Goal: Task Accomplishment & Management: Complete application form

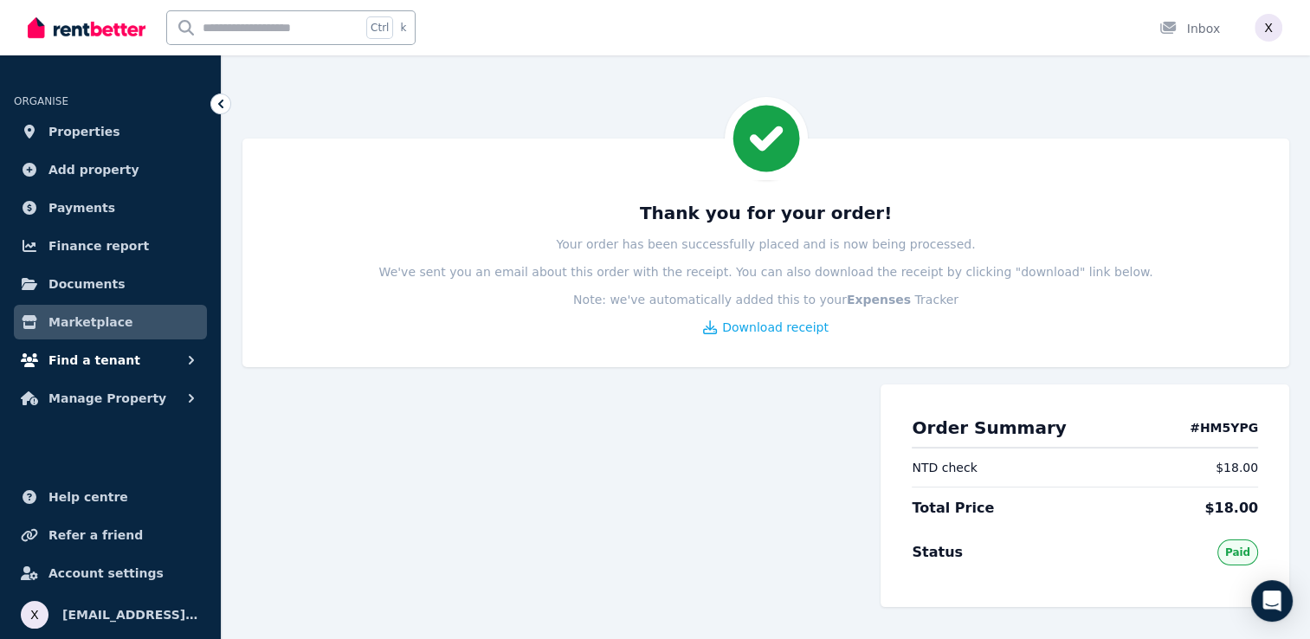
click at [114, 361] on span "Find a tenant" at bounding box center [94, 360] width 92 height 21
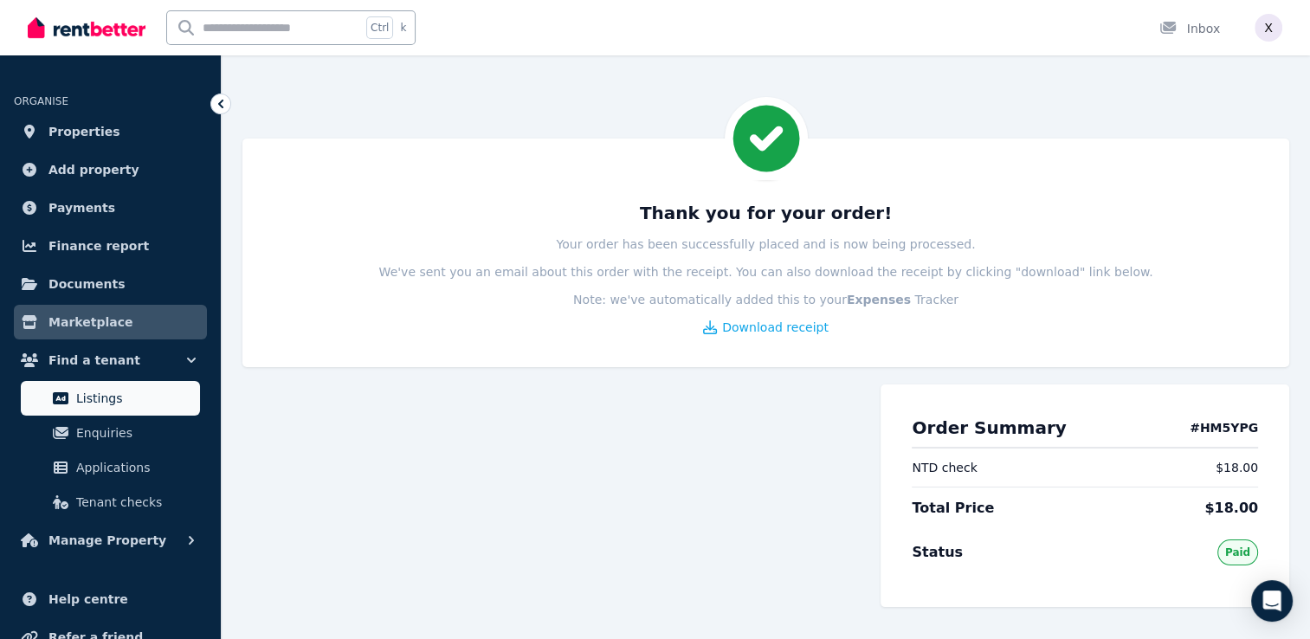
click at [111, 402] on span "Listings" at bounding box center [134, 398] width 117 height 21
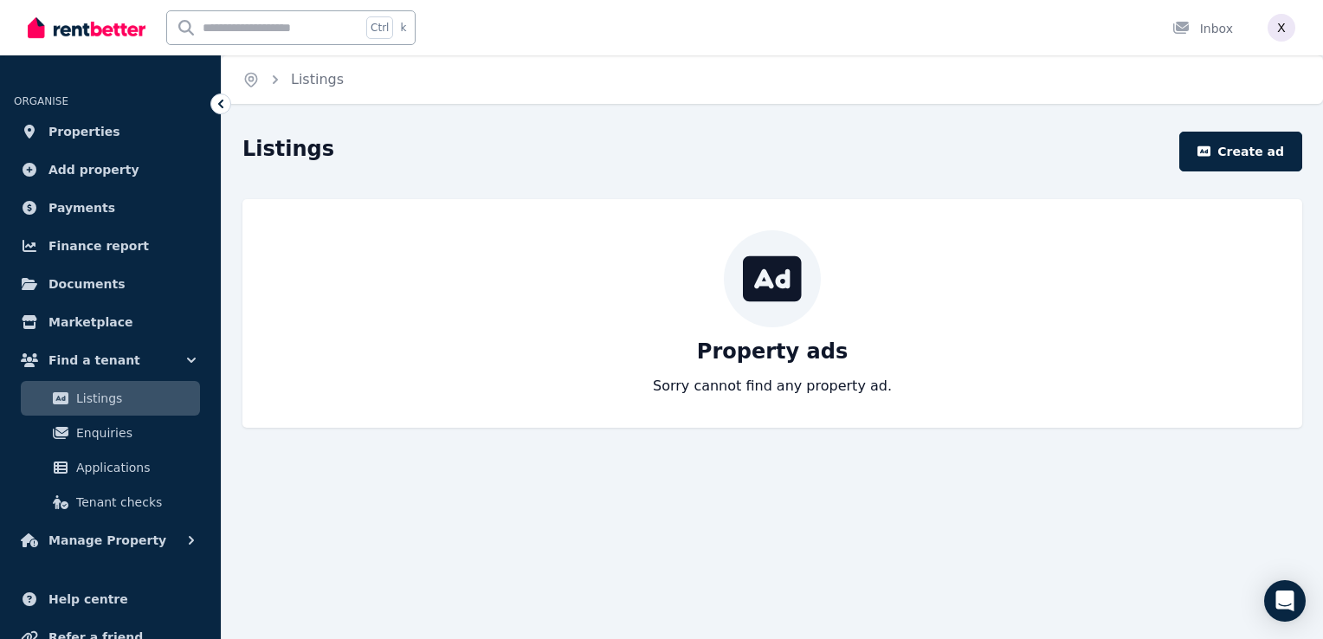
click at [788, 310] on div at bounding box center [772, 278] width 97 height 97
drag, startPoint x: 782, startPoint y: 272, endPoint x: 775, endPoint y: 280, distance: 11.0
click at [776, 279] on icon at bounding box center [772, 279] width 59 height 52
click at [769, 286] on icon at bounding box center [772, 279] width 59 height 52
click at [743, 396] on p "Sorry cannot find any property ad." at bounding box center [772, 386] width 239 height 21
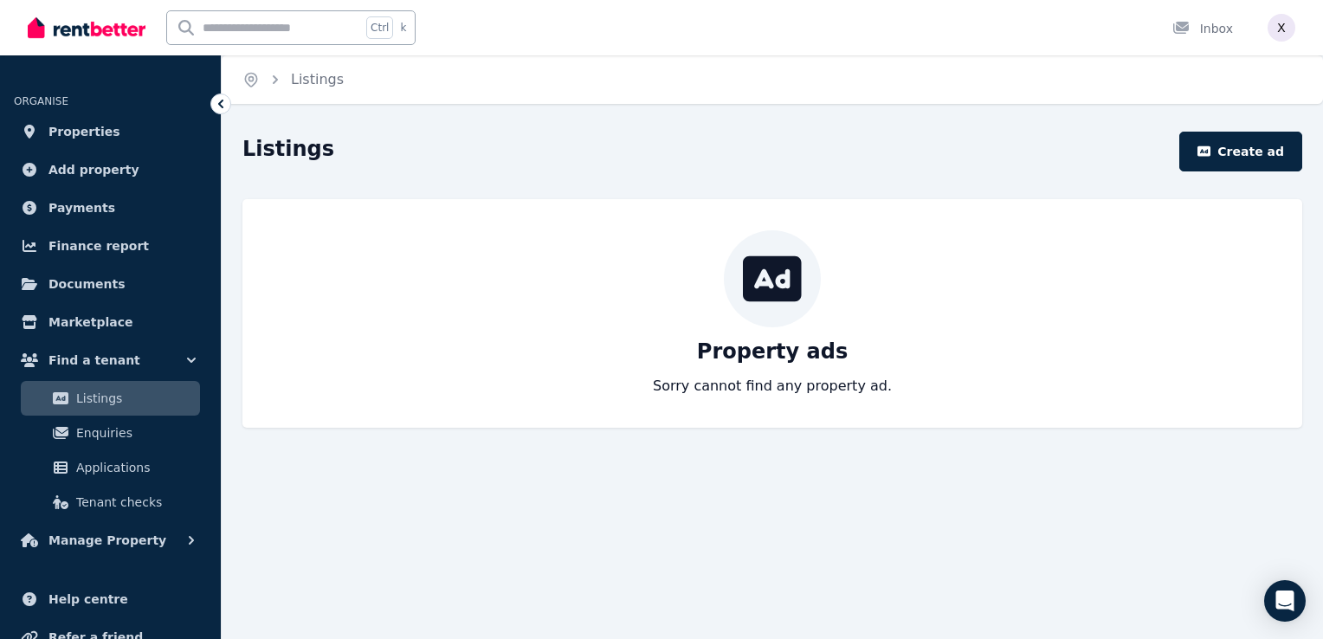
click at [743, 377] on p "Sorry cannot find any property ad." at bounding box center [772, 386] width 239 height 21
click at [69, 531] on span "Manage Property" at bounding box center [107, 540] width 118 height 21
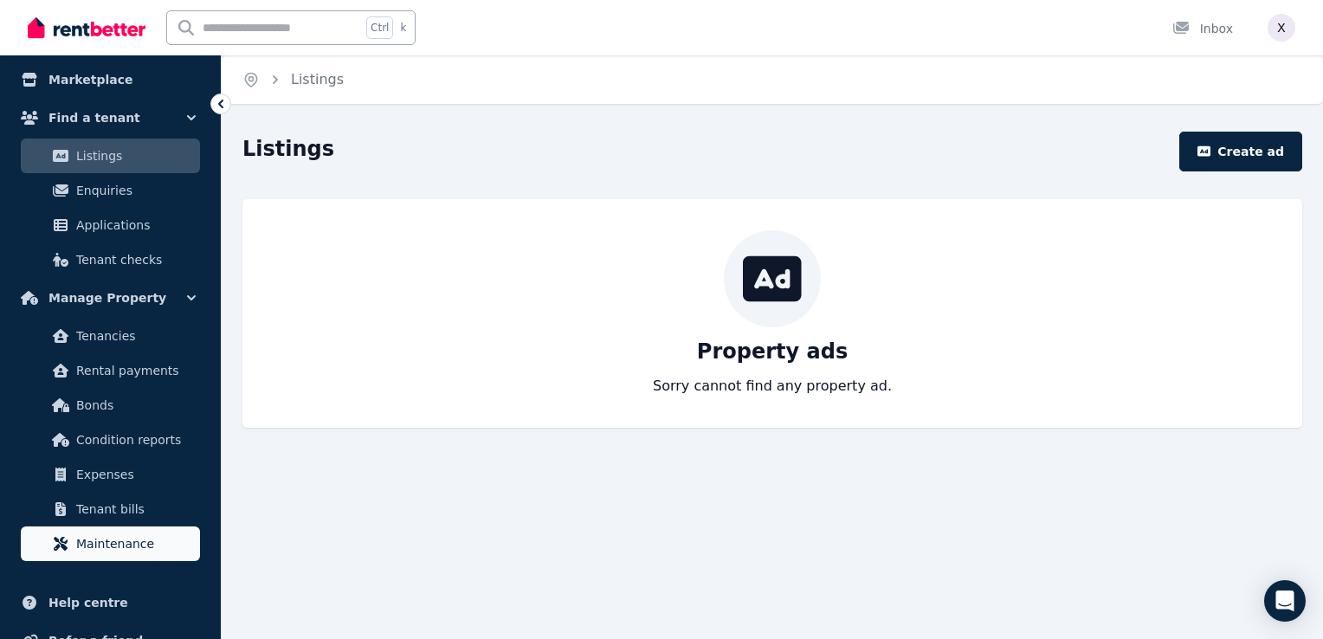
scroll to position [260, 0]
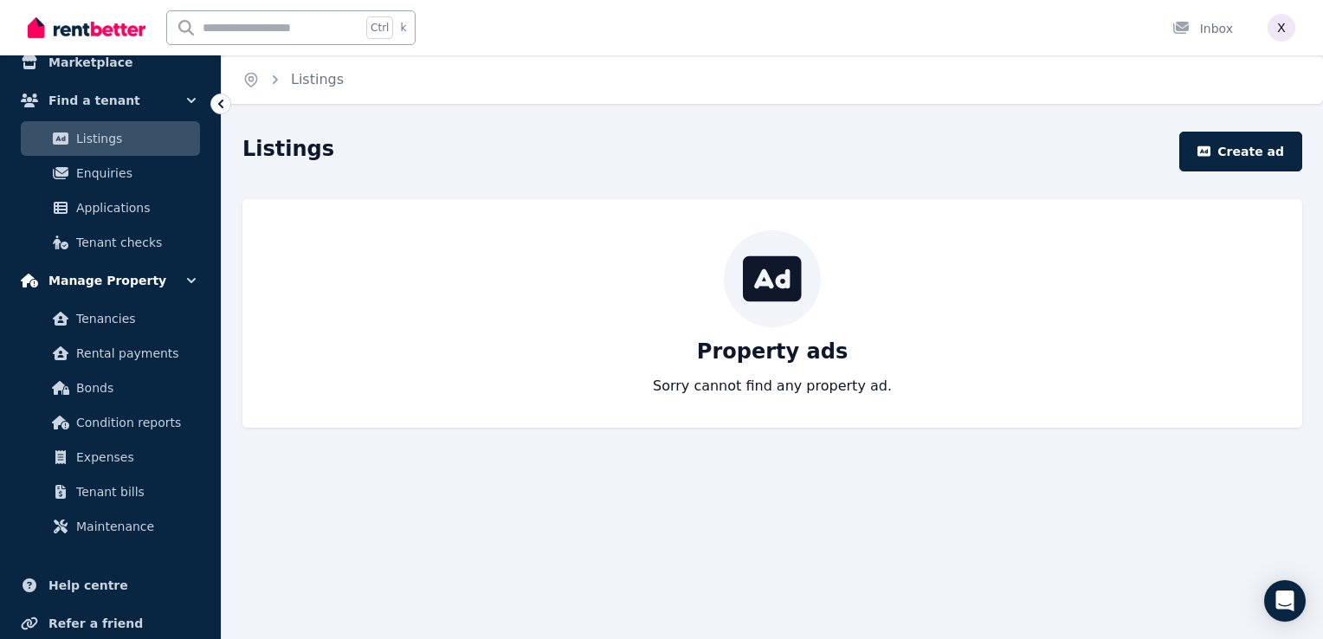
click at [152, 281] on button "Manage Property" at bounding box center [110, 280] width 193 height 35
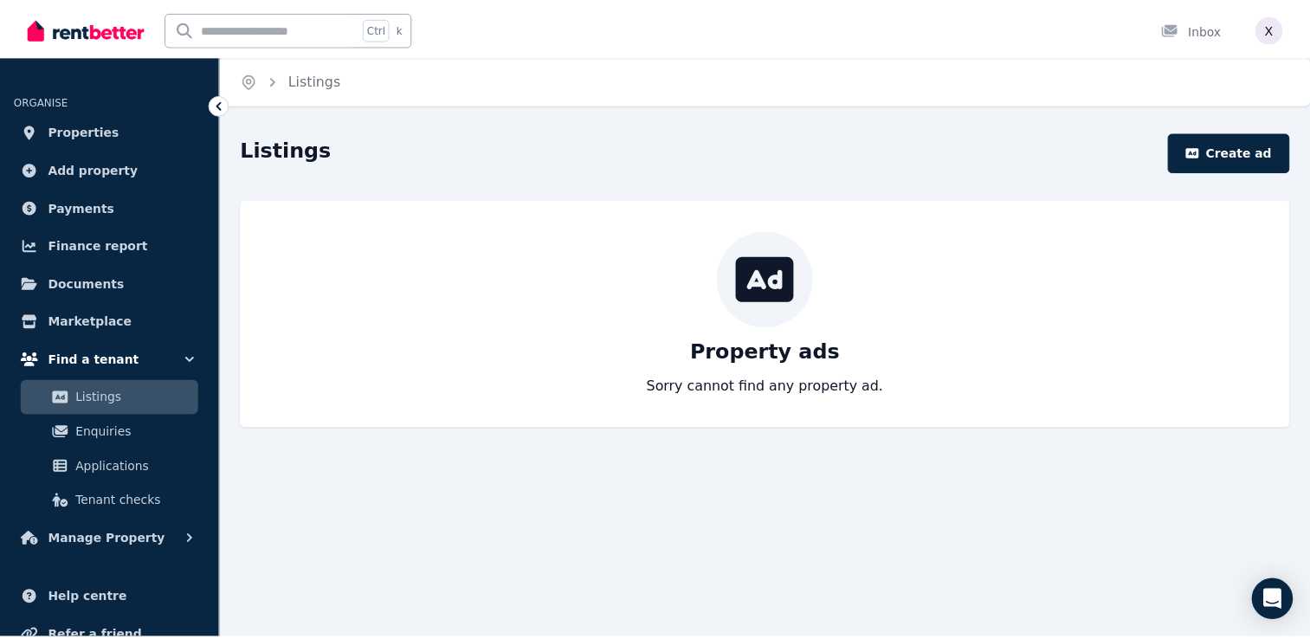
scroll to position [0, 0]
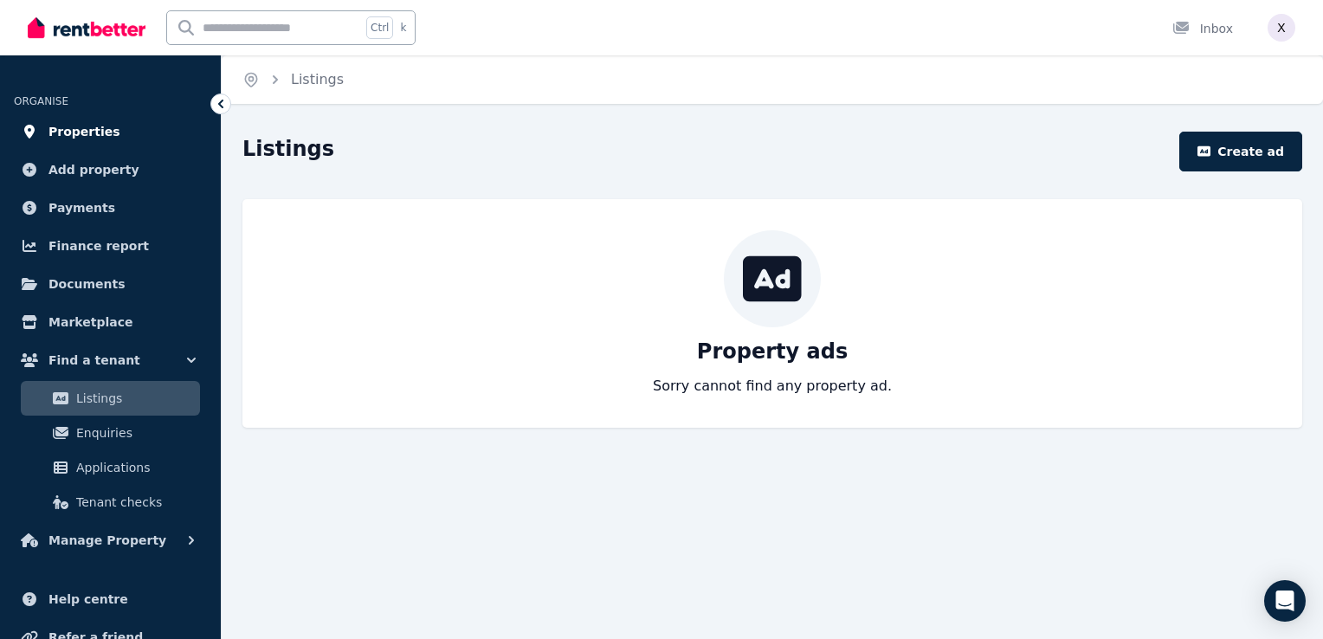
click at [92, 135] on span "Properties" at bounding box center [84, 131] width 72 height 21
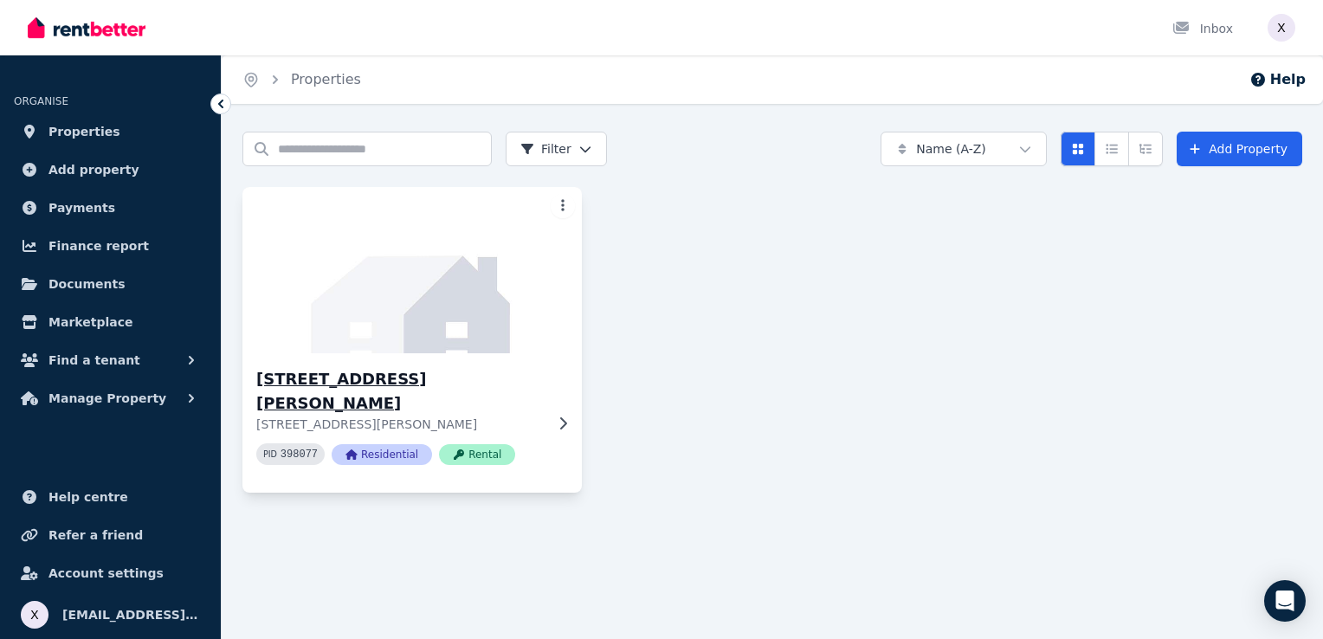
click at [381, 335] on img at bounding box center [412, 270] width 357 height 175
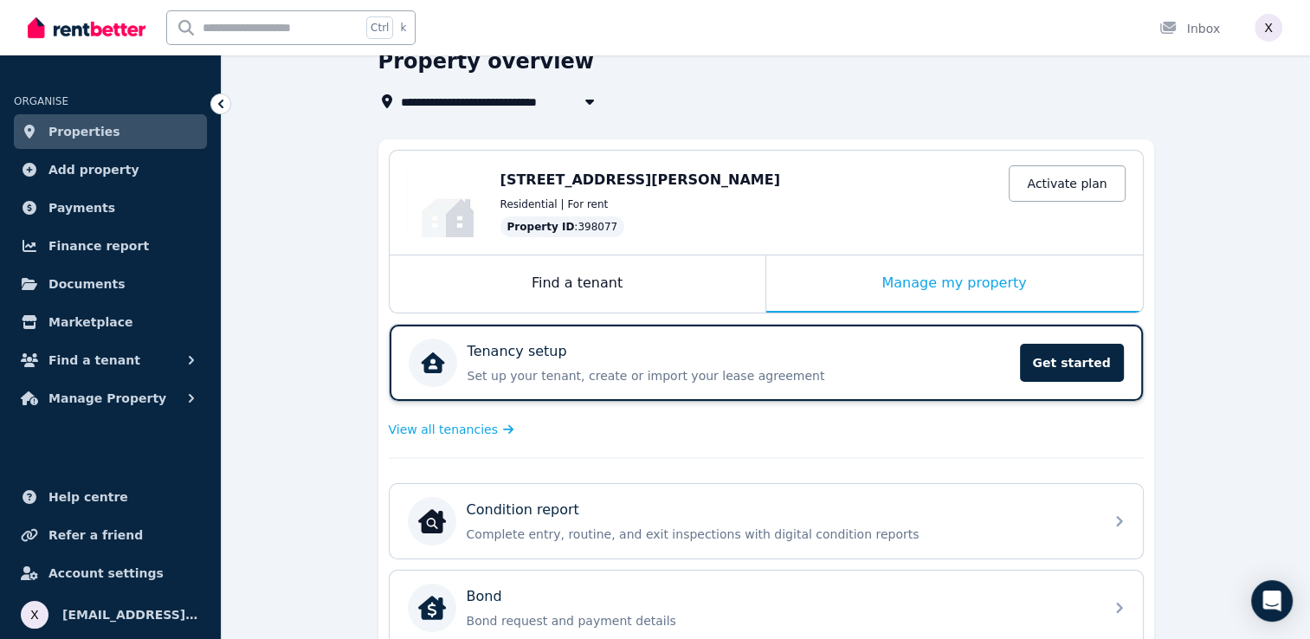
scroll to position [74, 0]
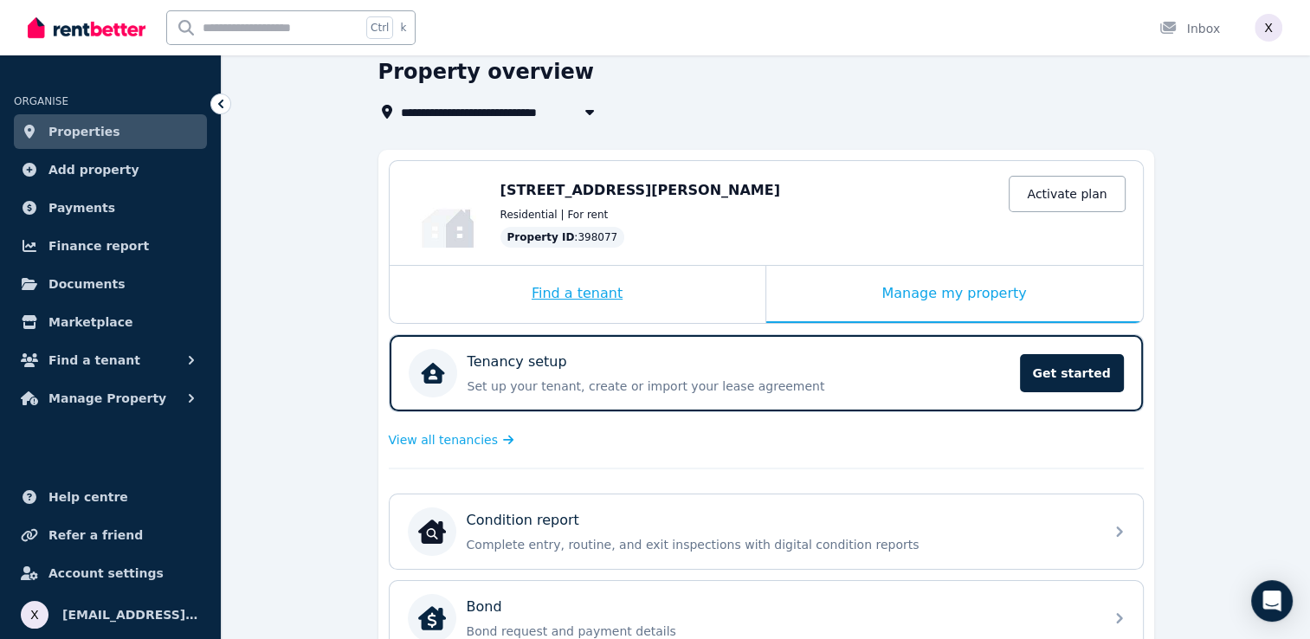
click at [557, 299] on div "Find a tenant" at bounding box center [578, 294] width 376 height 57
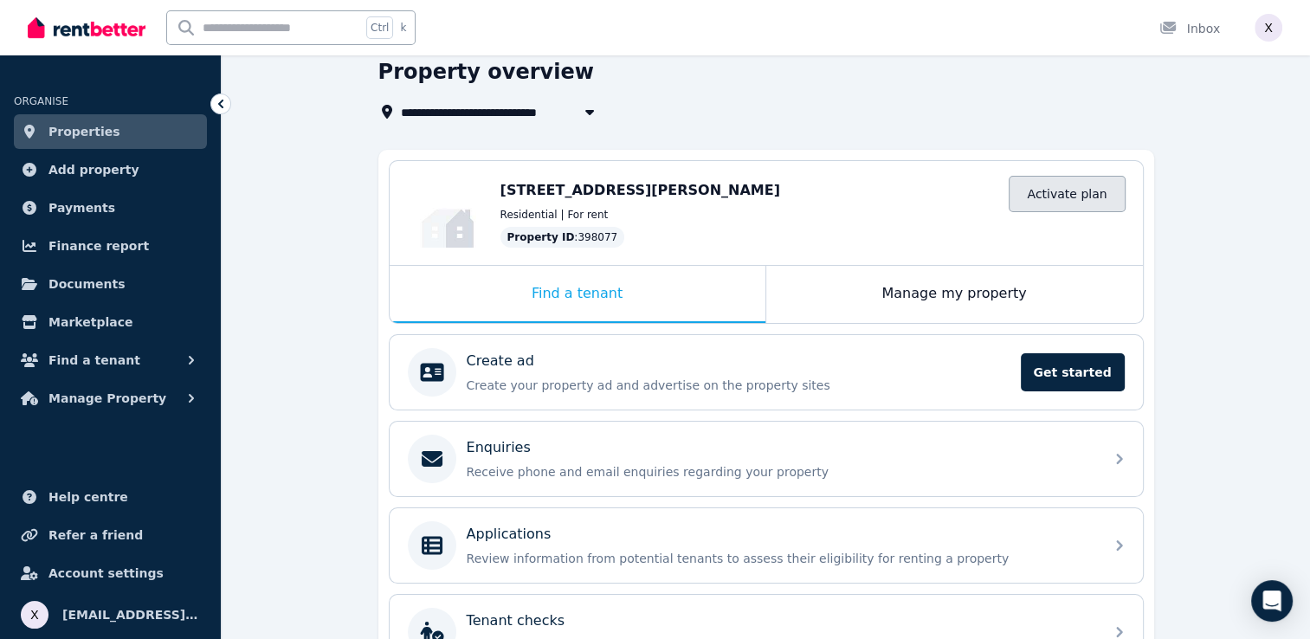
click at [1054, 196] on link "Activate plan" at bounding box center [1066, 194] width 116 height 36
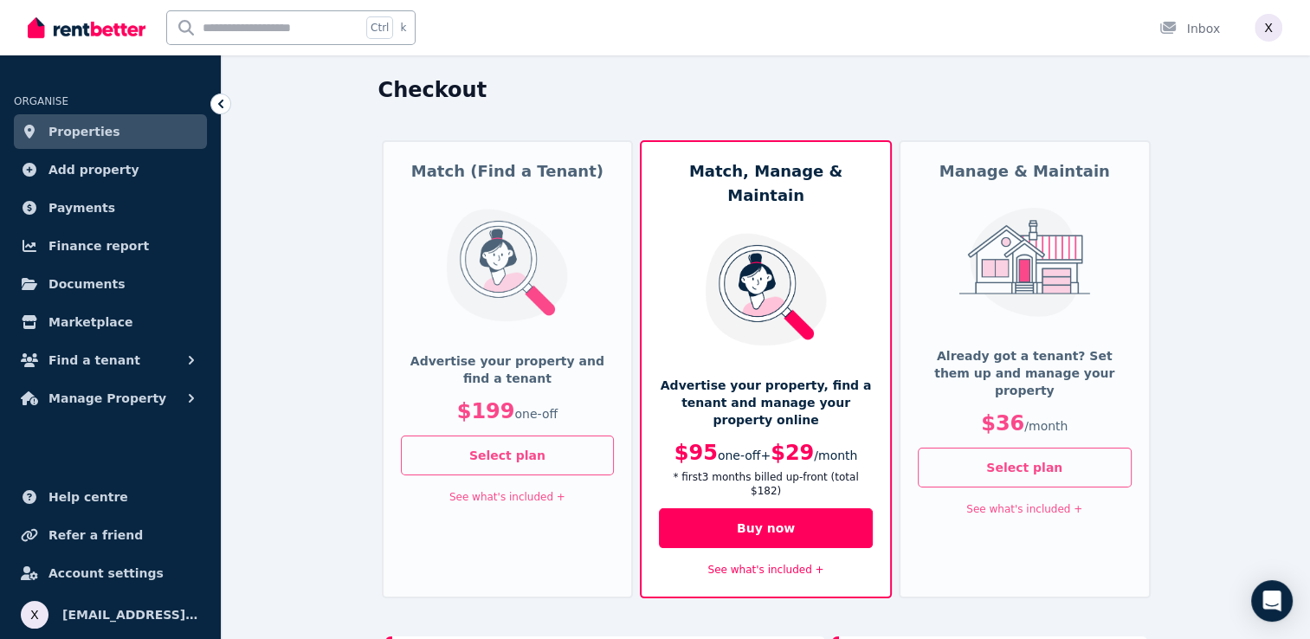
scroll to position [87, 0]
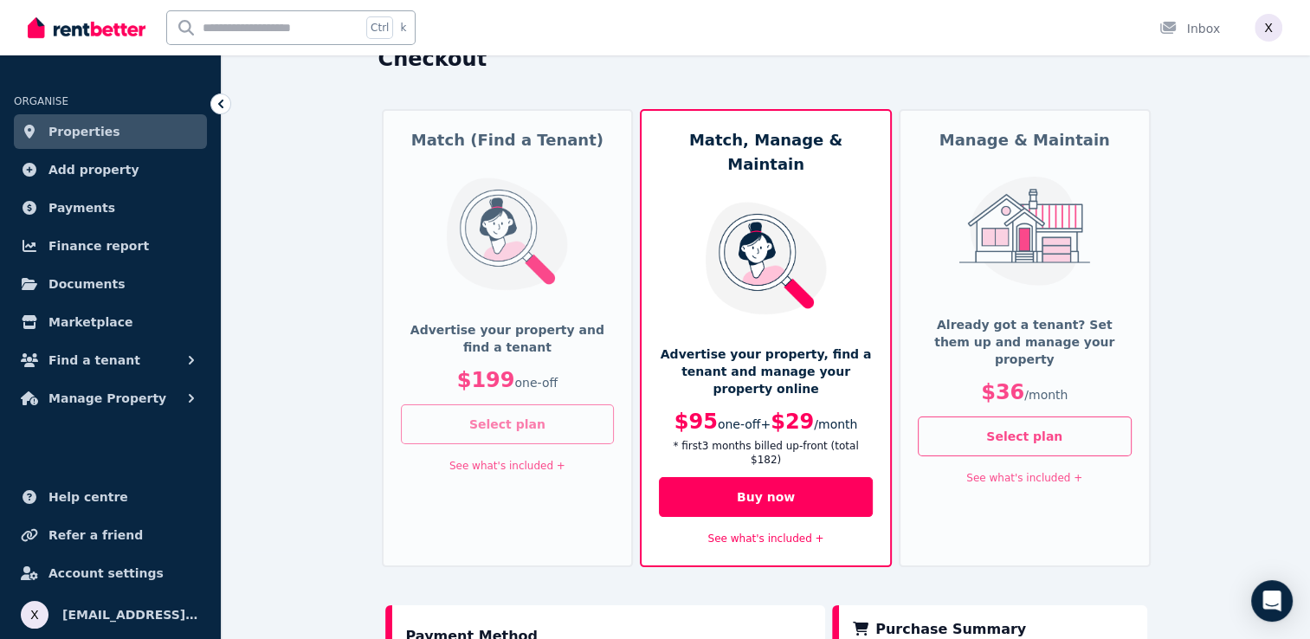
click at [495, 408] on button "Select plan" at bounding box center [508, 424] width 214 height 40
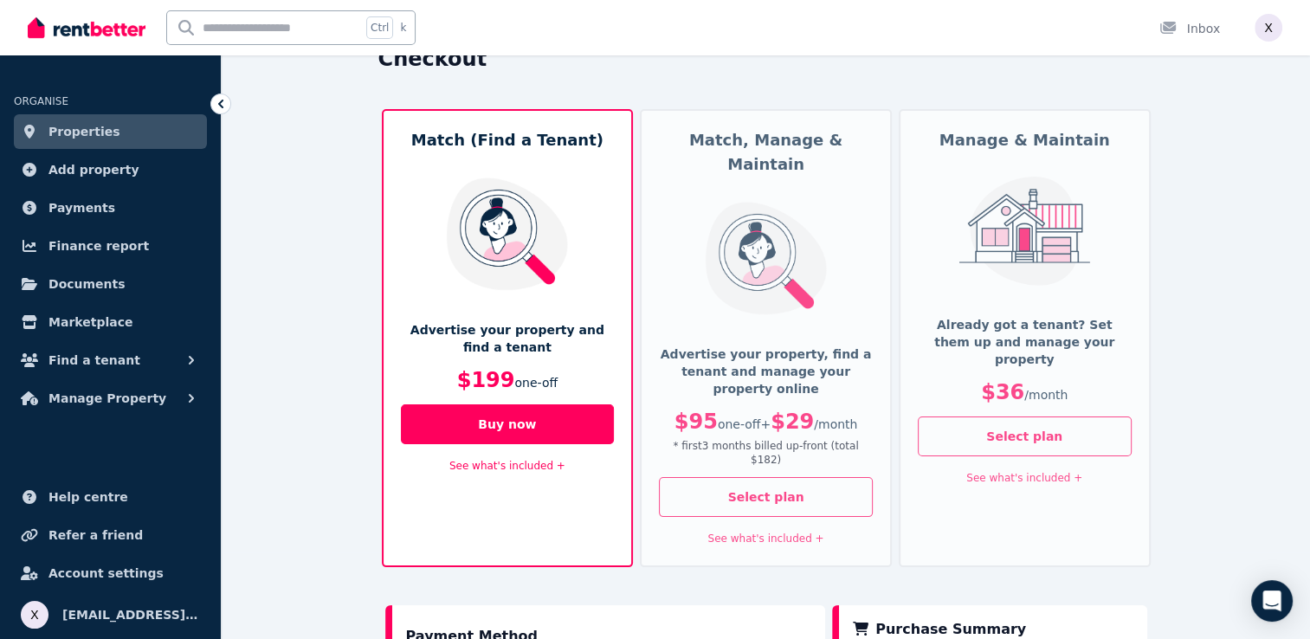
click at [492, 469] on link "See what's included +" at bounding box center [507, 466] width 116 height 12
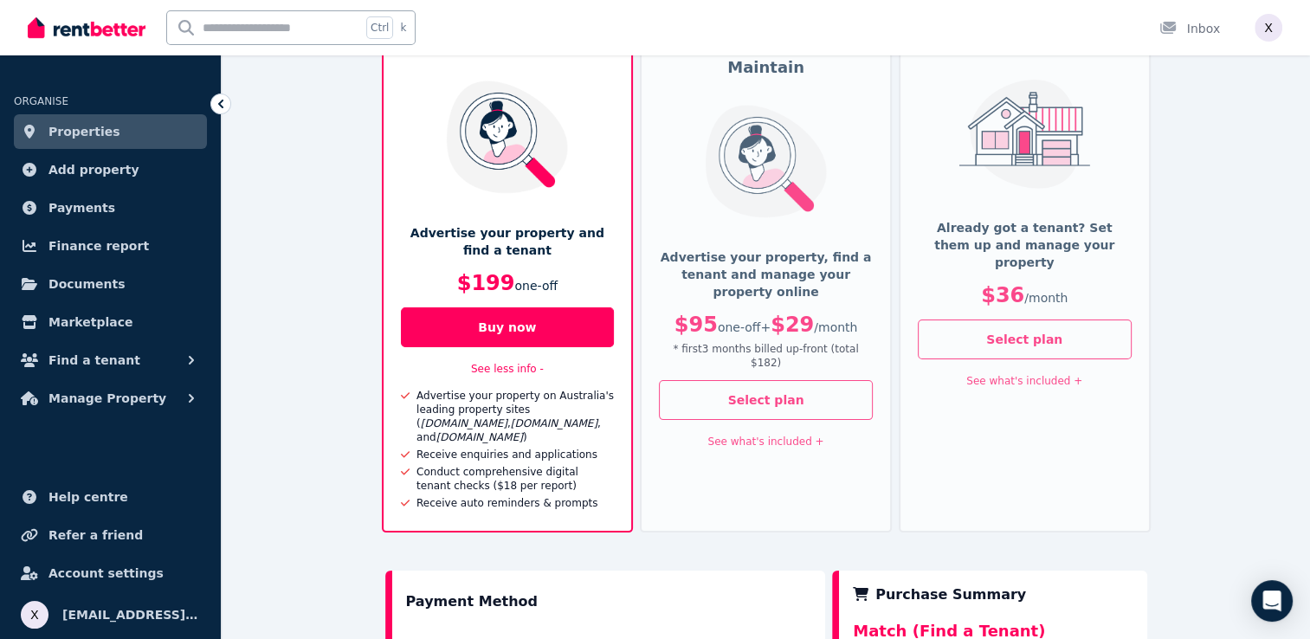
scroll to position [173, 0]
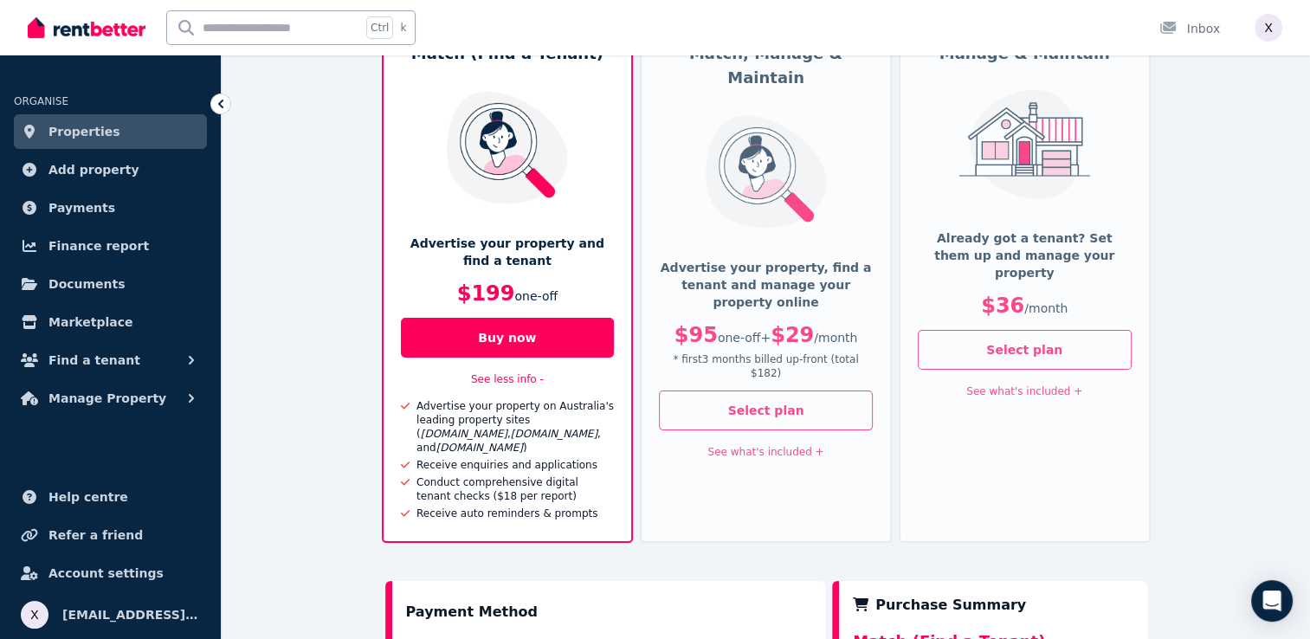
click at [757, 446] on link "See what's included +" at bounding box center [766, 452] width 116 height 12
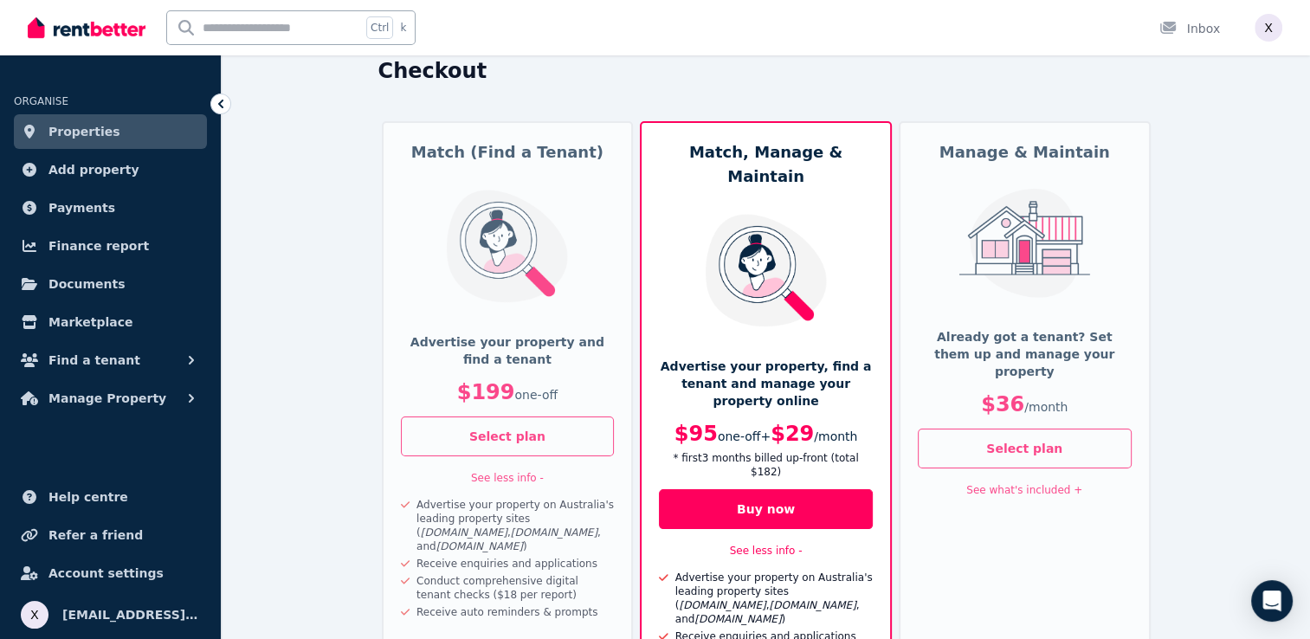
scroll to position [0, 0]
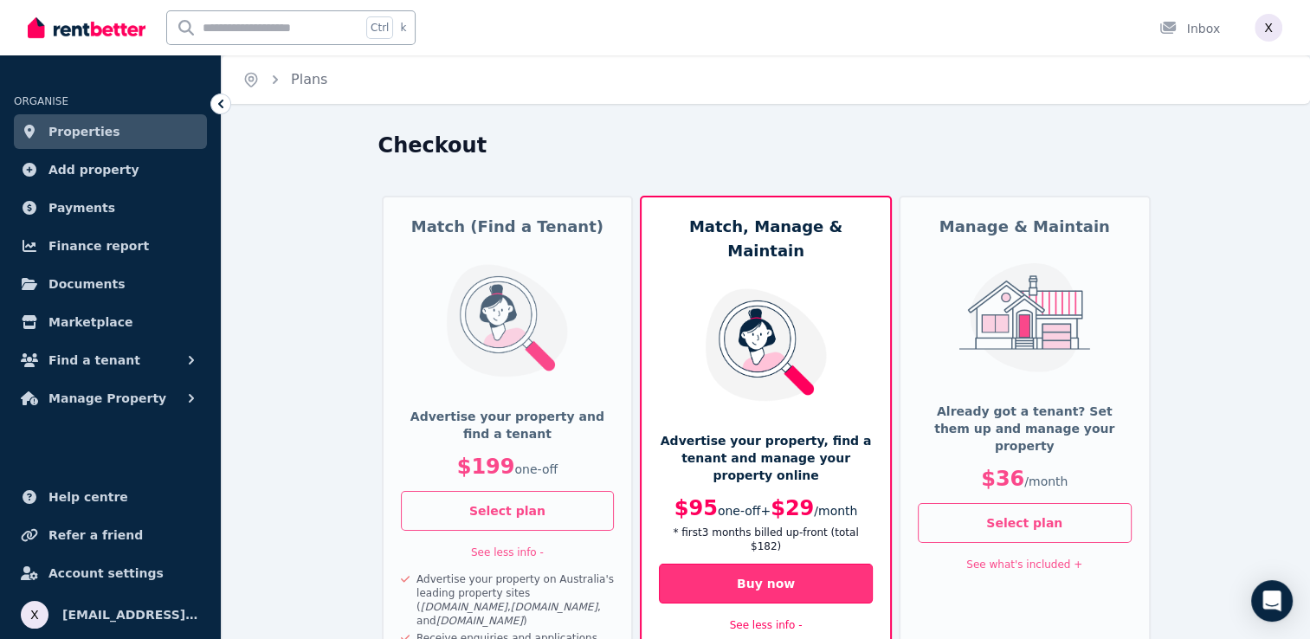
click at [773, 563] on button "Buy now" at bounding box center [766, 583] width 214 height 40
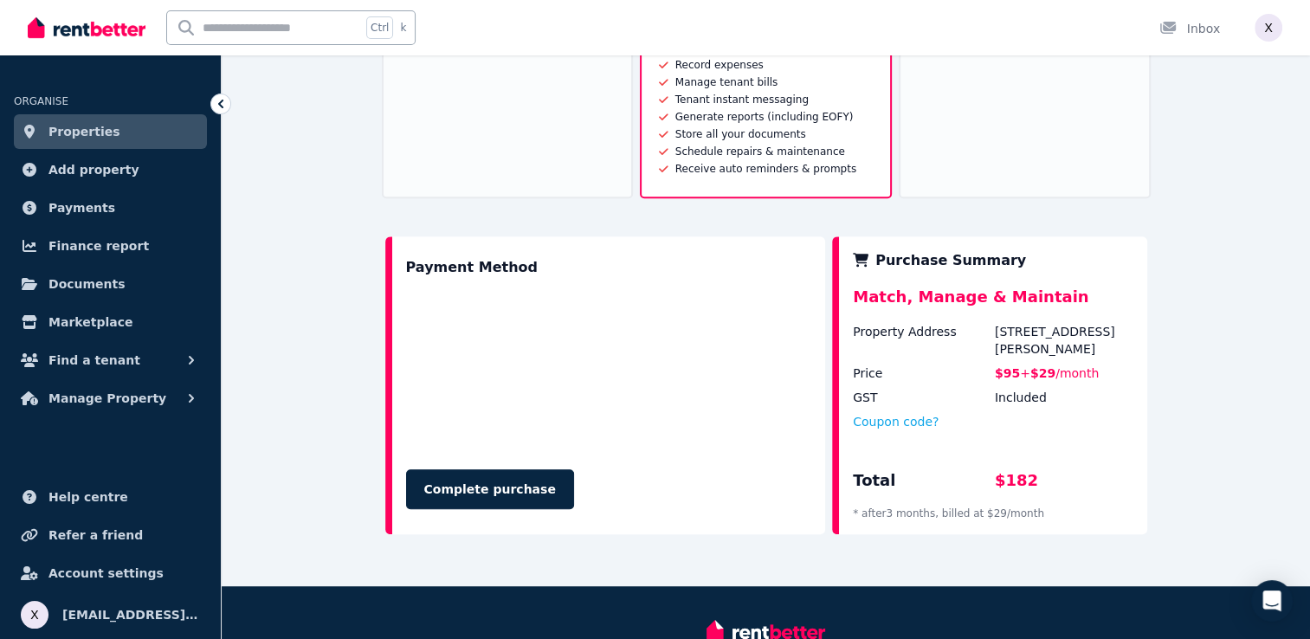
scroll to position [810, 0]
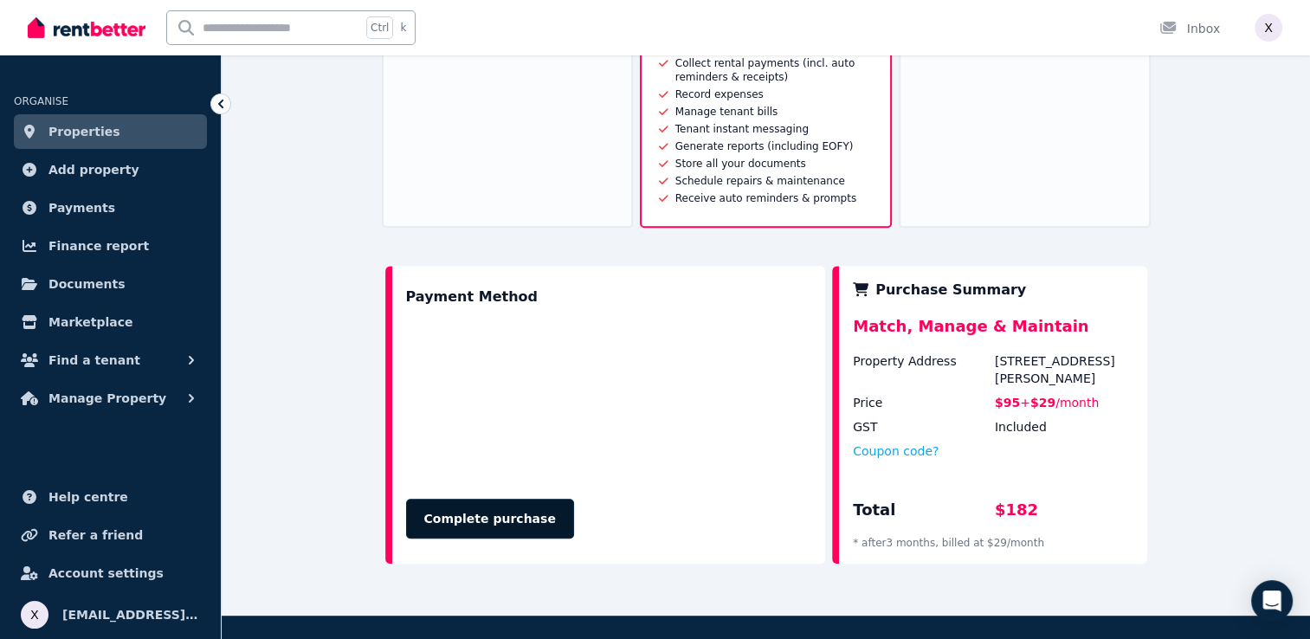
click at [453, 499] on button "Complete purchase" at bounding box center [490, 519] width 168 height 40
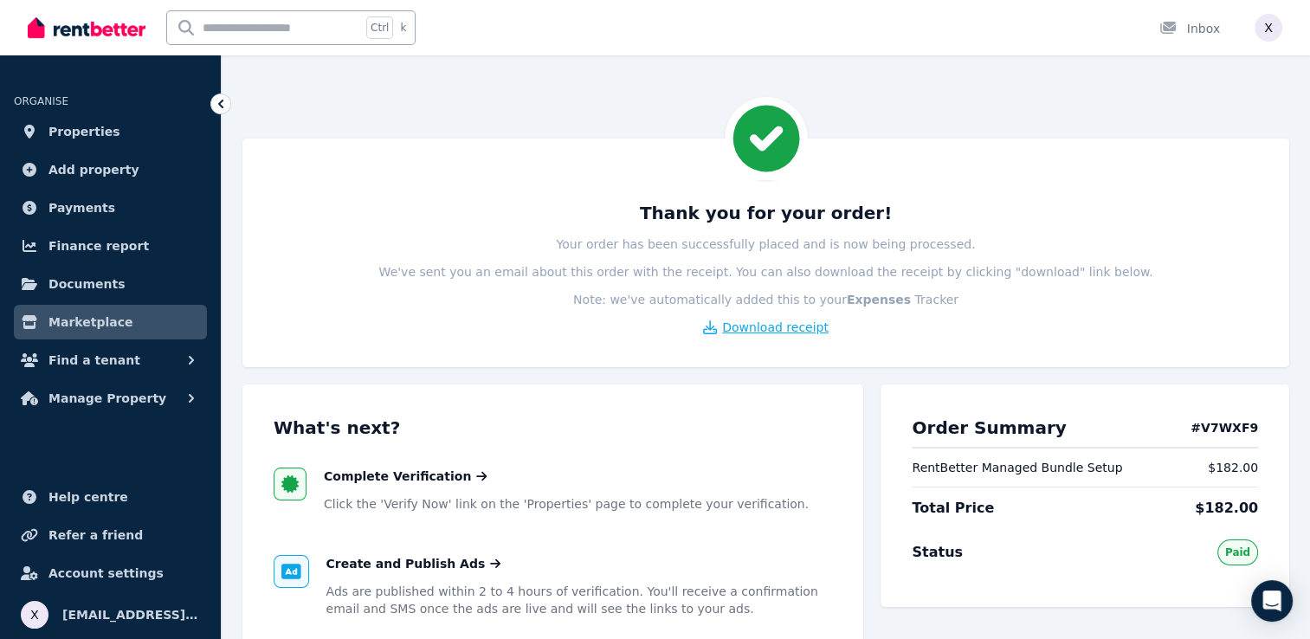
click at [748, 327] on span "Download receipt" at bounding box center [775, 327] width 106 height 17
drag, startPoint x: 1109, startPoint y: 467, endPoint x: 890, endPoint y: 481, distance: 219.5
click at [890, 481] on div "Order Summary # V7WXF9 RentBetter Managed Bundle Setup $182.00 Total Price $182…" at bounding box center [1084, 495] width 409 height 222
copy span "RentBetter Managed Bundle Setup"
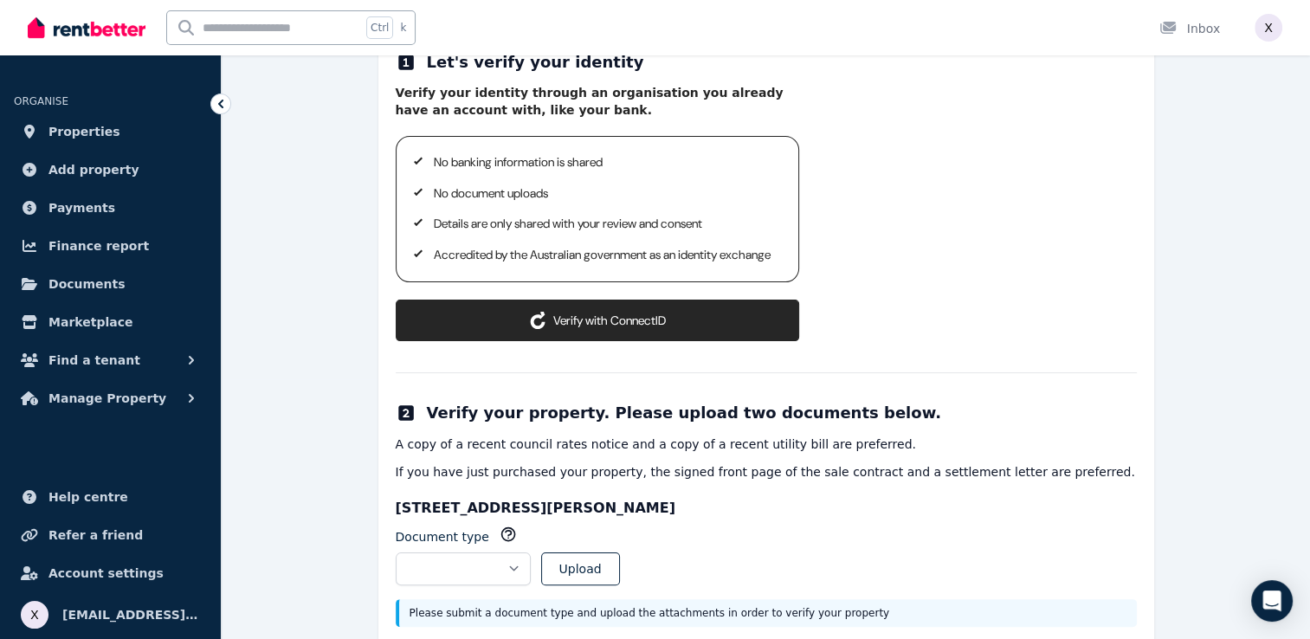
scroll to position [327, 0]
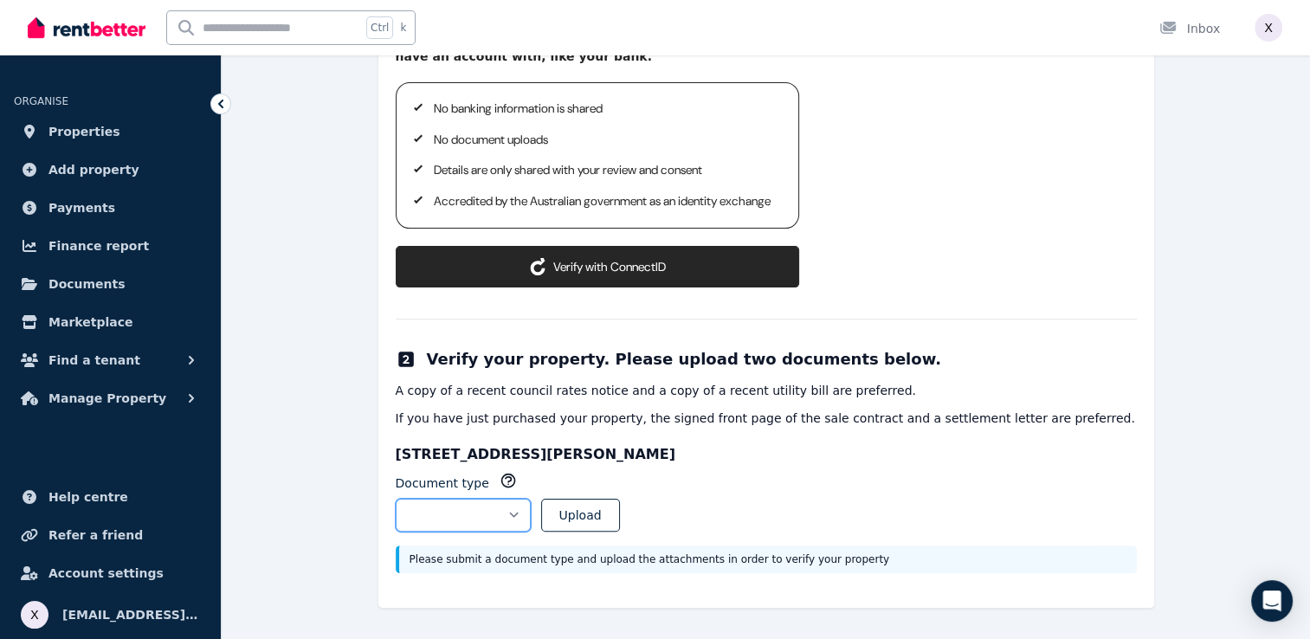
click at [531, 518] on select "**********" at bounding box center [463, 515] width 135 height 33
click at [747, 541] on div "**********" at bounding box center [766, 509] width 741 height 74
click at [531, 520] on select "**********" at bounding box center [463, 515] width 135 height 33
click at [542, 557] on p "Please submit a document type and upload the attachments in order to verify you…" at bounding box center [767, 559] width 717 height 14
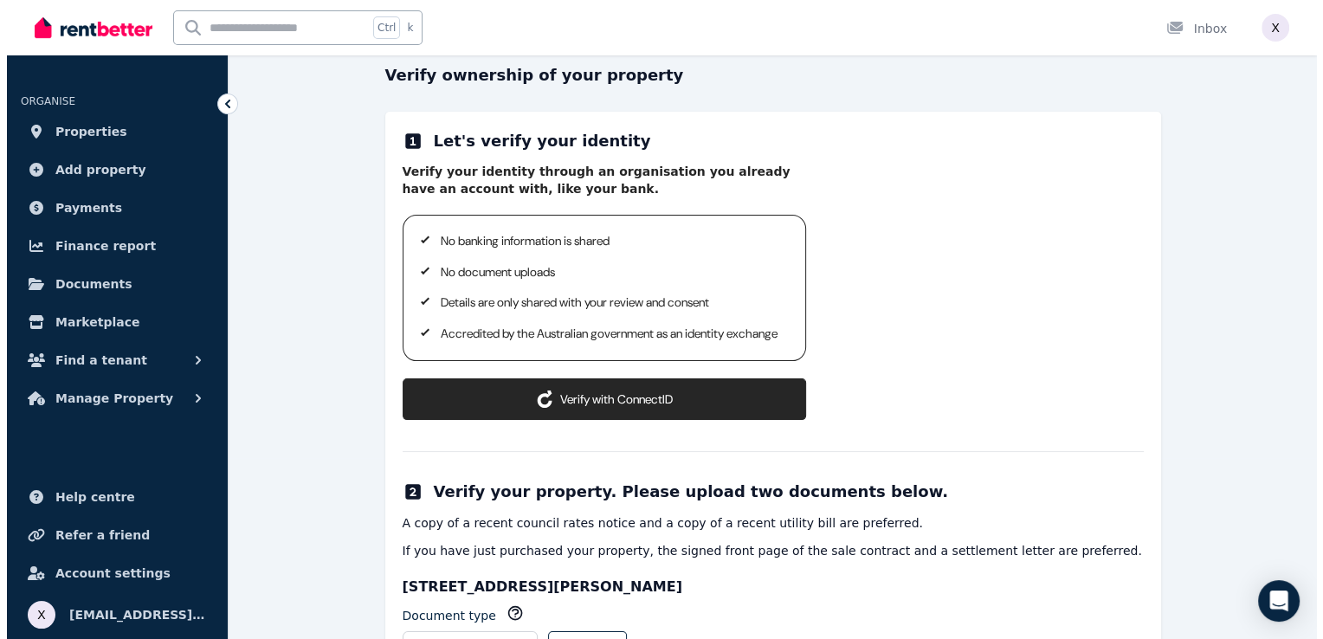
scroll to position [154, 0]
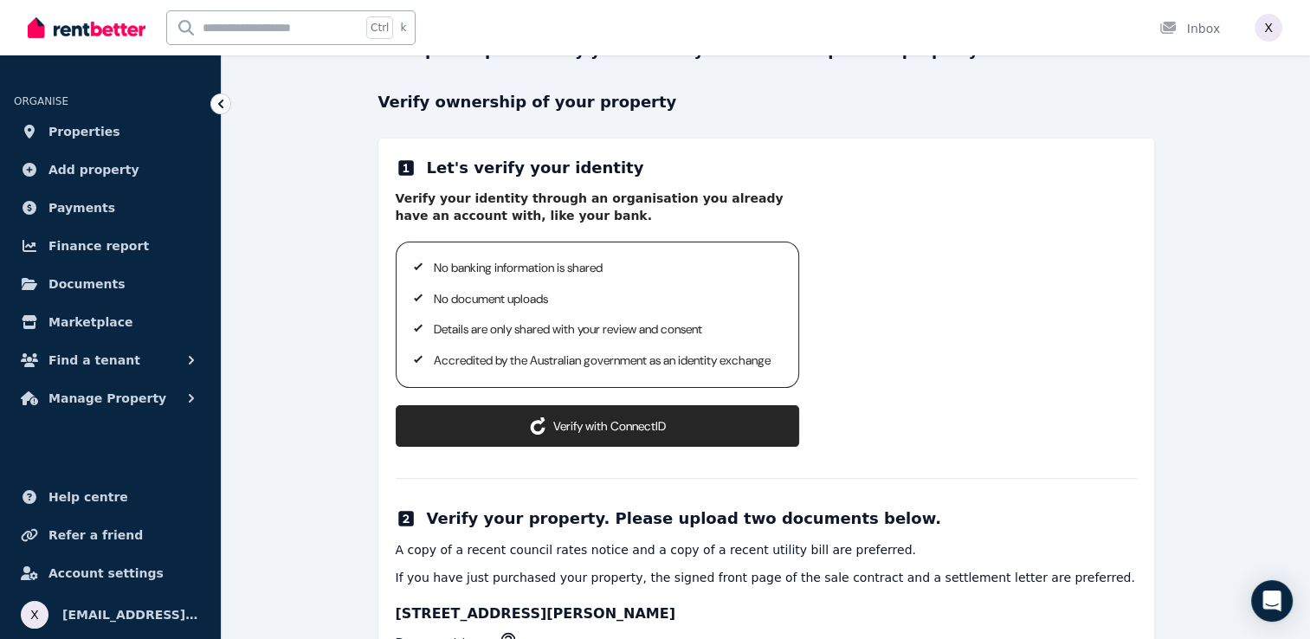
click at [573, 444] on button "Verify with ConnectID" at bounding box center [597, 426] width 403 height 42
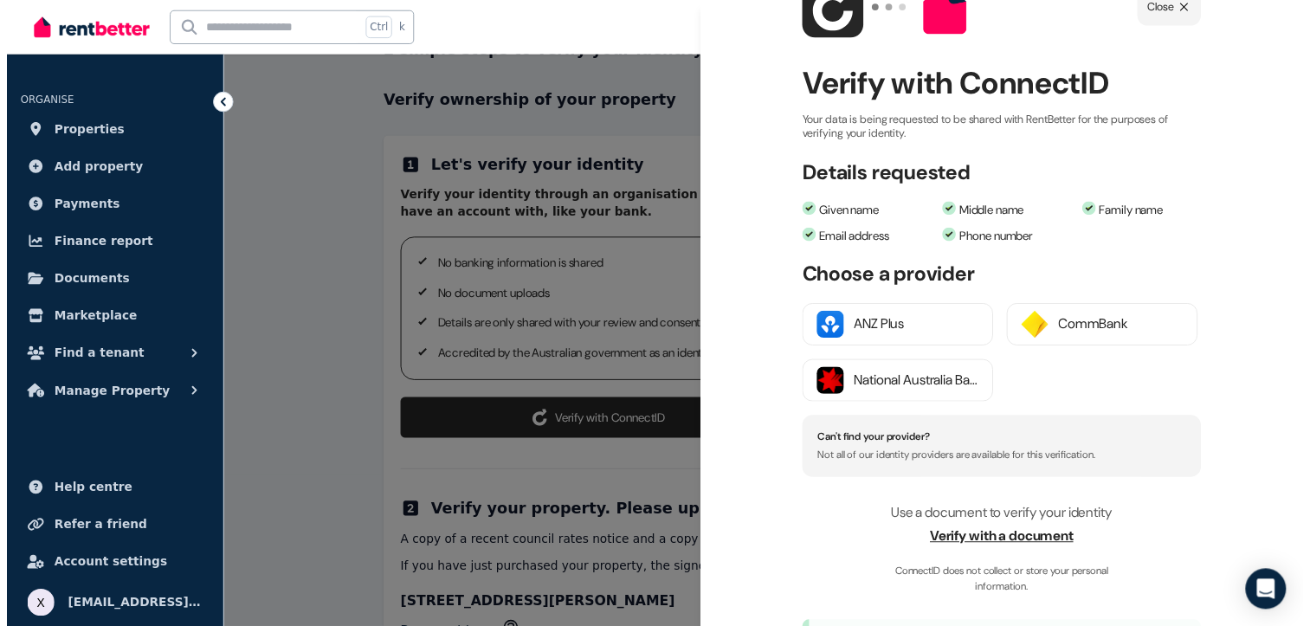
scroll to position [47, 0]
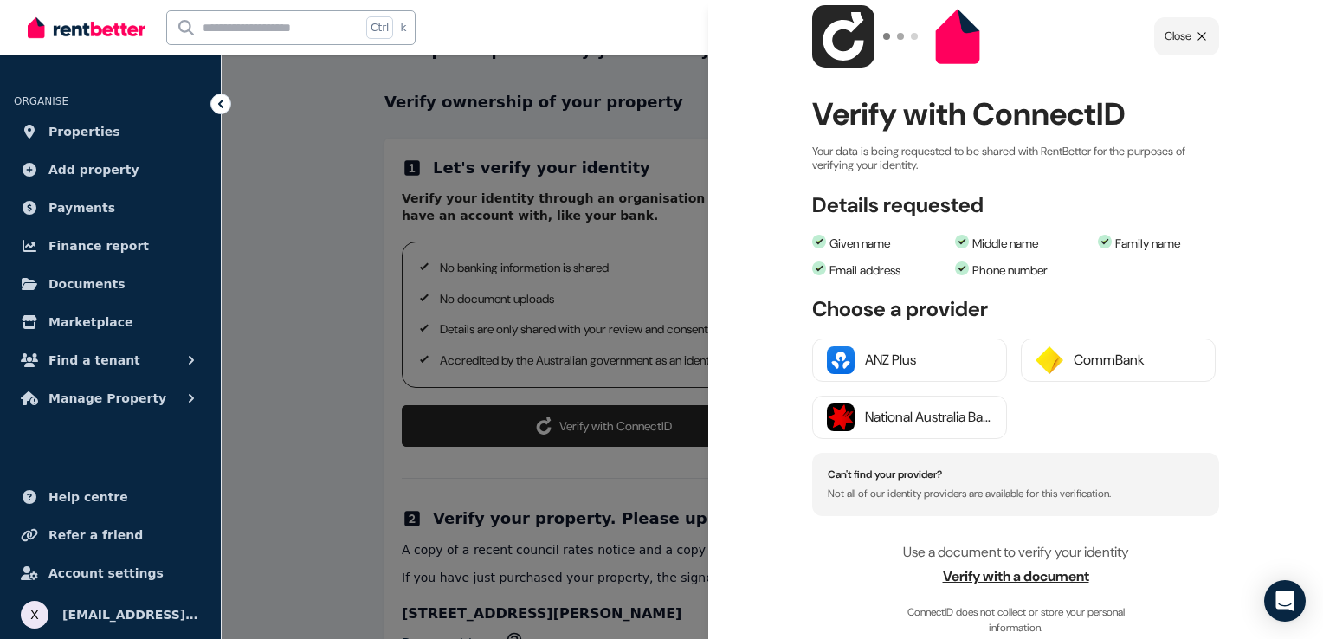
click at [569, 542] on div at bounding box center [661, 319] width 1323 height 639
click at [1175, 31] on span "Close" at bounding box center [1177, 36] width 27 height 17
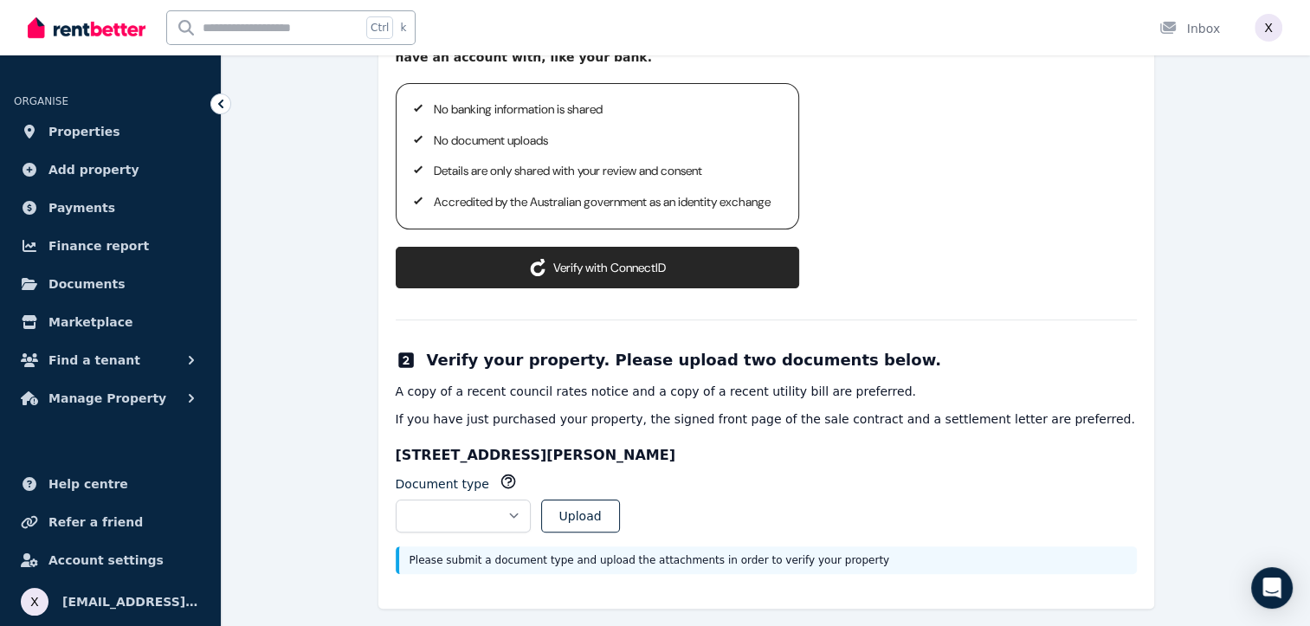
scroll to position [340, 0]
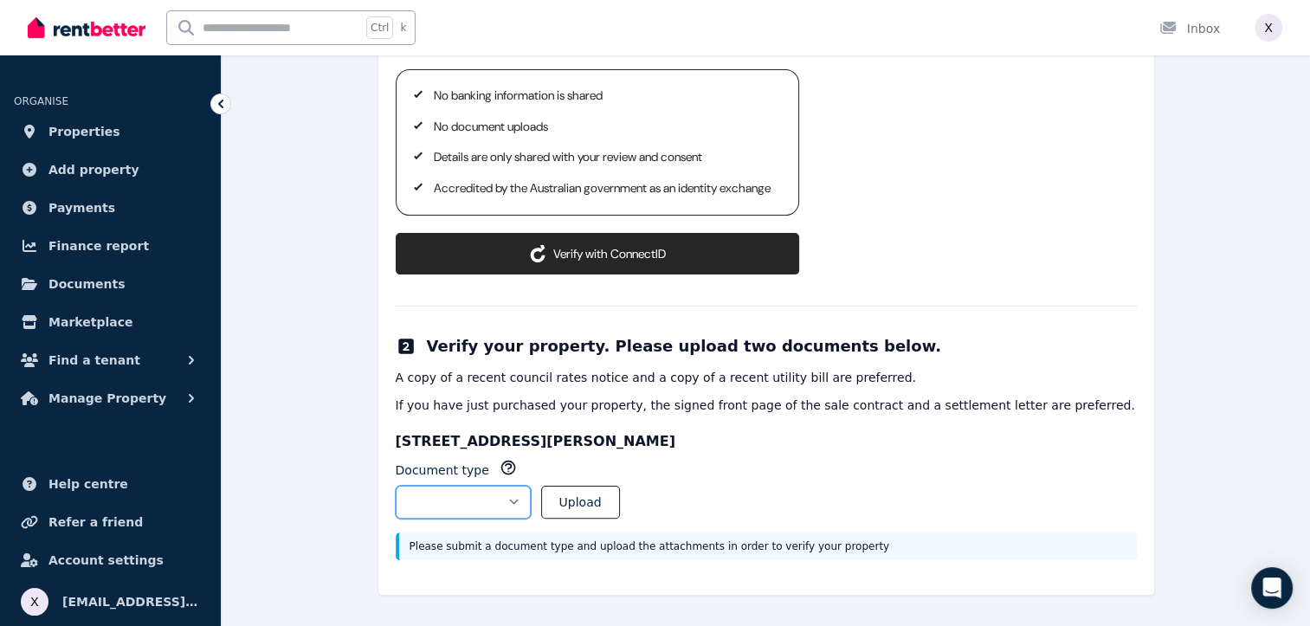
click at [531, 505] on select "**********" at bounding box center [463, 502] width 135 height 33
select select "**********"
click at [396, 486] on select "**********" at bounding box center [463, 502] width 135 height 33
click at [607, 508] on button "Upload" at bounding box center [580, 502] width 79 height 33
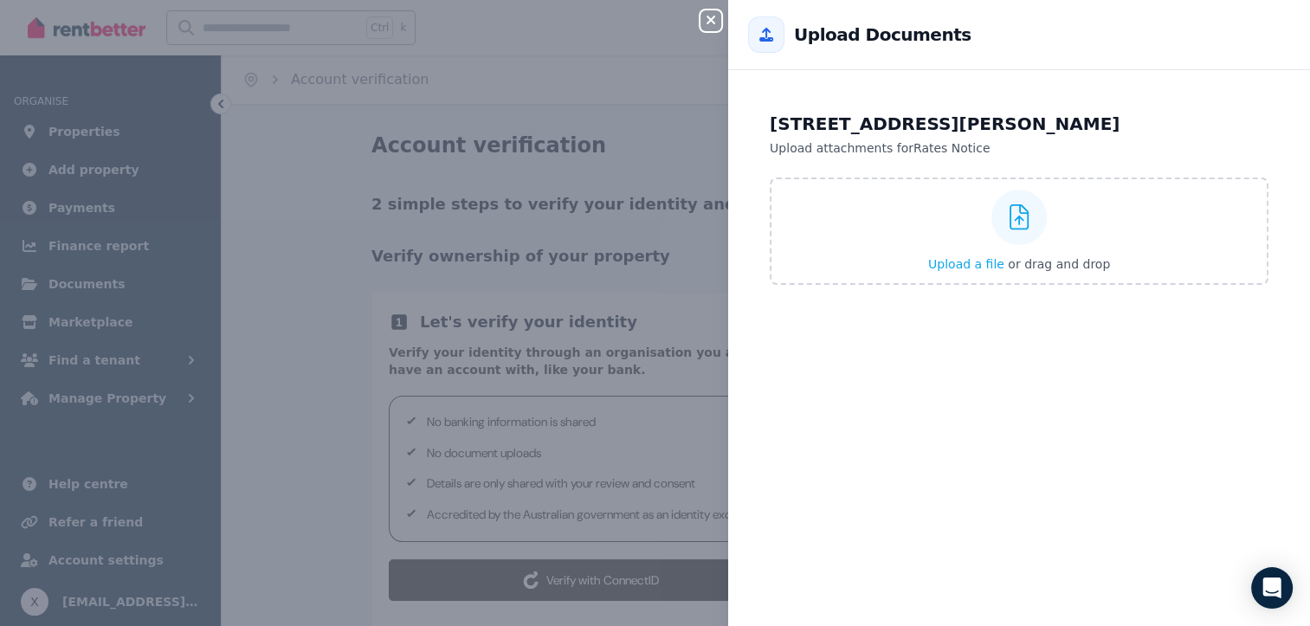
scroll to position [0, 0]
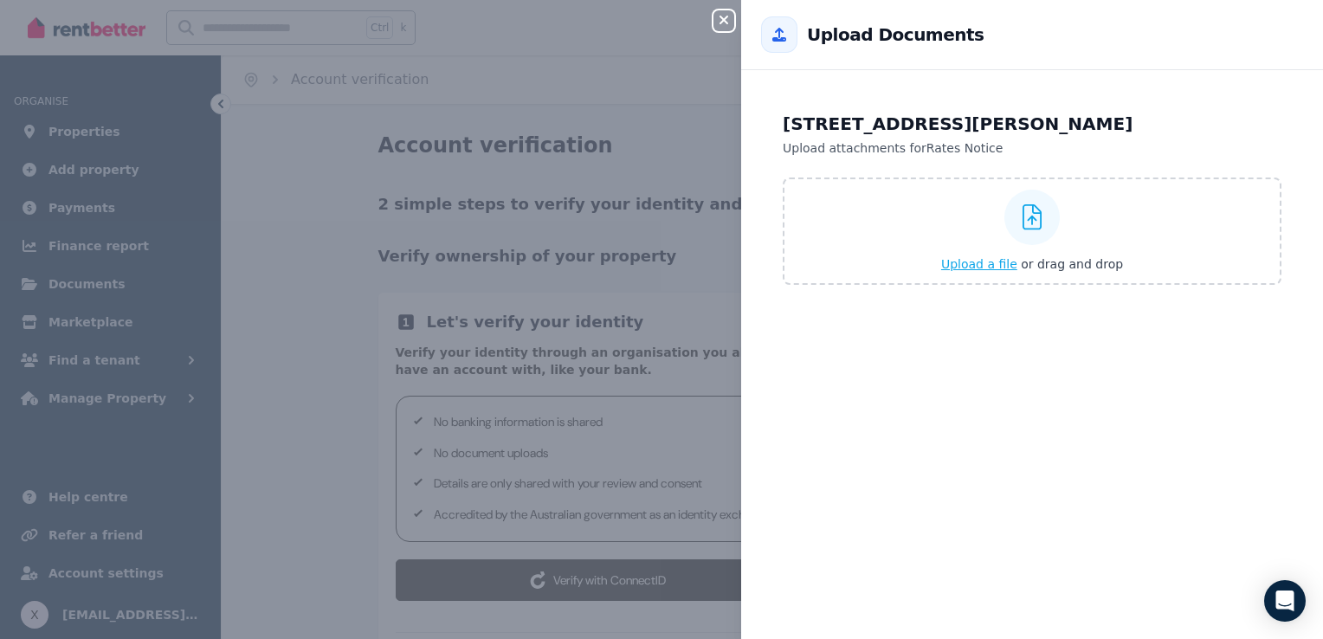
click at [1025, 230] on div at bounding box center [1031, 217] width 55 height 55
click at [0, 0] on input "Upload a file or drag and drop" at bounding box center [0, 0] width 0 height 0
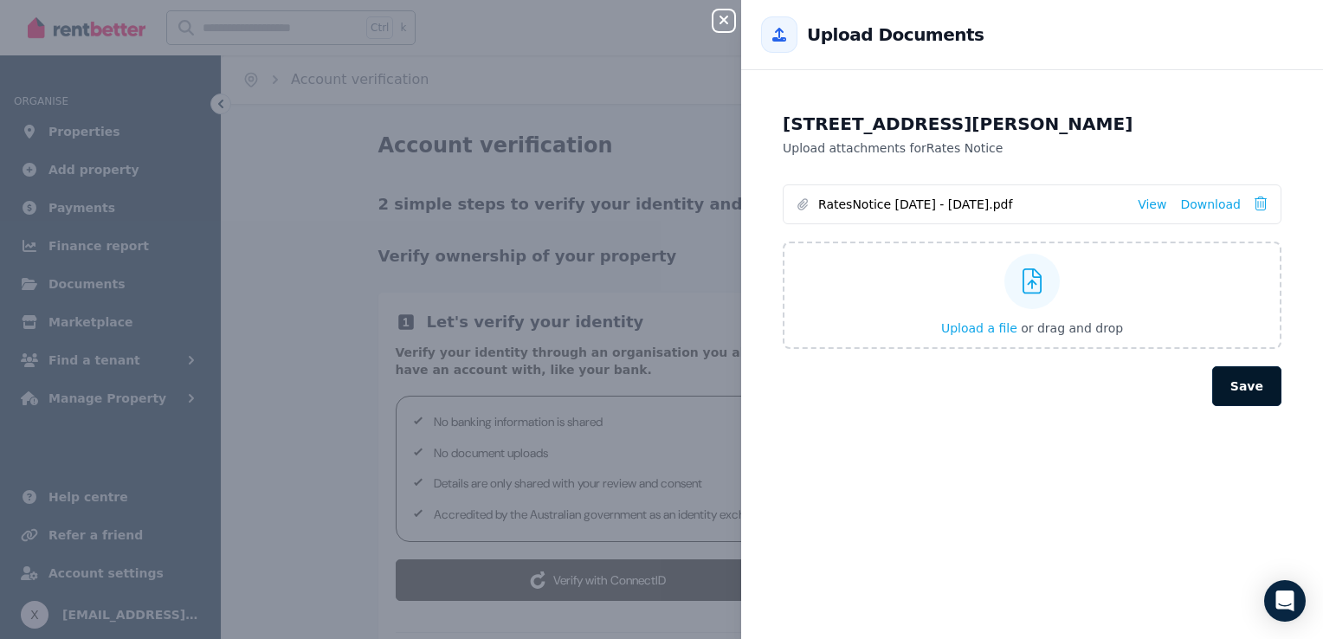
click at [1236, 390] on button "Save" at bounding box center [1246, 386] width 69 height 40
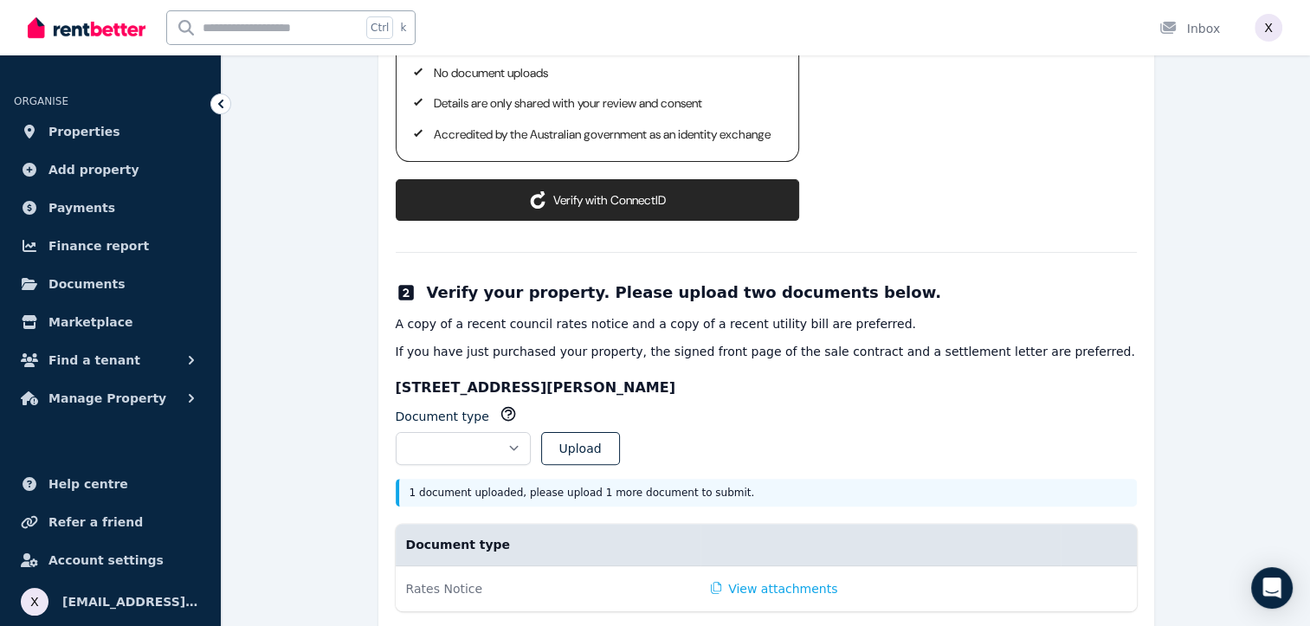
scroll to position [445, 0]
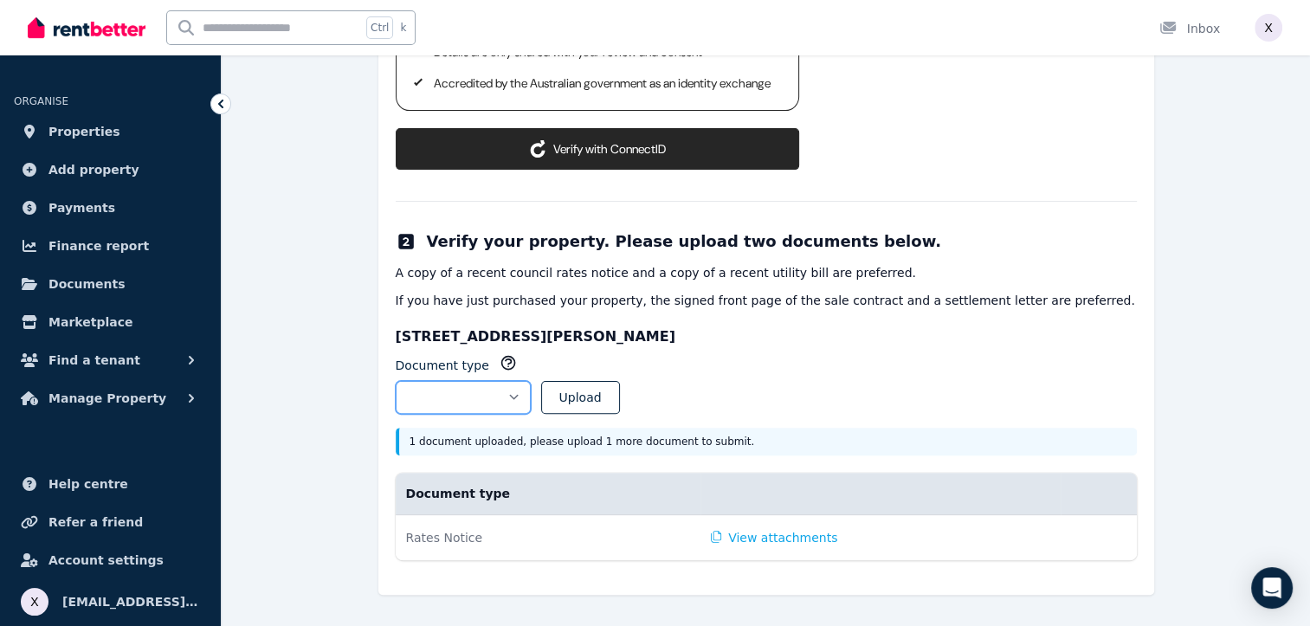
click at [531, 402] on select "**********" at bounding box center [463, 397] width 135 height 33
select select "**********"
click at [396, 381] on select "**********" at bounding box center [463, 397] width 135 height 33
click at [620, 407] on button "Upload" at bounding box center [580, 397] width 79 height 33
select select
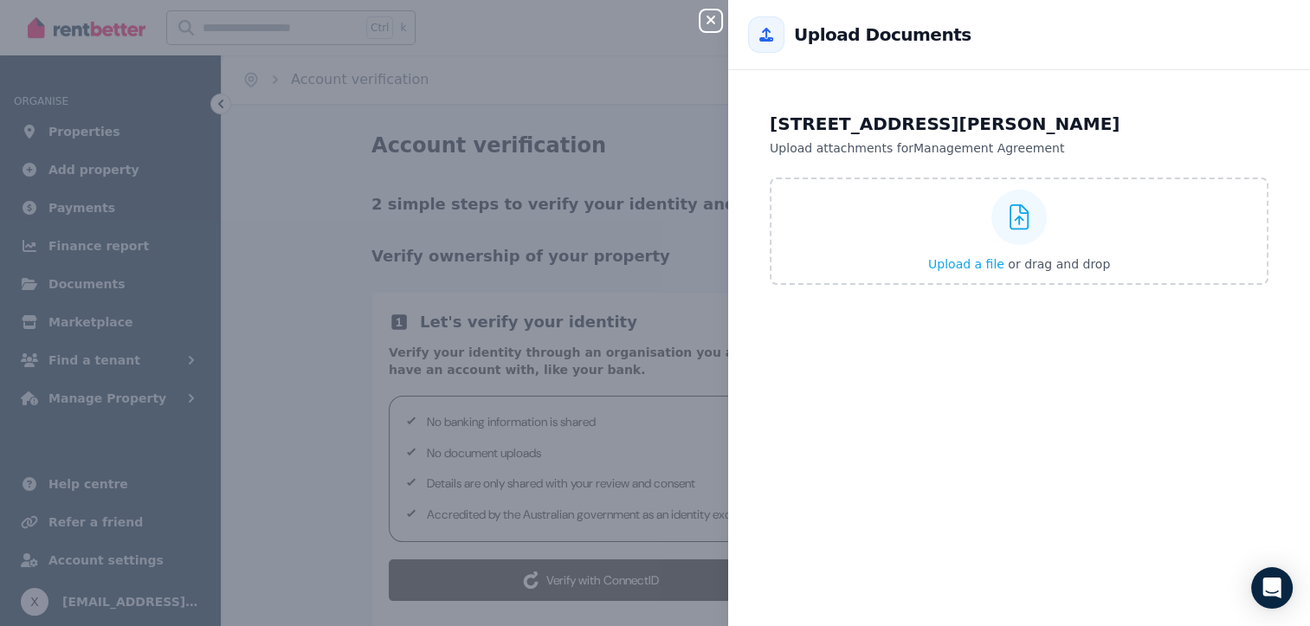
scroll to position [0, 0]
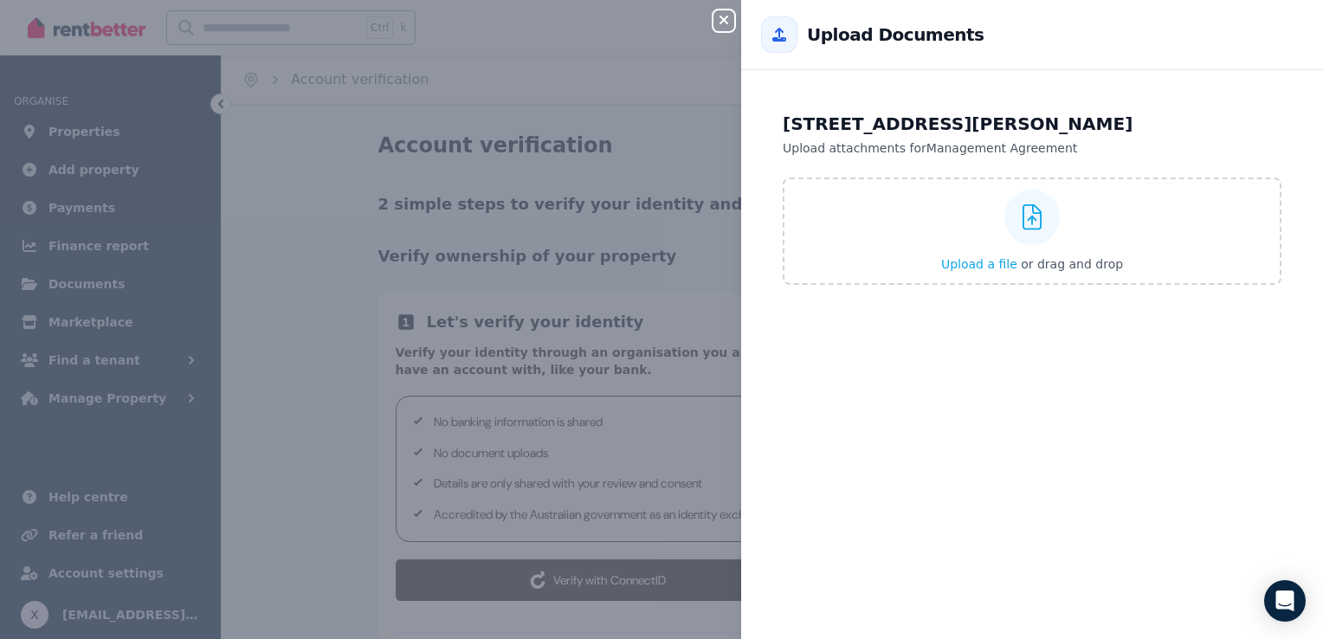
click at [916, 331] on div "[STREET_ADDRESS][PERSON_NAME] Upload attachments for Management Agreement Uploa…" at bounding box center [1032, 365] width 582 height 548
click at [991, 262] on span "Upload a file" at bounding box center [979, 264] width 76 height 14
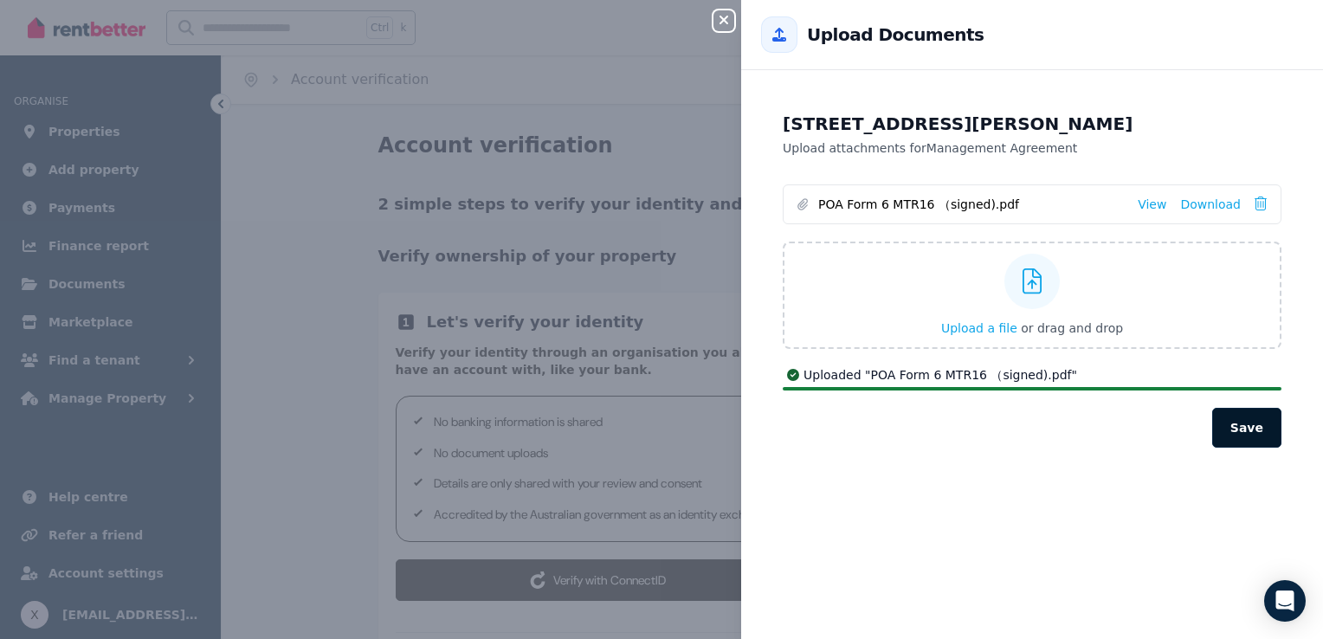
click at [1233, 433] on button "Save" at bounding box center [1246, 428] width 69 height 40
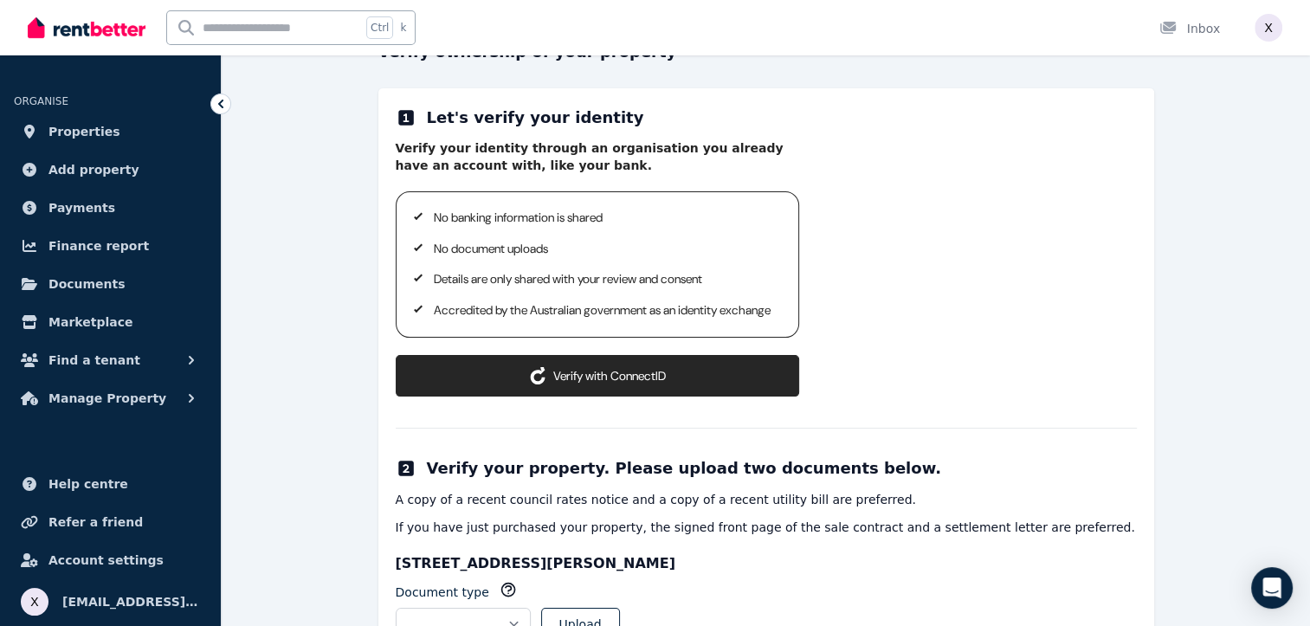
scroll to position [260, 0]
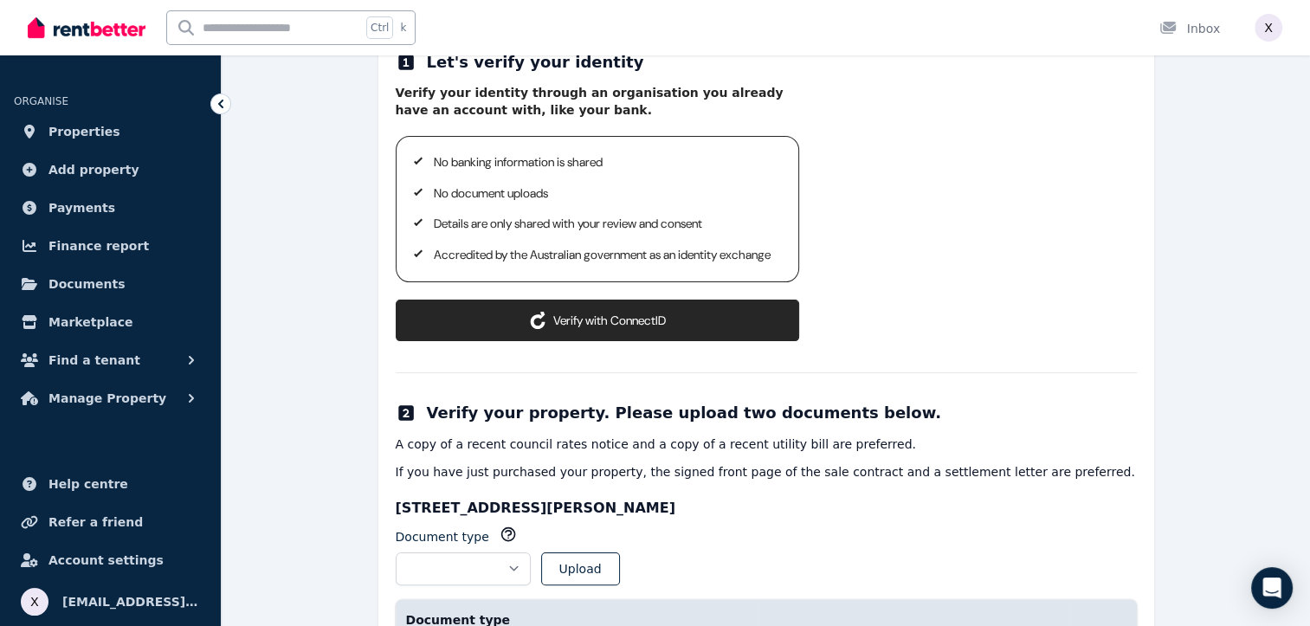
click at [639, 338] on button "Verify with ConnectID" at bounding box center [597, 320] width 403 height 42
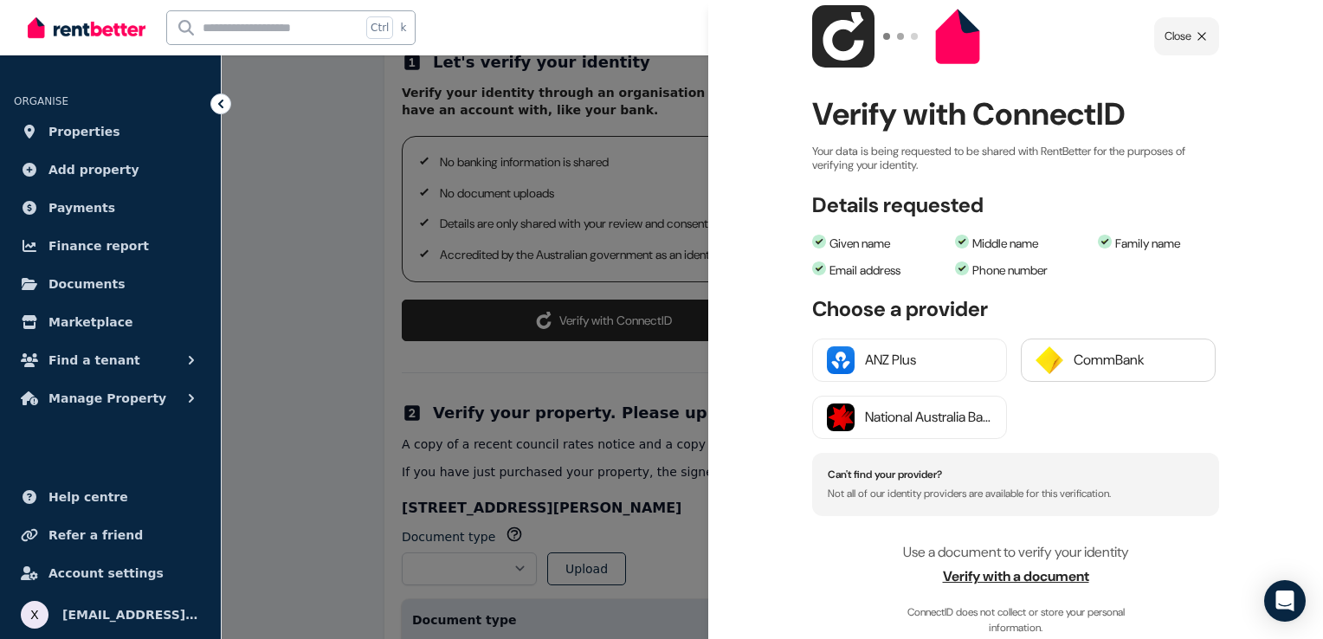
click at [1094, 368] on div "CommBank" at bounding box center [1136, 360] width 127 height 21
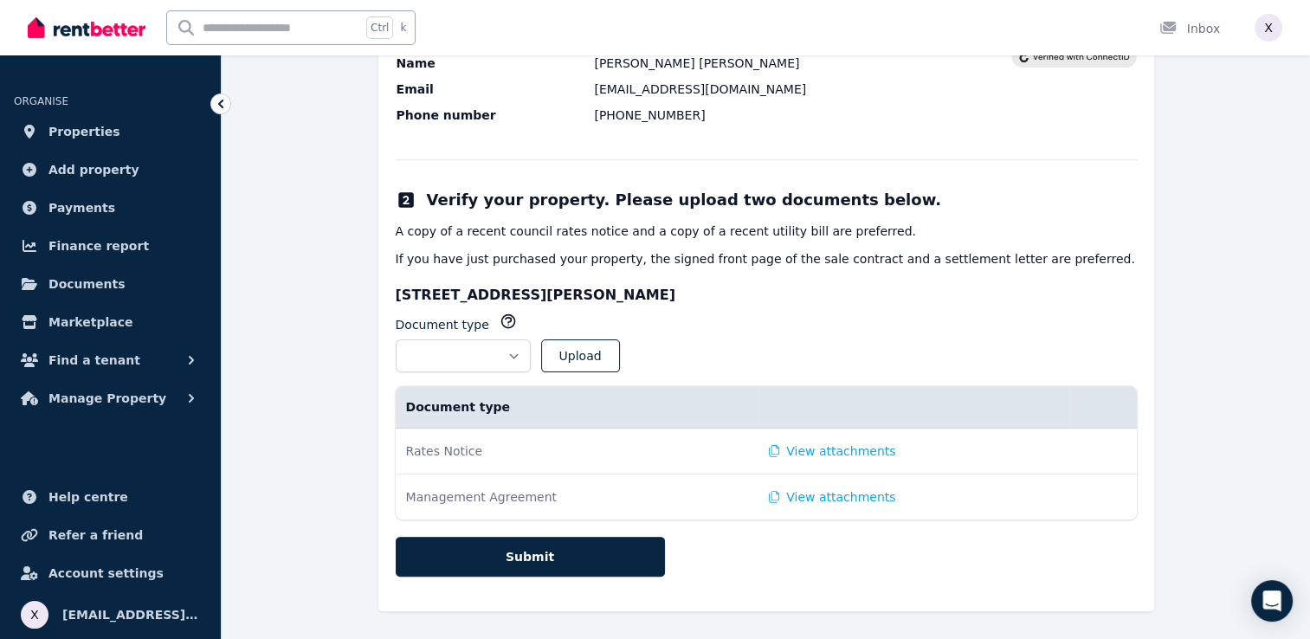
scroll to position [350, 0]
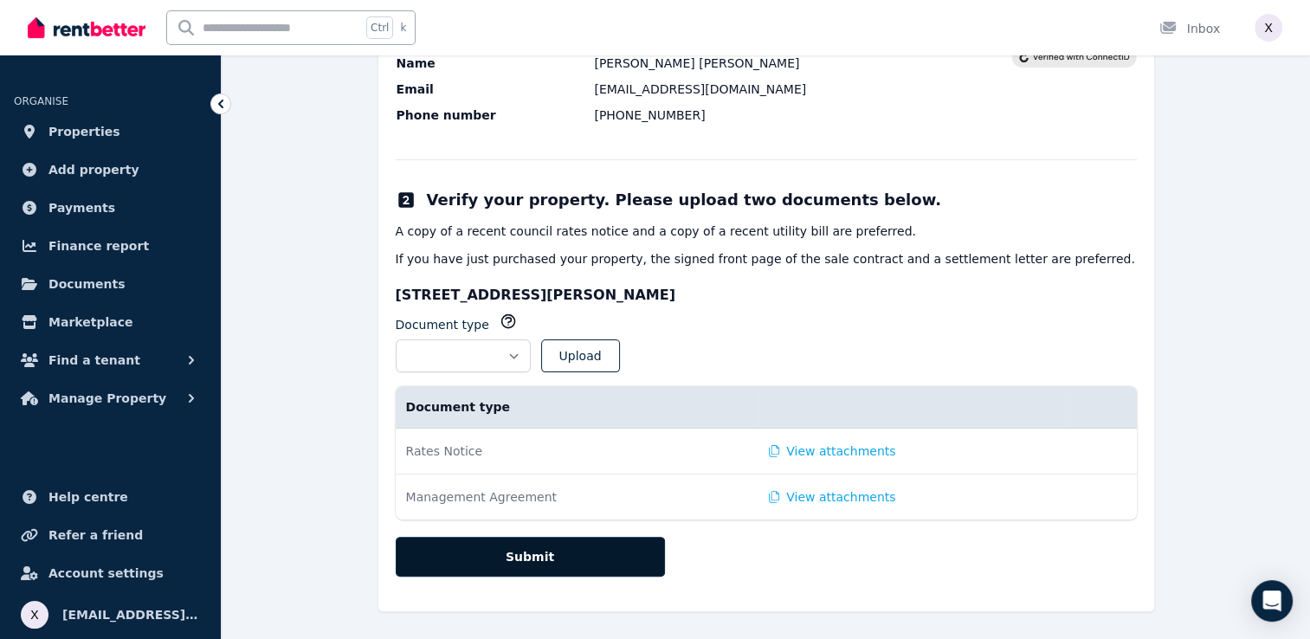
click at [574, 556] on button "Submit" at bounding box center [530, 557] width 269 height 40
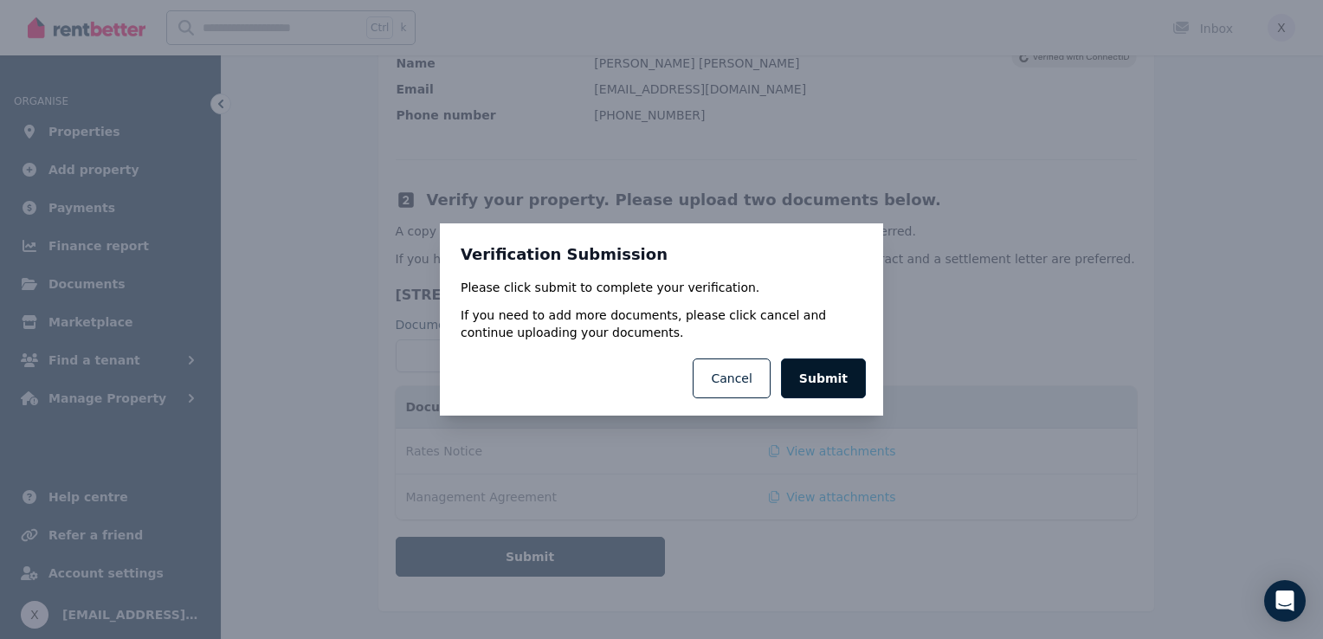
click at [844, 382] on button "Submit" at bounding box center [823, 378] width 85 height 40
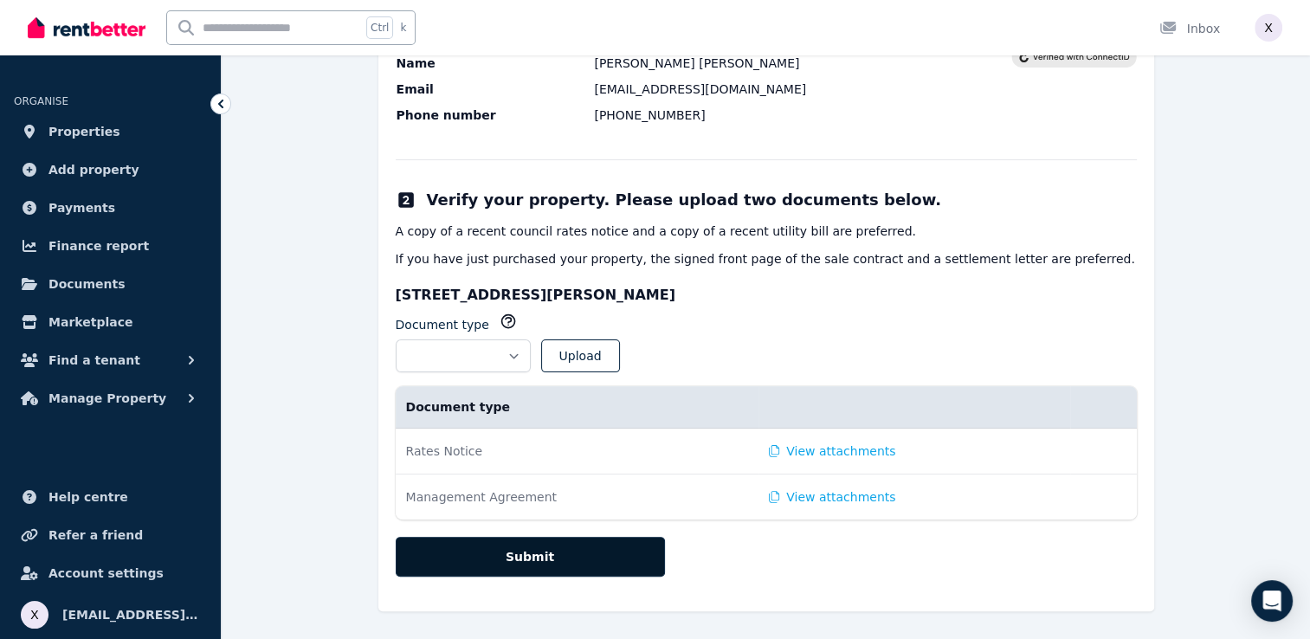
click at [526, 553] on button "Submit" at bounding box center [530, 557] width 269 height 40
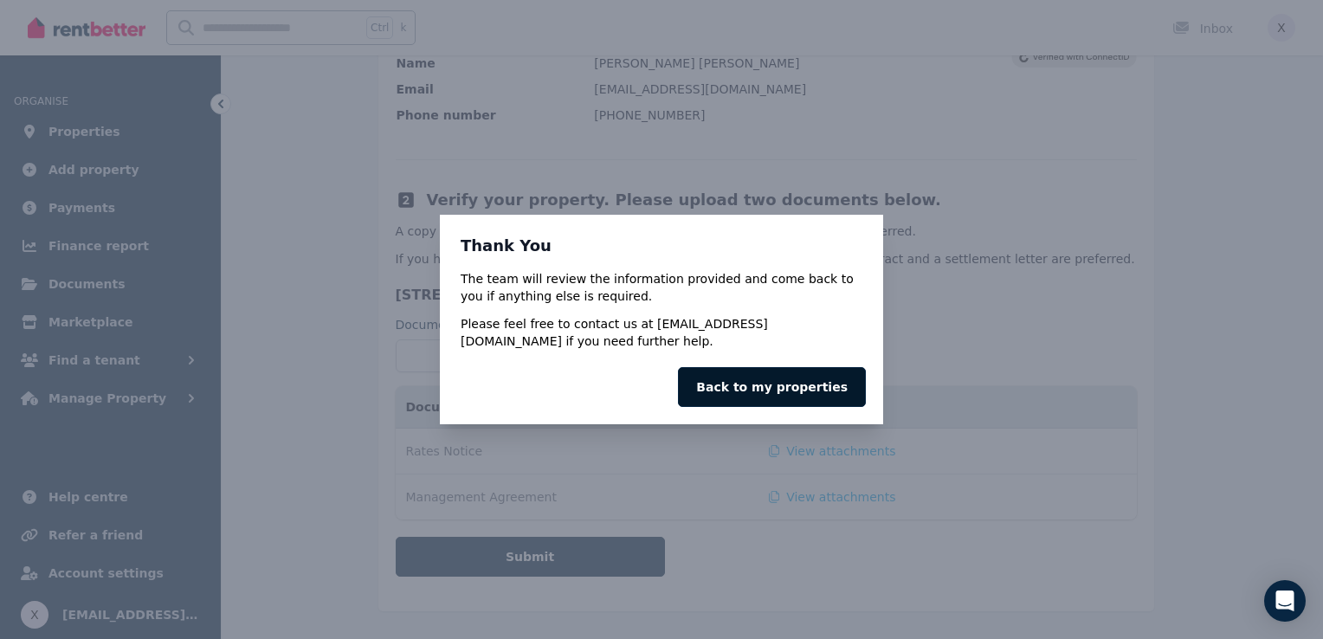
click at [769, 383] on link "Back to my properties" at bounding box center [772, 387] width 188 height 40
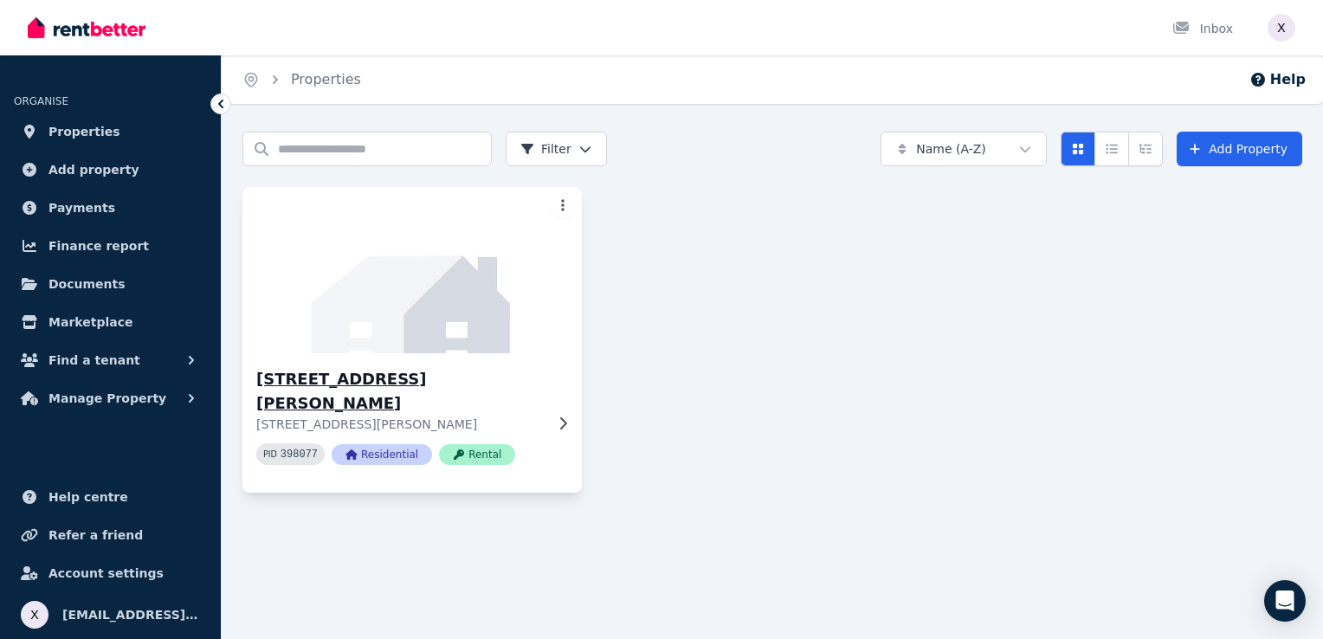
click at [461, 444] on span "Rental" at bounding box center [477, 454] width 76 height 21
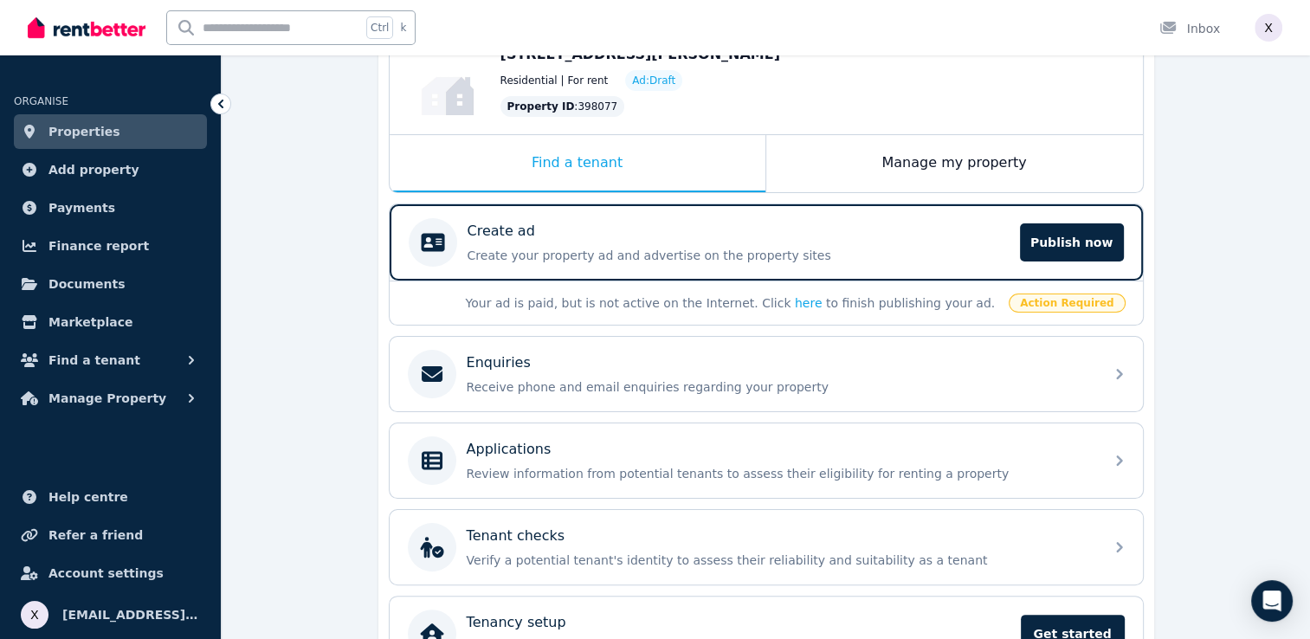
scroll to position [204, 0]
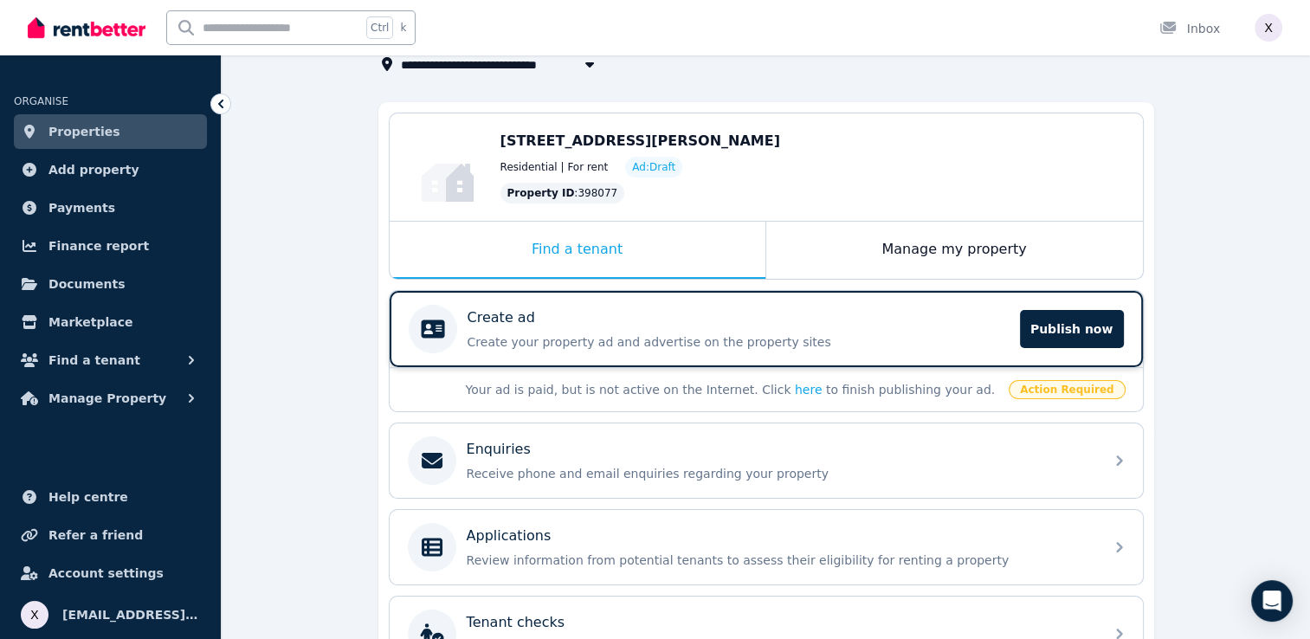
click at [505, 333] on p "Create your property ad and advertise on the property sites" at bounding box center [738, 341] width 542 height 17
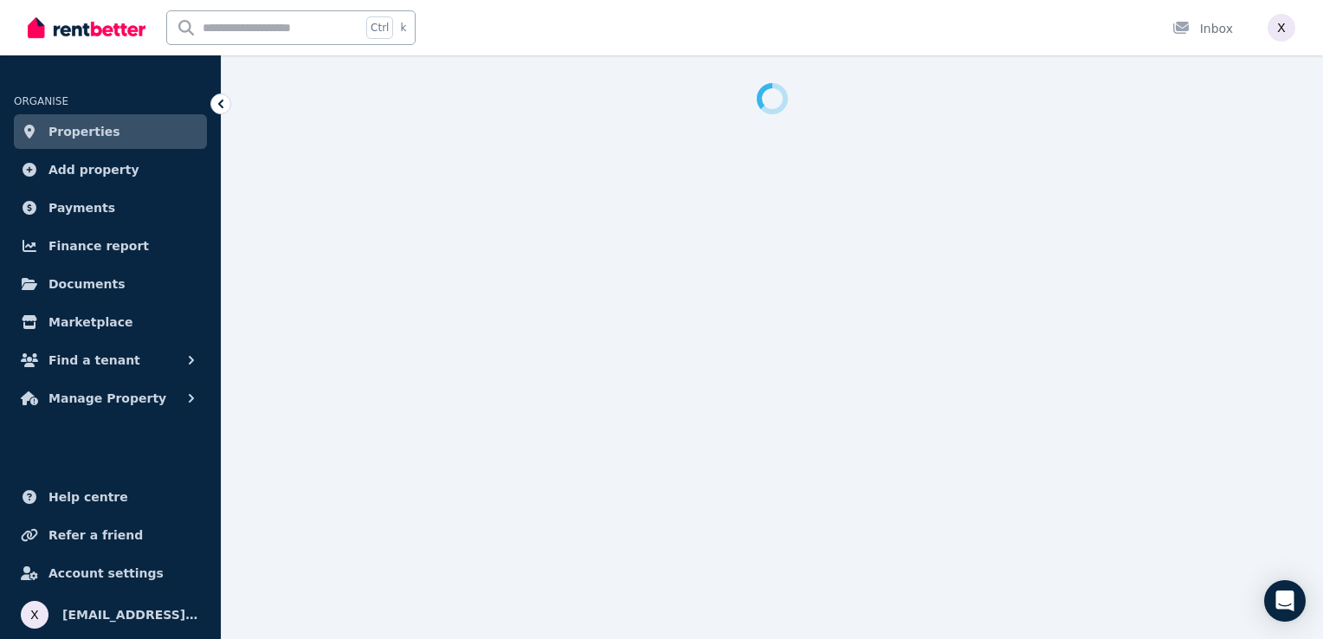
select select "***"
select select "**********"
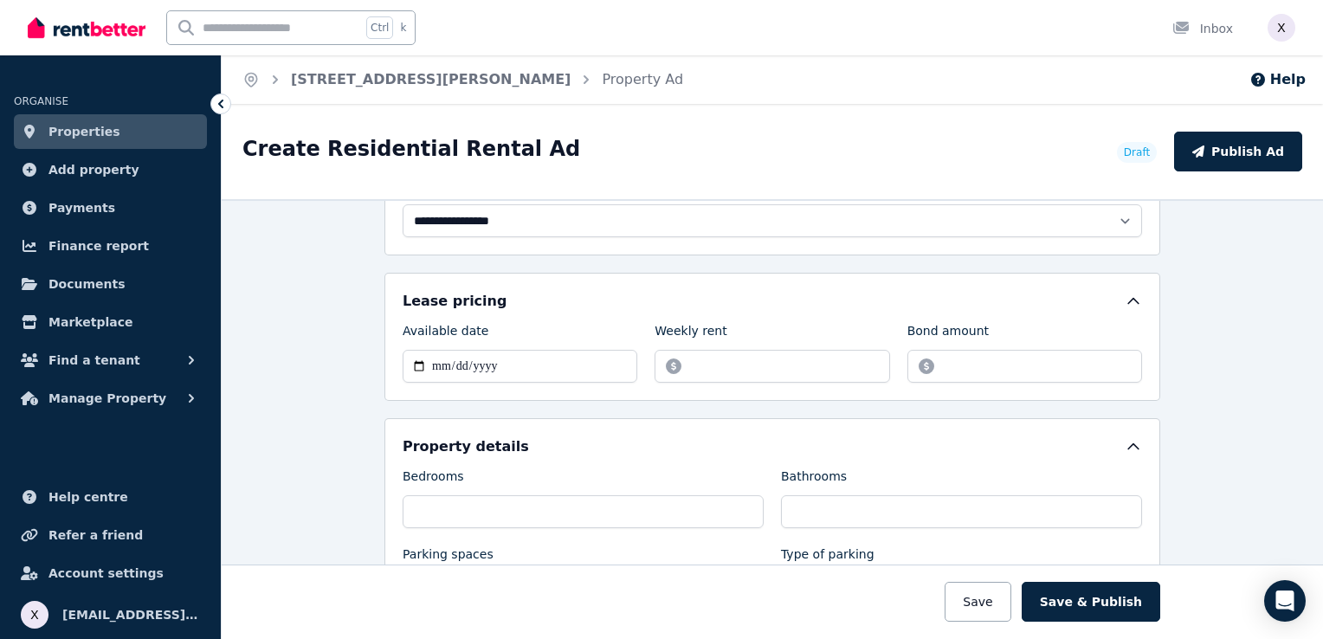
scroll to position [519, 0]
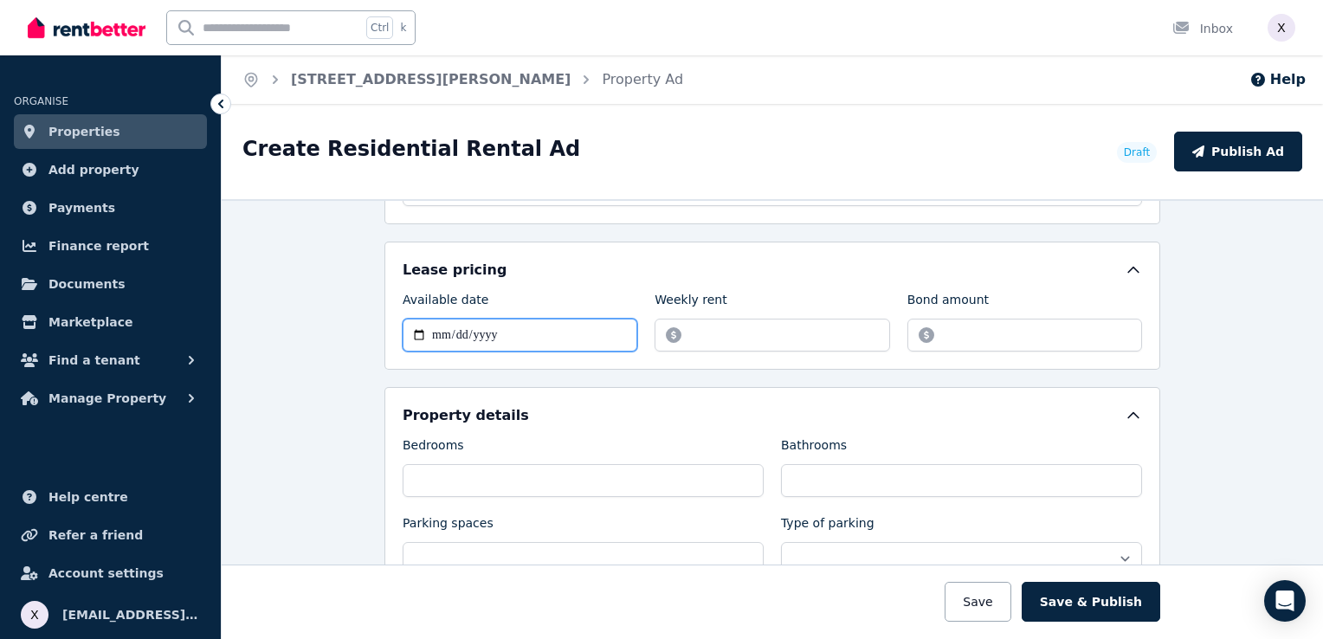
click at [495, 336] on input "Available date" at bounding box center [519, 335] width 235 height 33
click at [411, 330] on input "Available date" at bounding box center [519, 335] width 235 height 33
type input "**********"
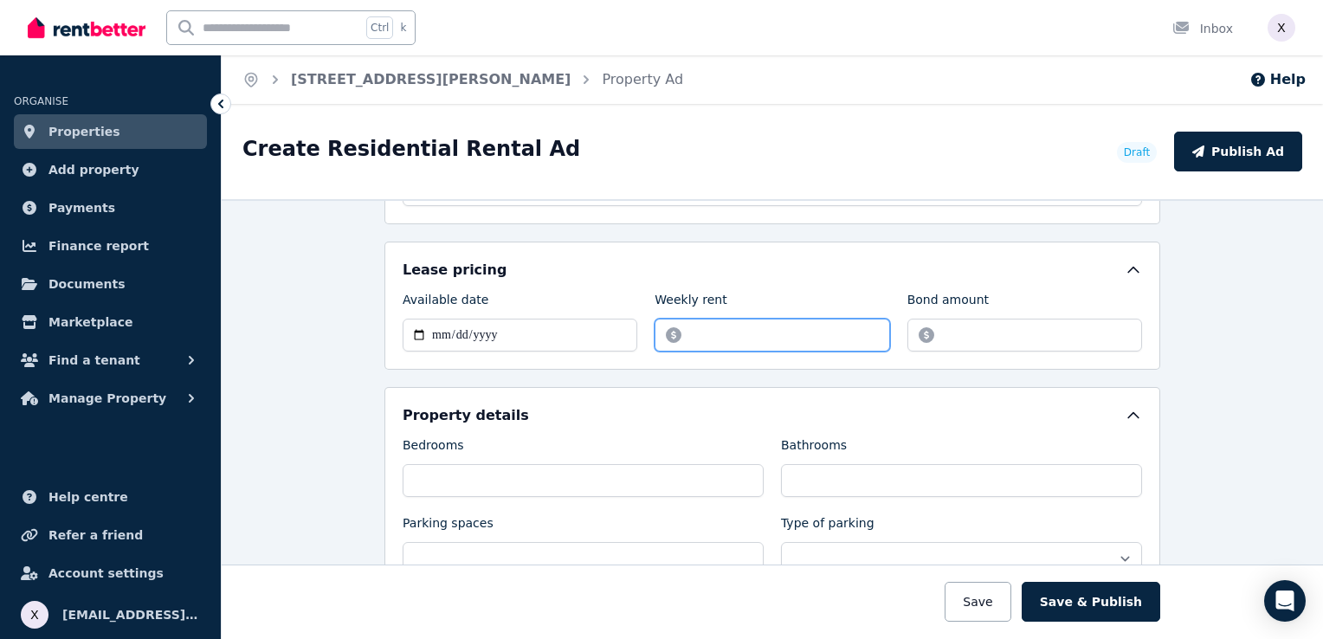
click at [699, 332] on input "Weekly rent" at bounding box center [771, 335] width 235 height 33
type input "***"
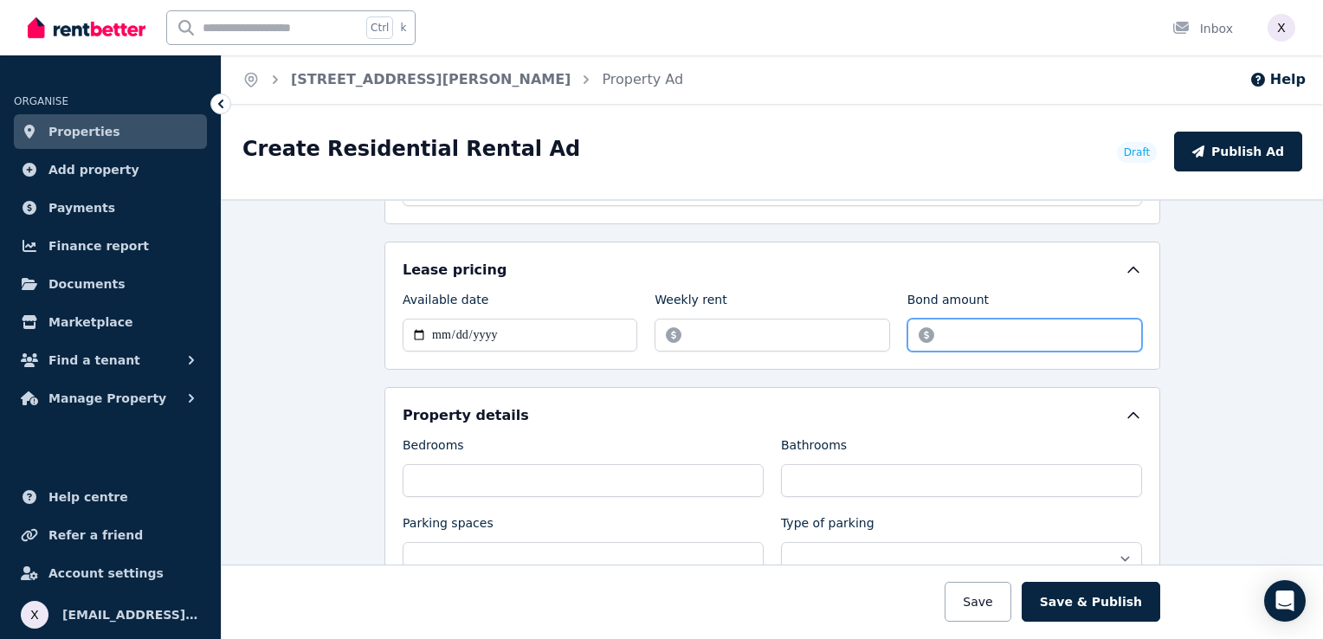
click at [958, 335] on input "Bond amount" at bounding box center [1024, 335] width 235 height 33
type input "****"
click at [704, 426] on div "**********" at bounding box center [771, 529] width 739 height 248
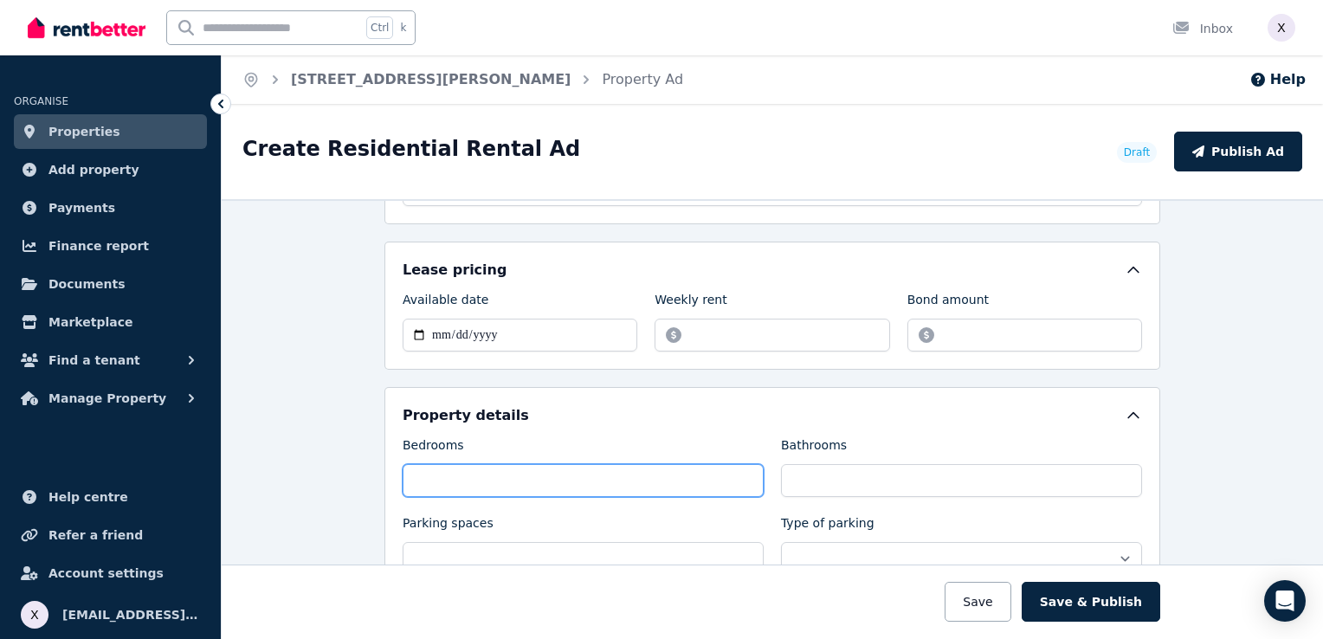
drag, startPoint x: 703, startPoint y: 425, endPoint x: 558, endPoint y: 465, distance: 149.9
click at [558, 465] on input "Bedrooms" at bounding box center [582, 480] width 361 height 33
type input "*"
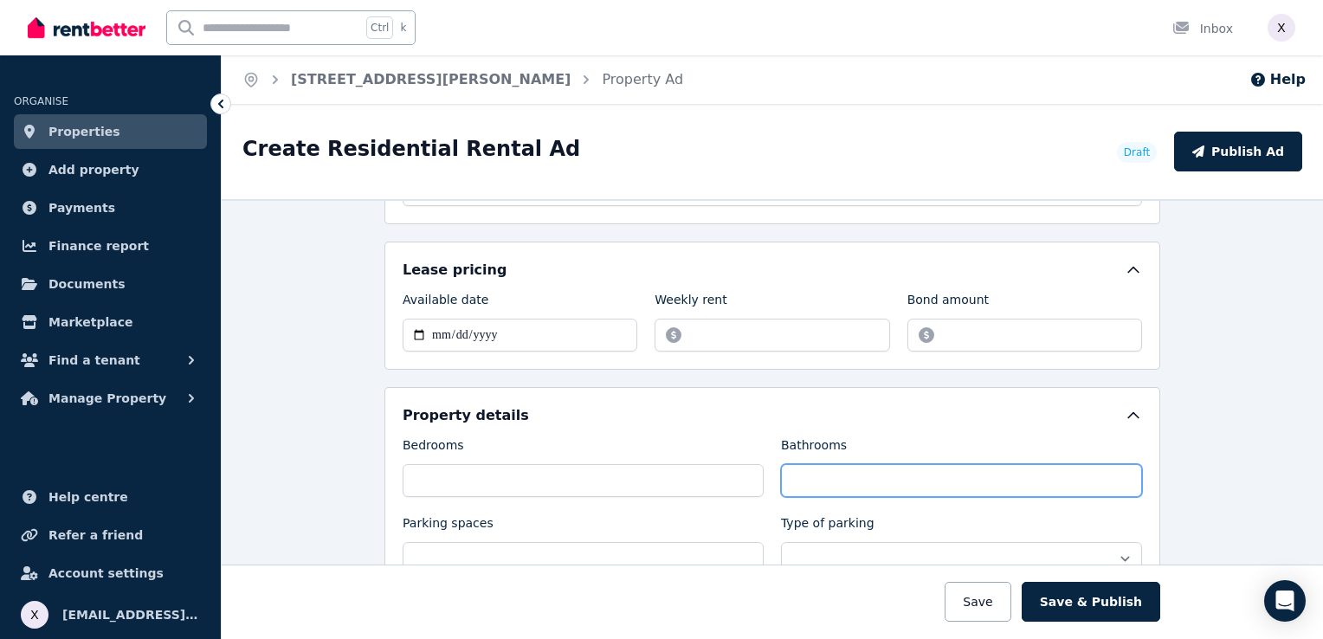
click at [838, 483] on input "Bathrooms" at bounding box center [961, 480] width 361 height 33
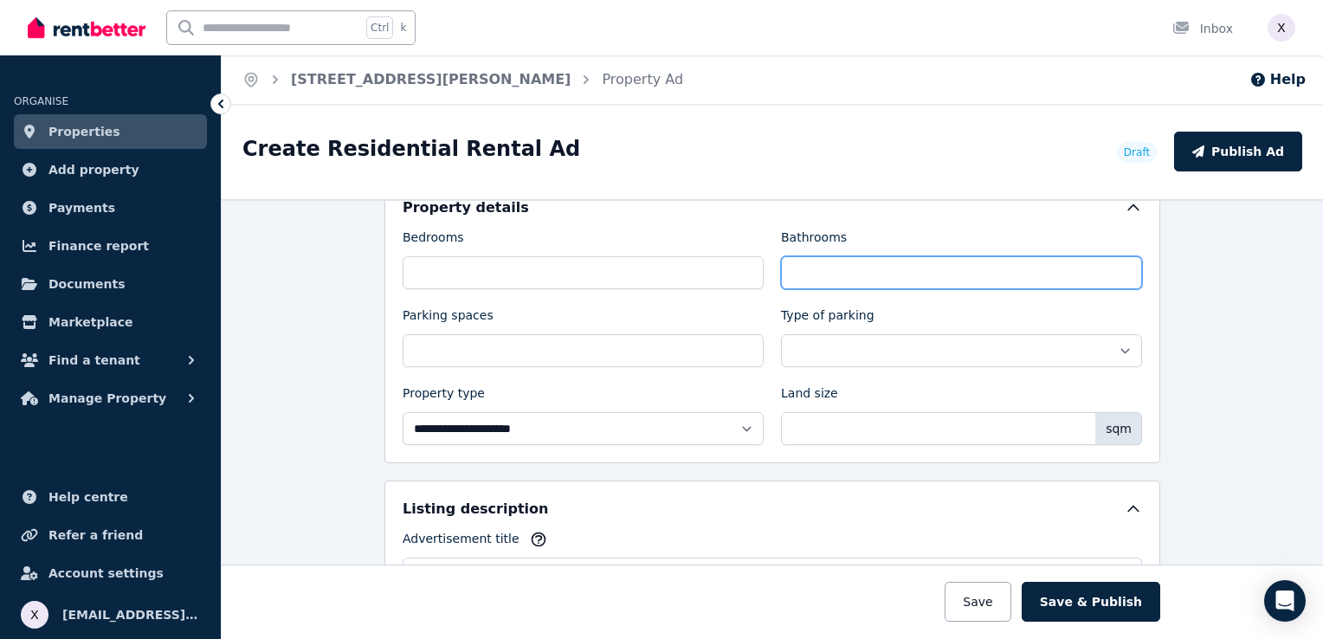
scroll to position [779, 0]
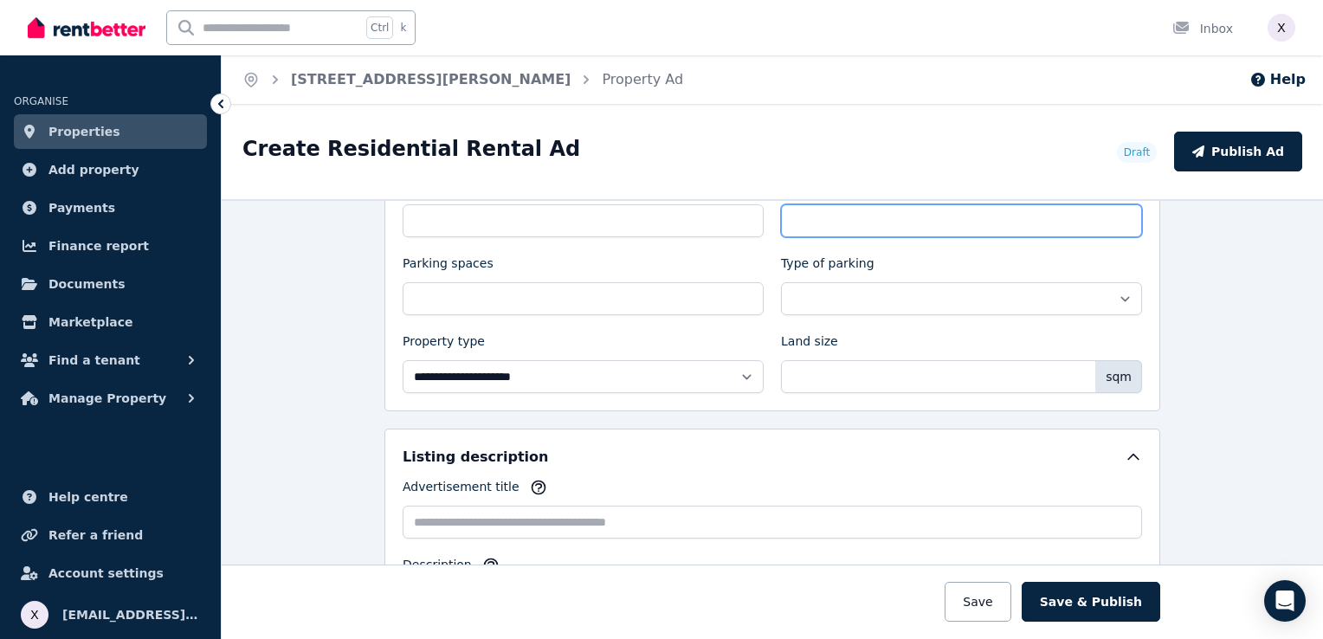
type input "*"
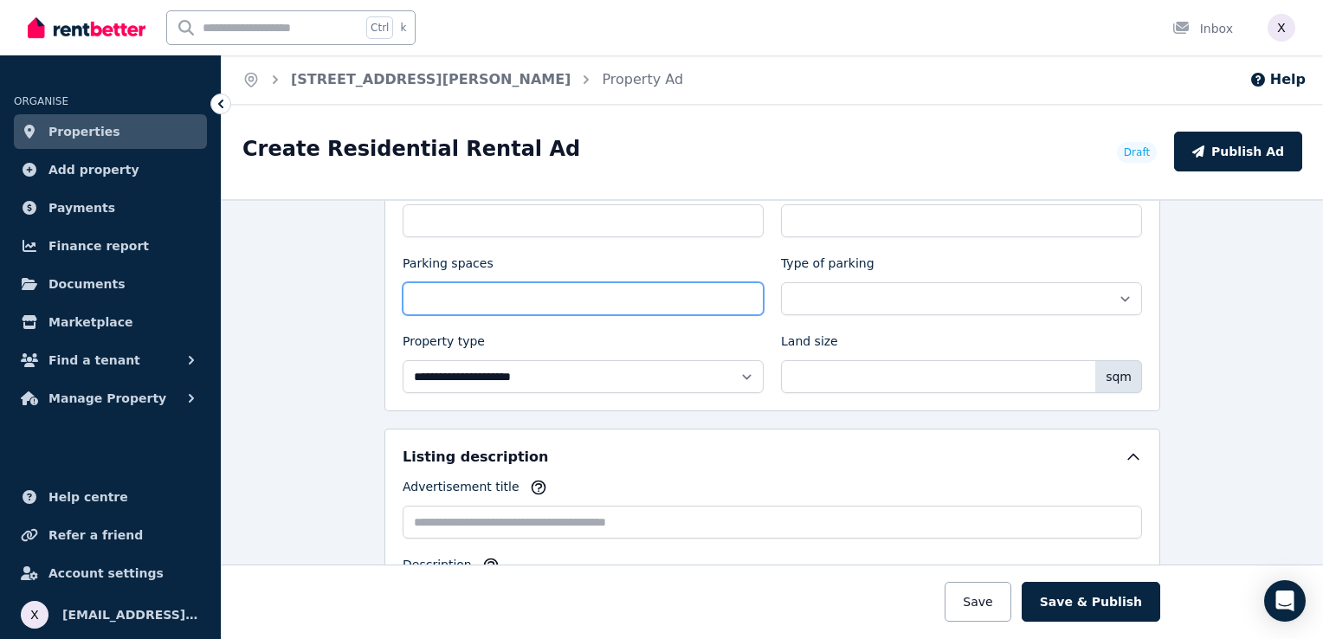
click at [516, 296] on input "Parking spaces" at bounding box center [582, 298] width 361 height 33
type input "*"
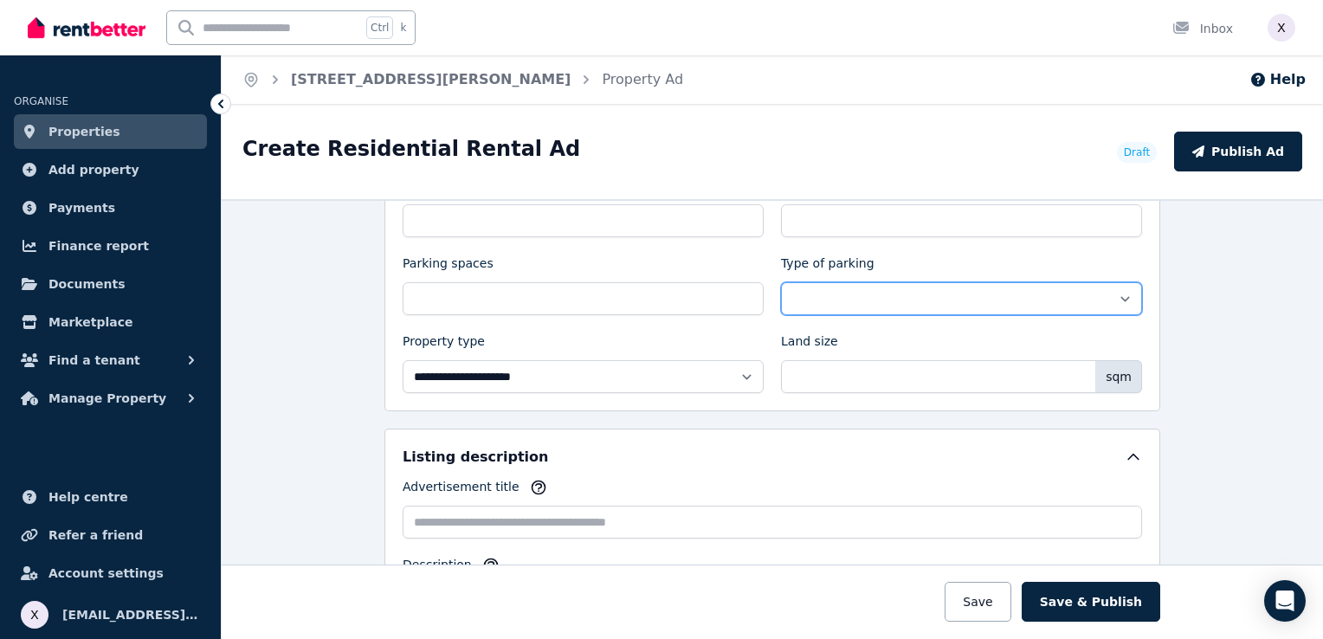
click at [800, 294] on select "**********" at bounding box center [961, 298] width 361 height 33
select select "**********"
click at [781, 282] on select "**********" at bounding box center [961, 298] width 361 height 33
click at [802, 292] on select "**********" at bounding box center [961, 298] width 361 height 33
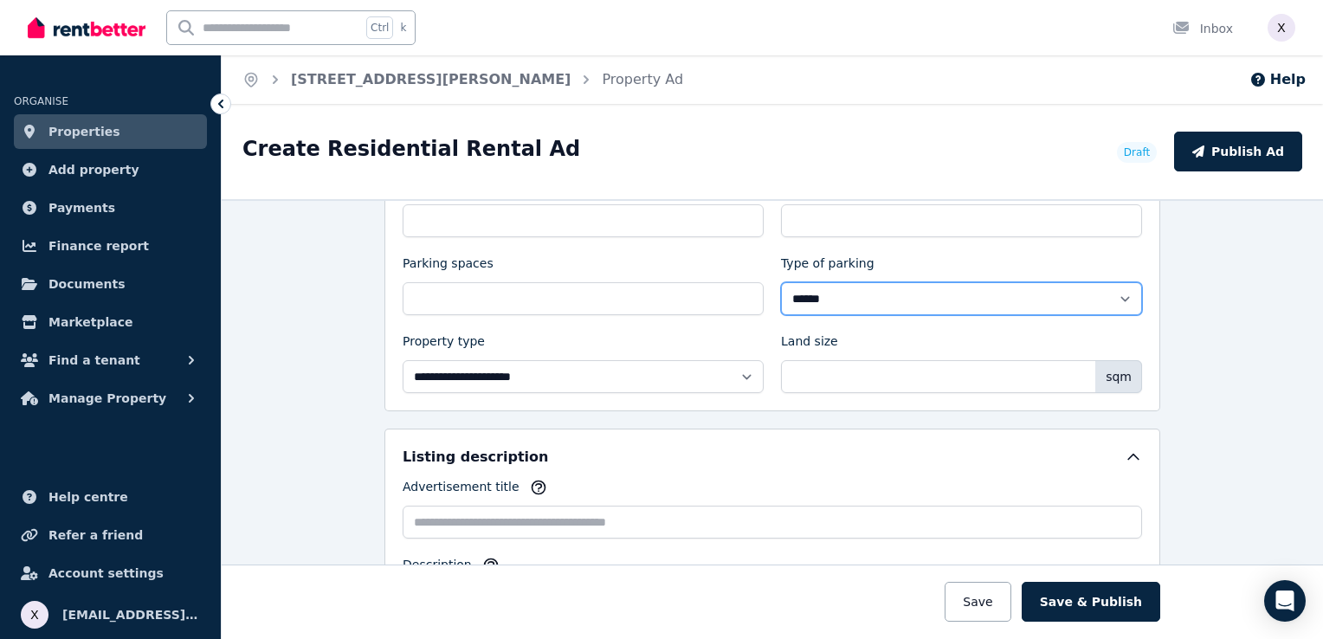
scroll to position [692, 0]
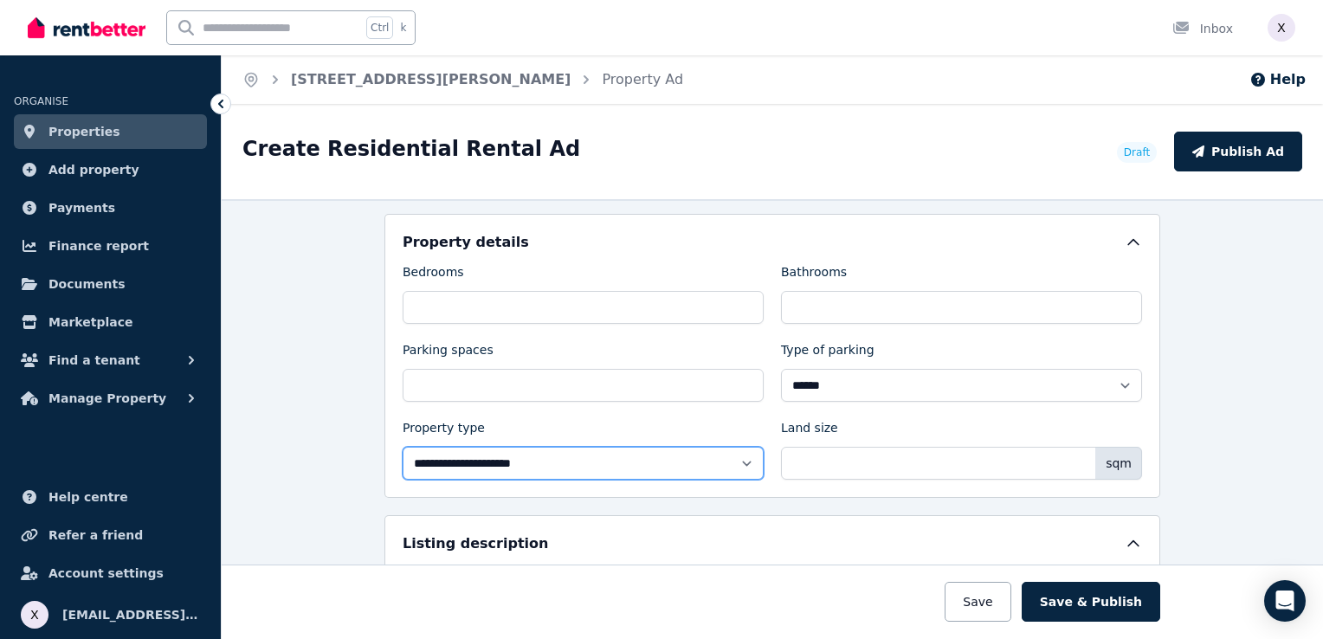
click at [492, 462] on select "**********" at bounding box center [582, 463] width 361 height 33
select select "**********"
click at [402, 447] on select "**********" at bounding box center [582, 463] width 361 height 33
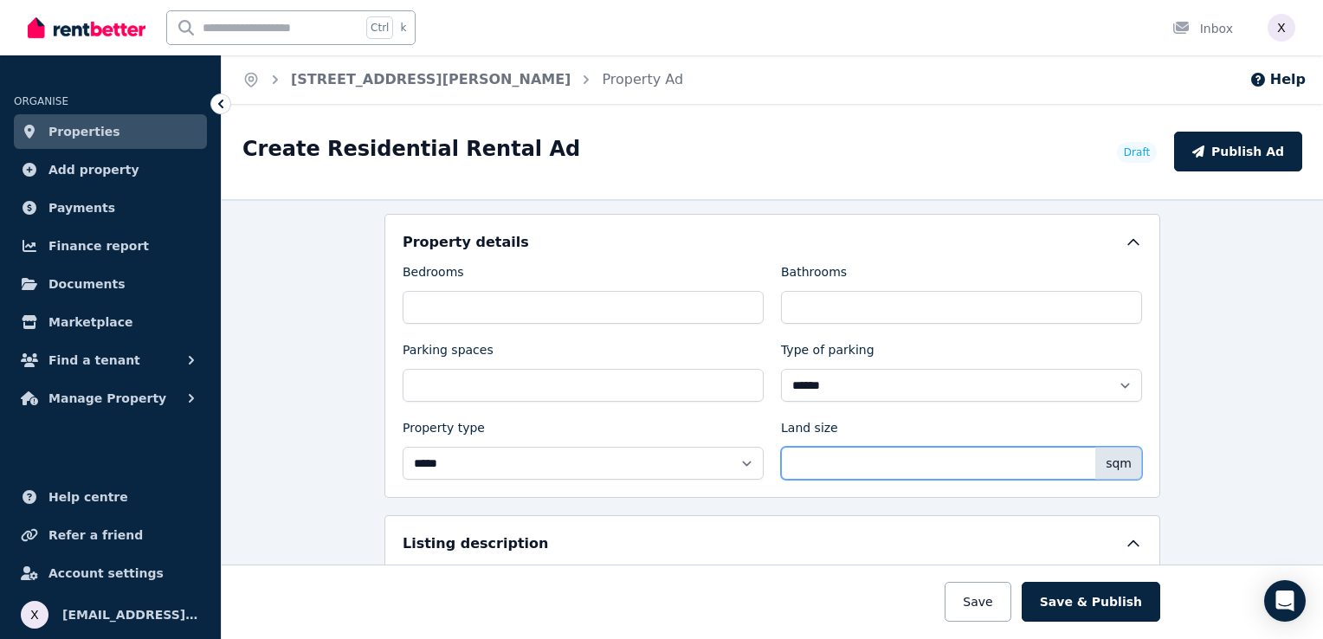
click at [812, 459] on input "Land size" at bounding box center [961, 463] width 361 height 33
type input "**"
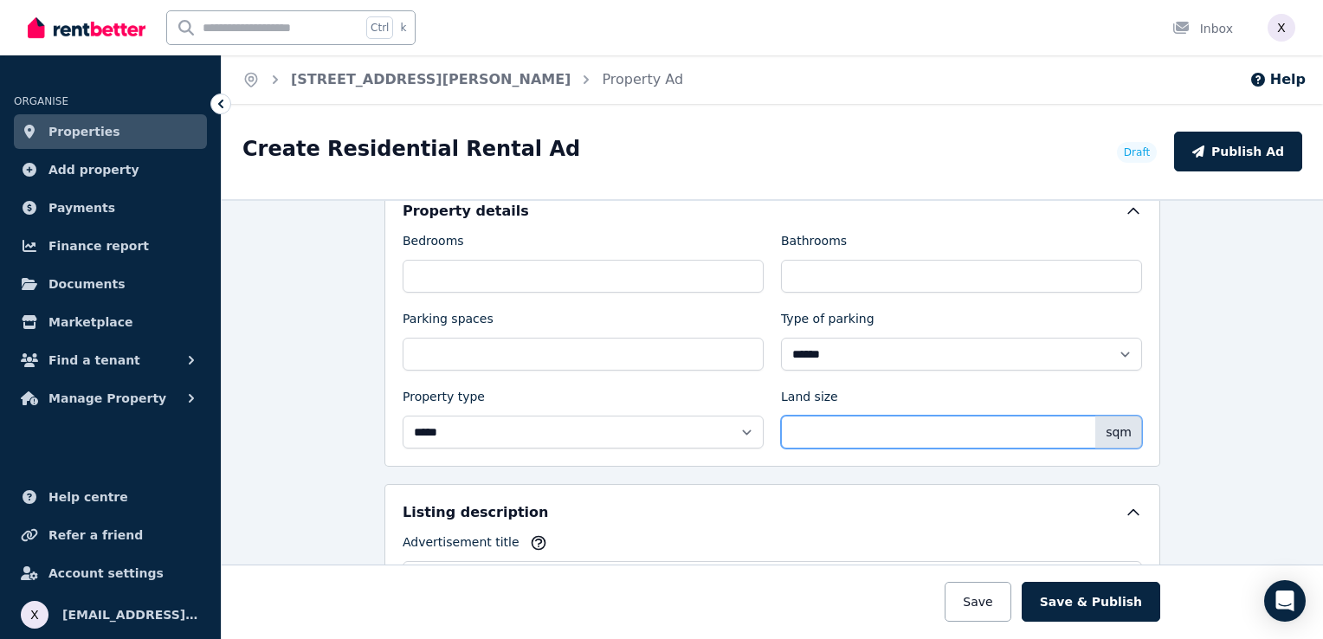
scroll to position [779, 0]
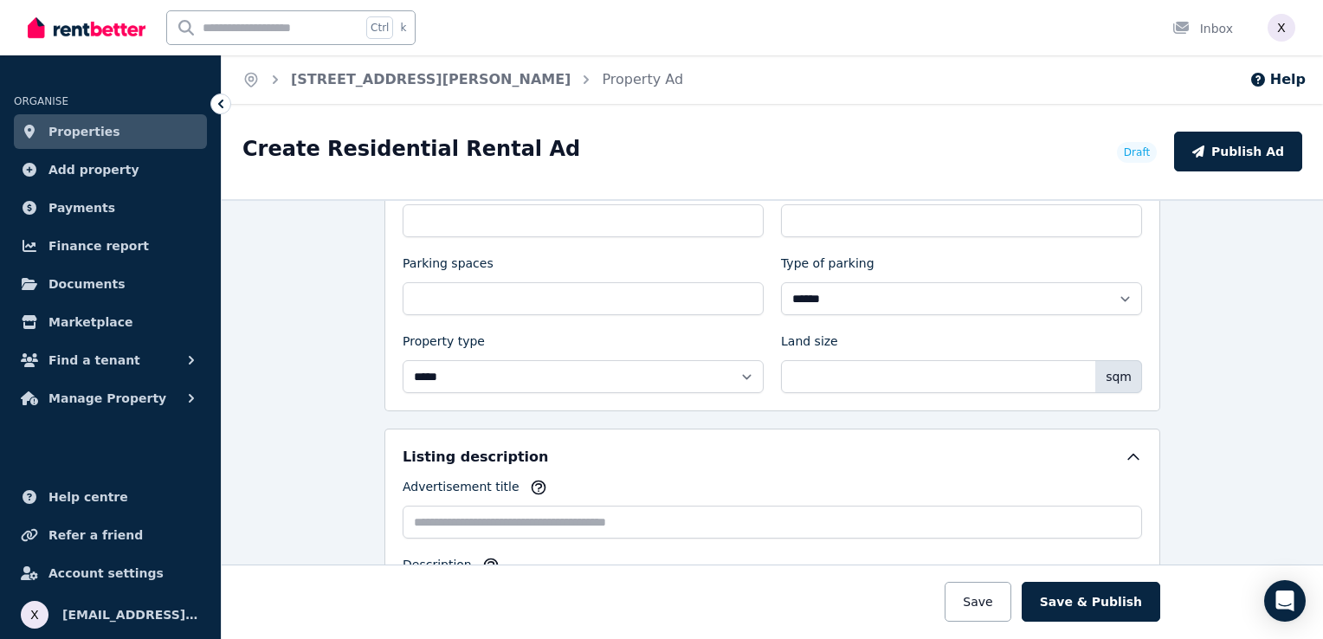
click at [274, 434] on div "**********" at bounding box center [772, 419] width 1101 height 440
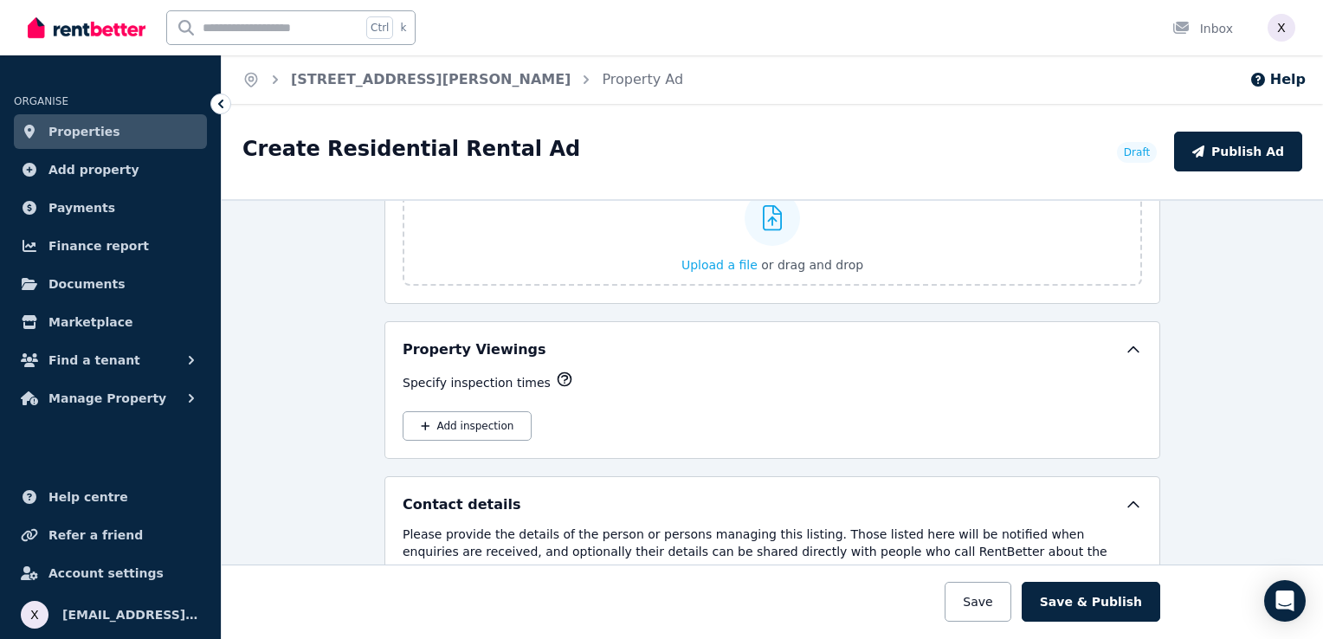
scroll to position [2424, 0]
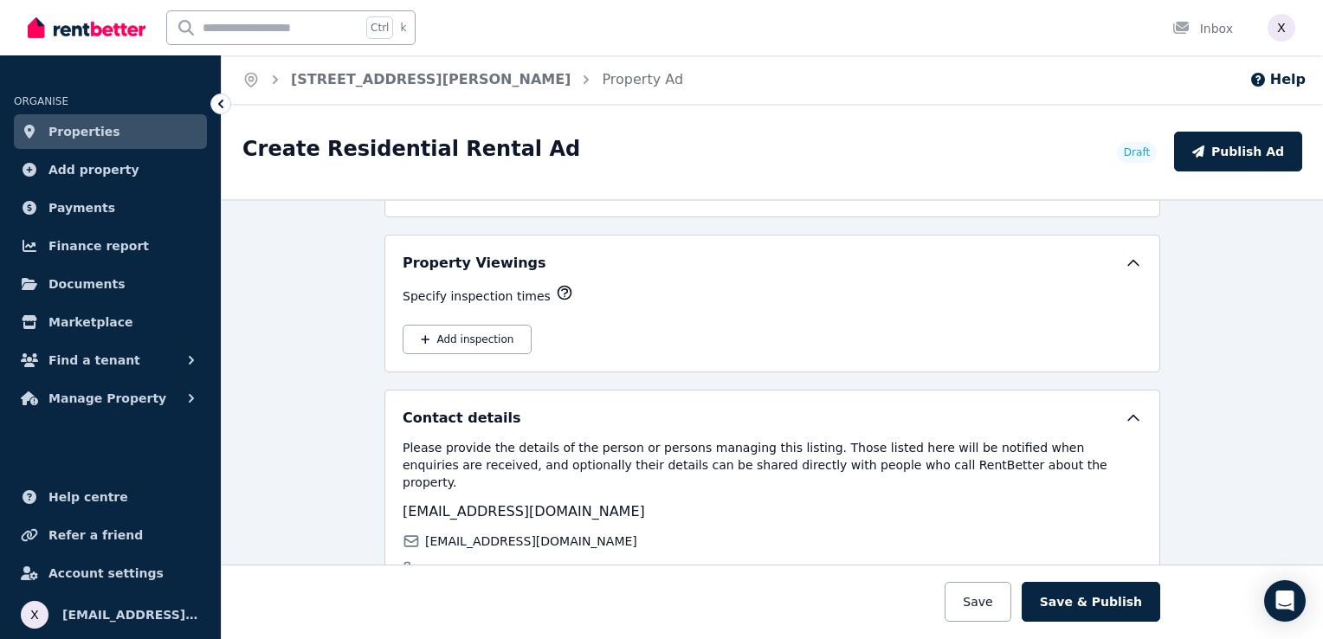
click at [556, 284] on icon "button" at bounding box center [564, 292] width 17 height 17
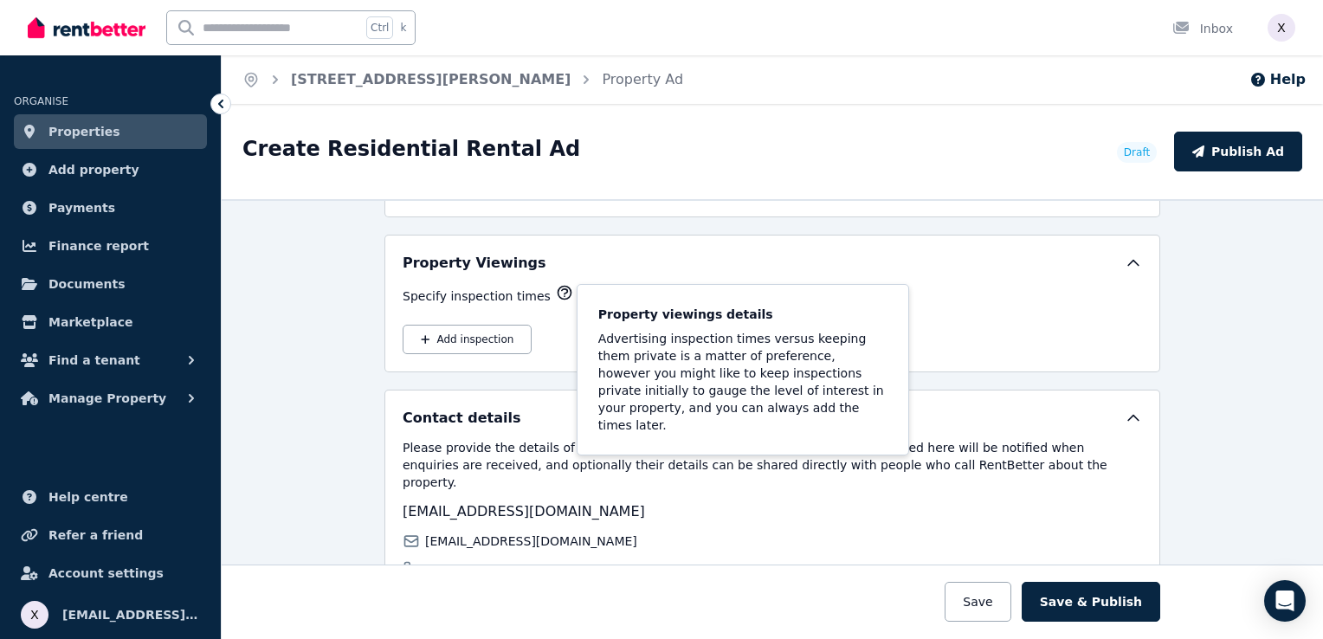
click at [483, 338] on button "Add inspection" at bounding box center [466, 339] width 129 height 29
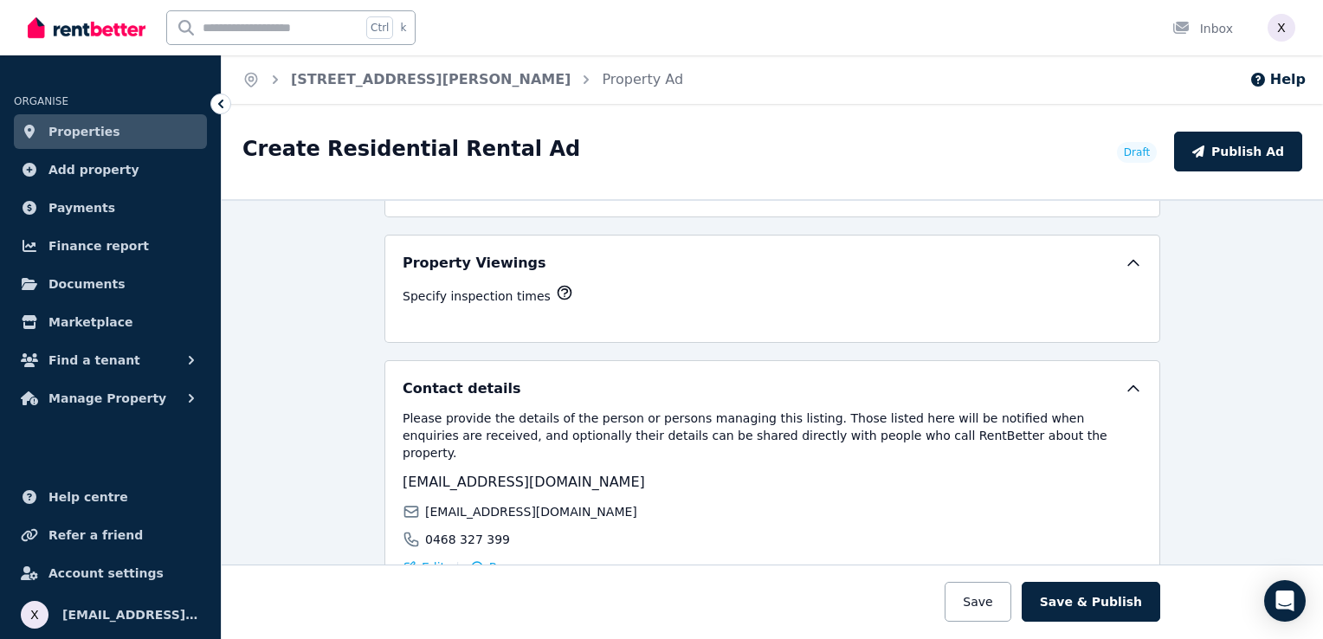
select select "**"
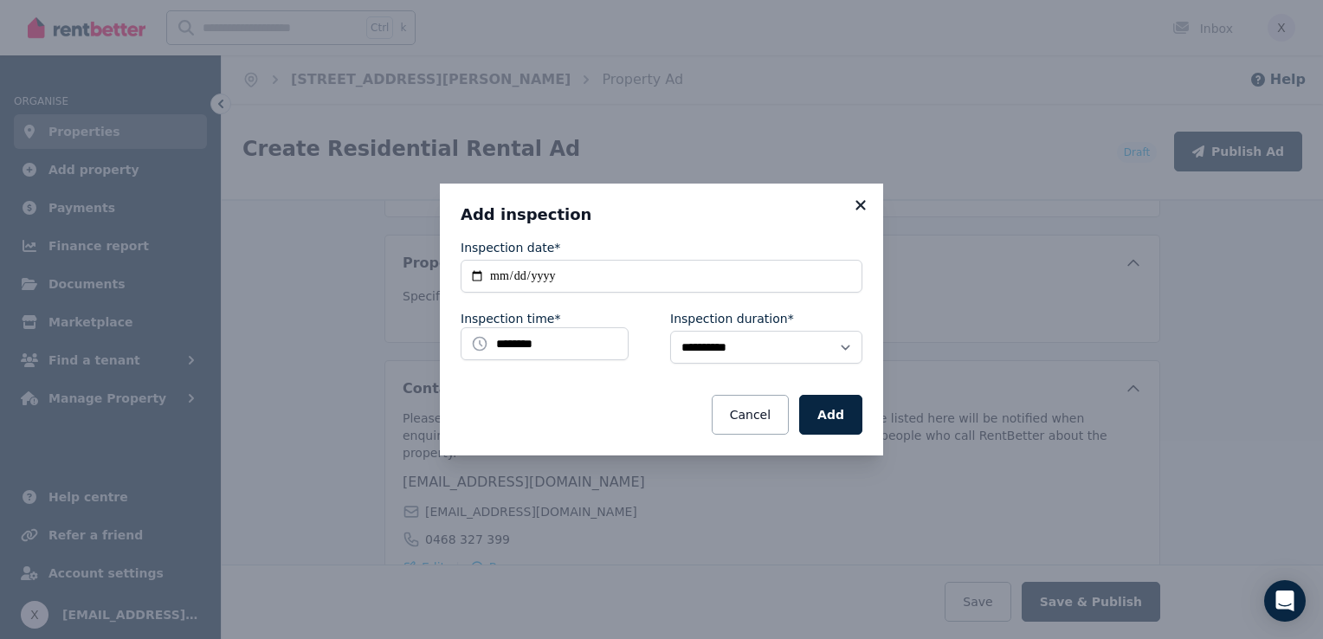
click at [866, 207] on icon at bounding box center [860, 205] width 17 height 16
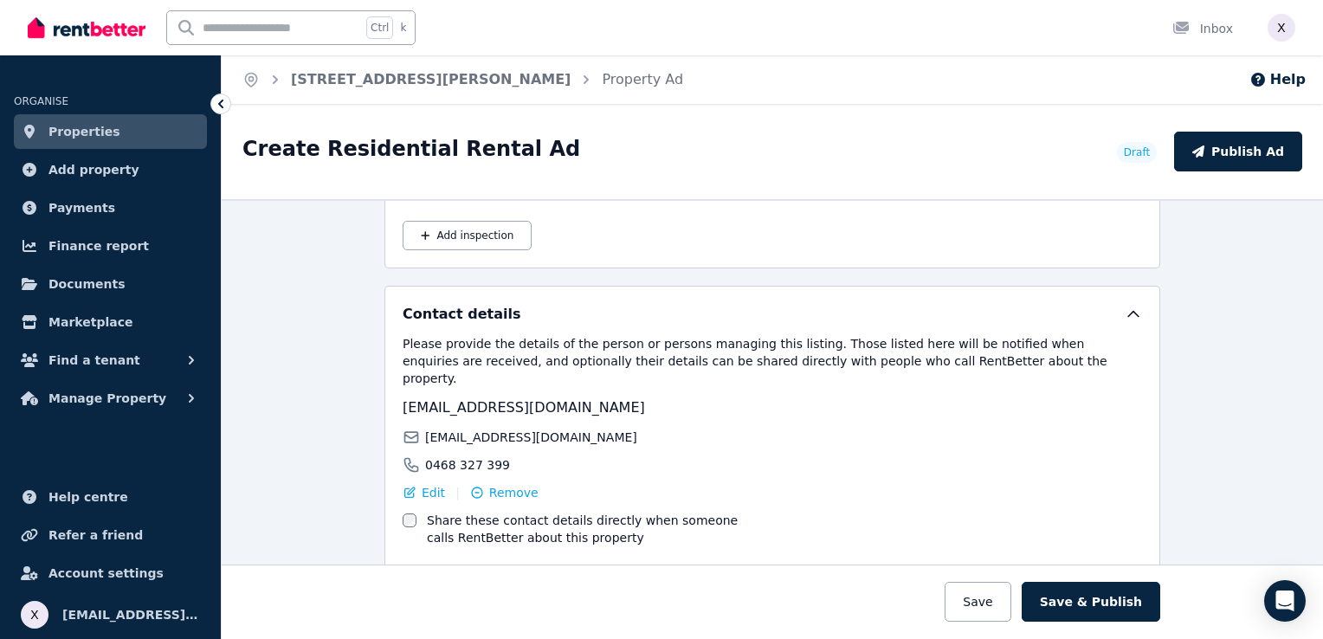
scroll to position [2579, 0]
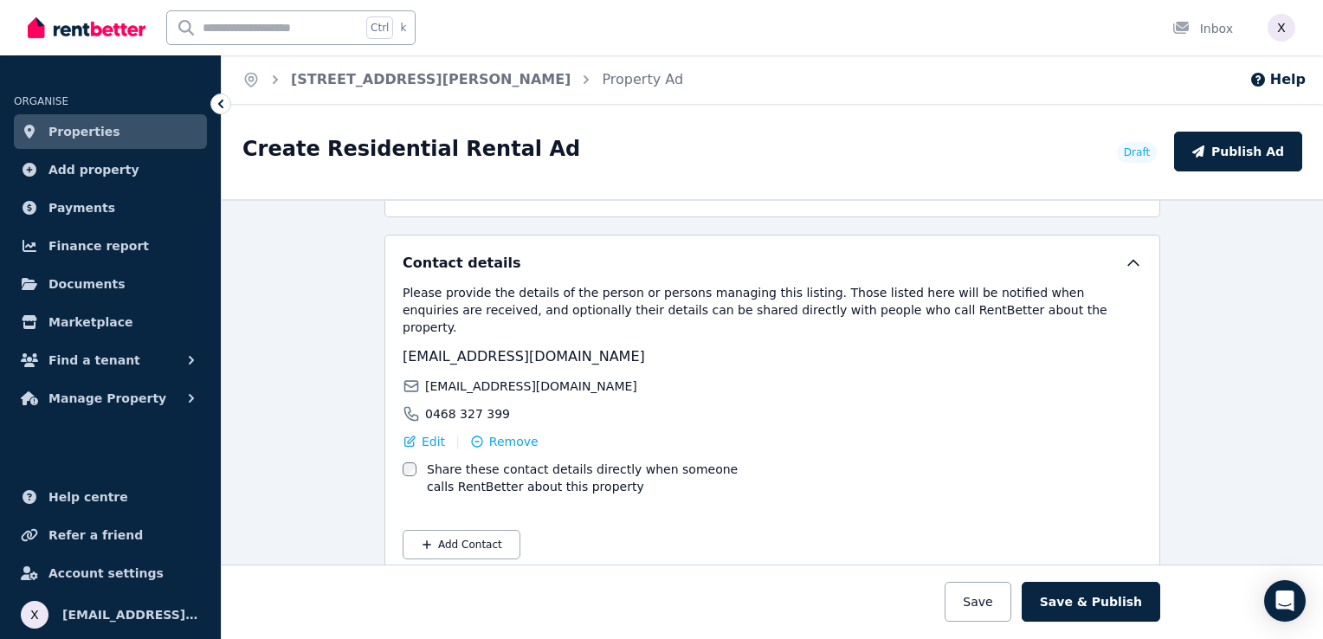
click at [346, 533] on div "**********" at bounding box center [772, 419] width 1101 height 440
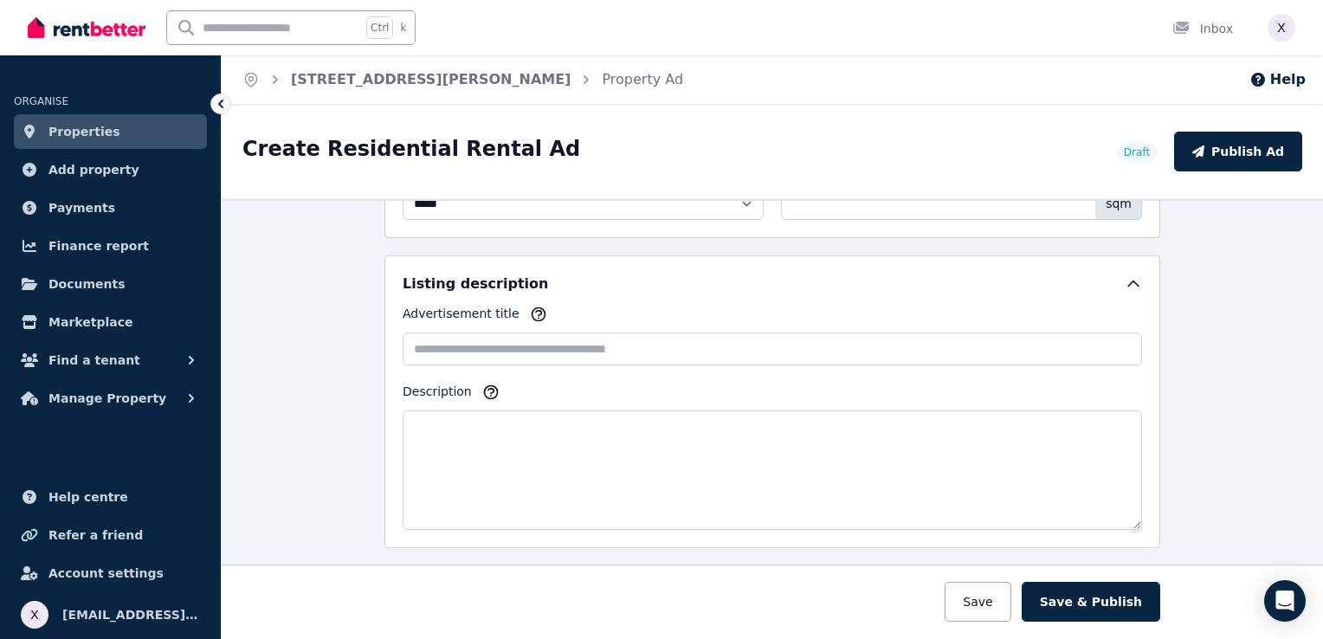
scroll to position [952, 0]
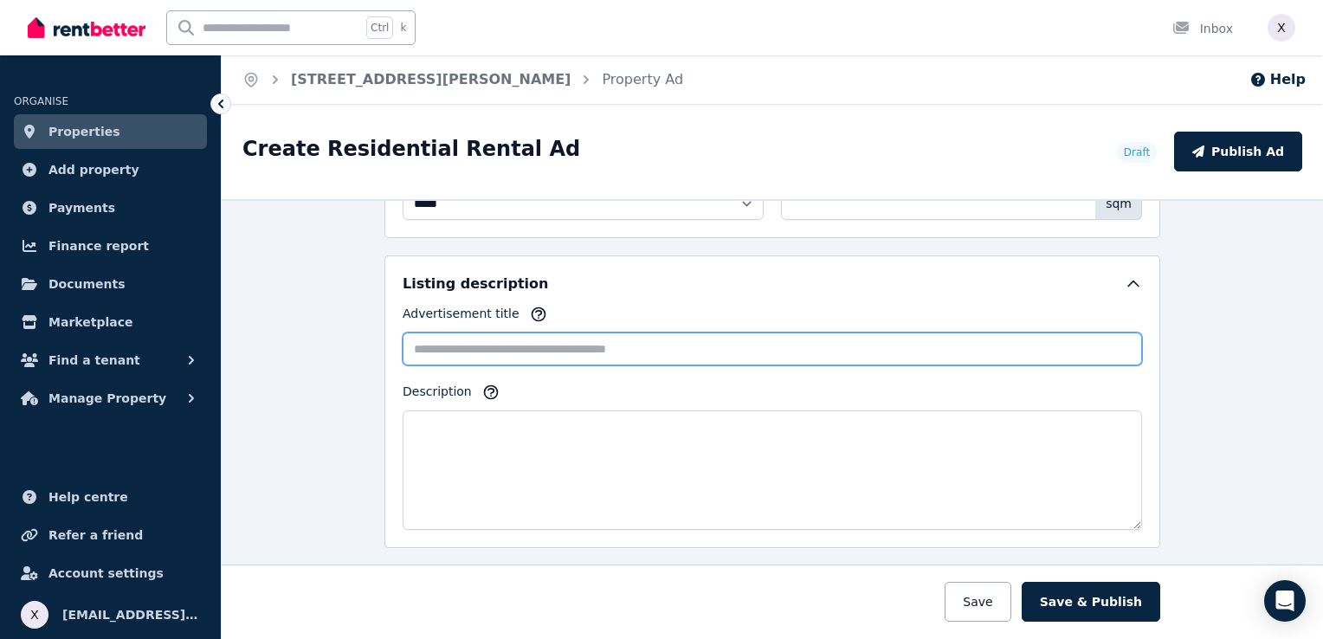
click at [473, 344] on input "Advertisement title" at bounding box center [771, 348] width 739 height 33
paste input "**********"
type input "**********"
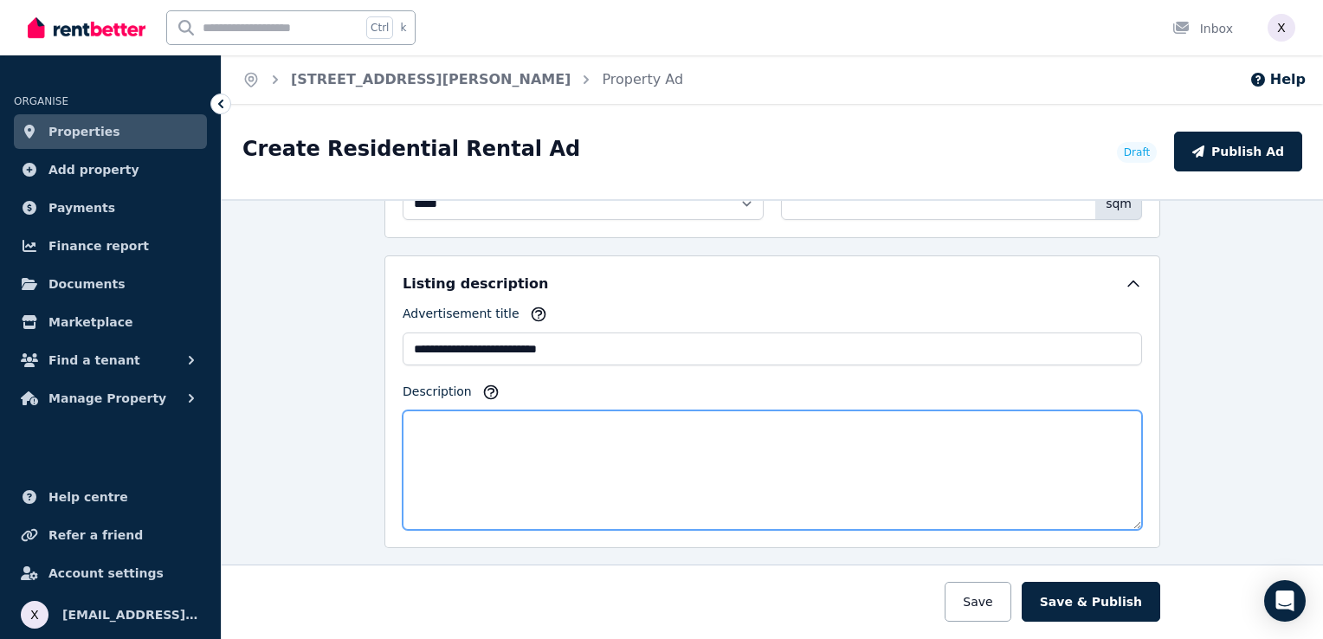
click at [492, 444] on textarea "Description" at bounding box center [771, 469] width 739 height 119
paste textarea "**********"
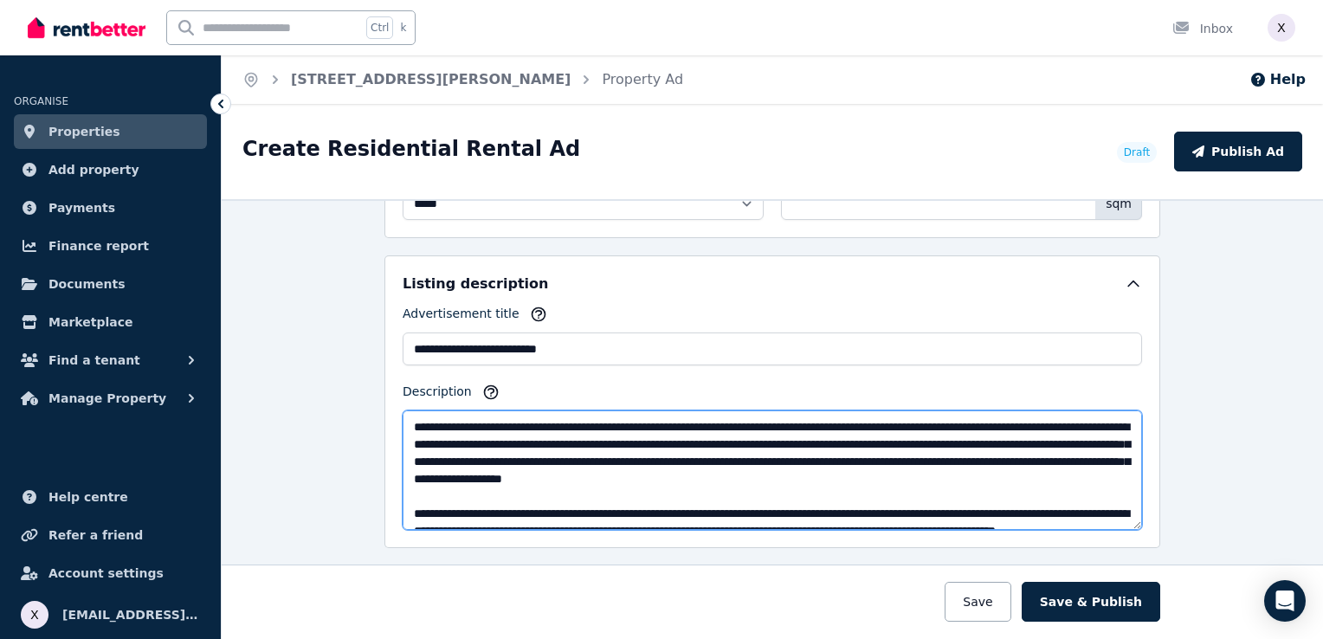
scroll to position [166, 0]
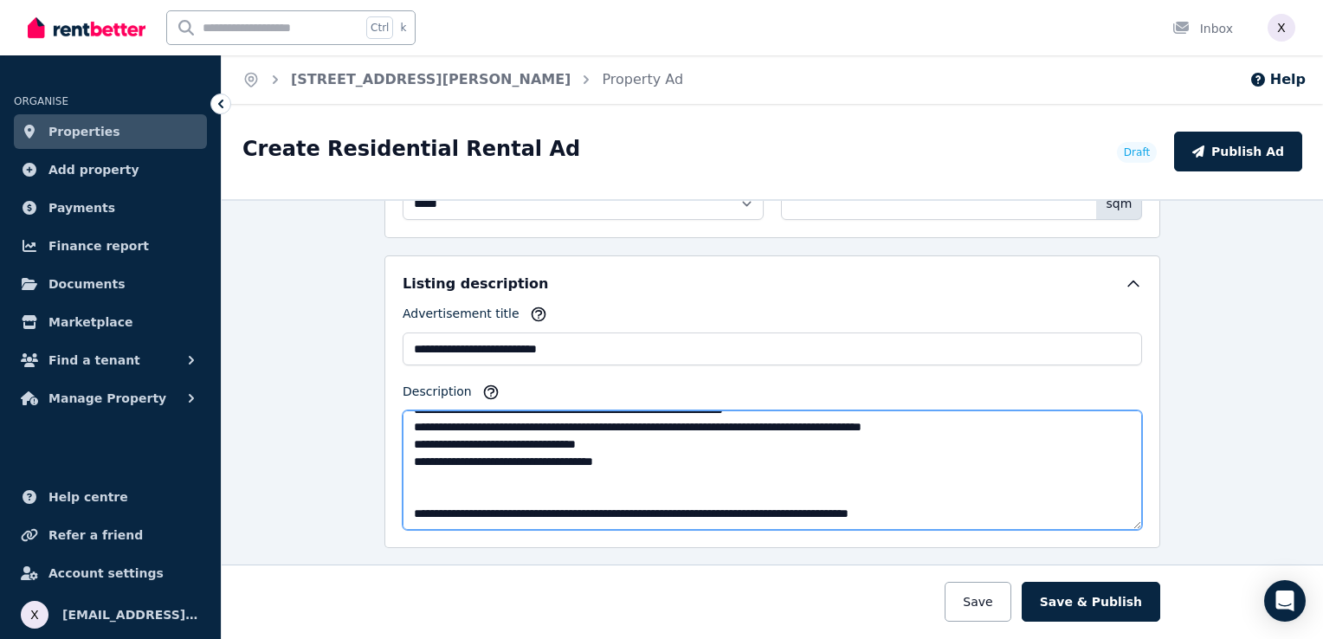
click at [419, 494] on textarea "Description" at bounding box center [771, 469] width 739 height 119
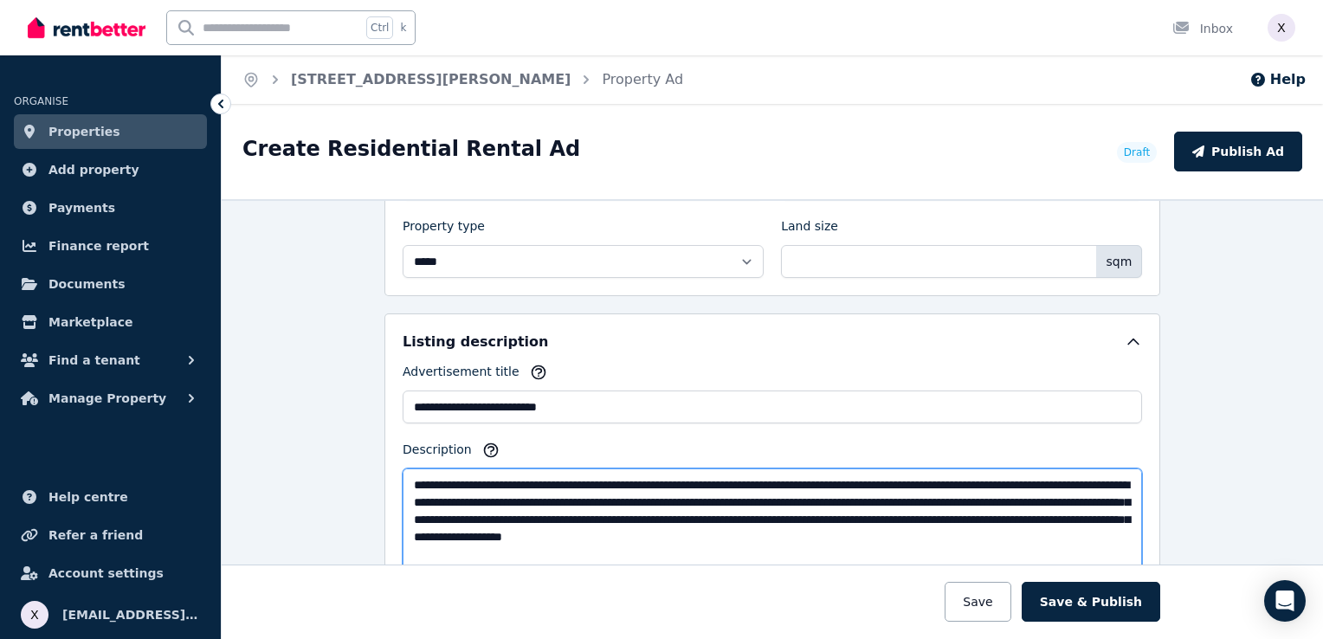
scroll to position [866, 0]
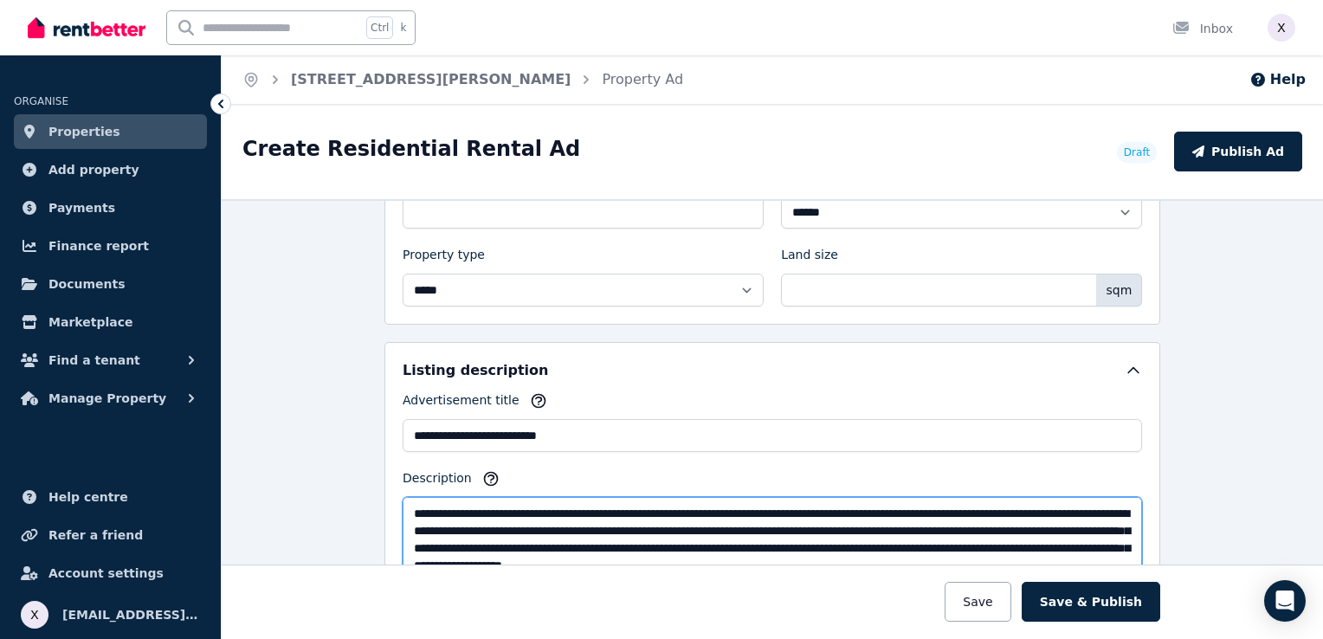
click at [623, 549] on textarea "Description" at bounding box center [771, 556] width 739 height 119
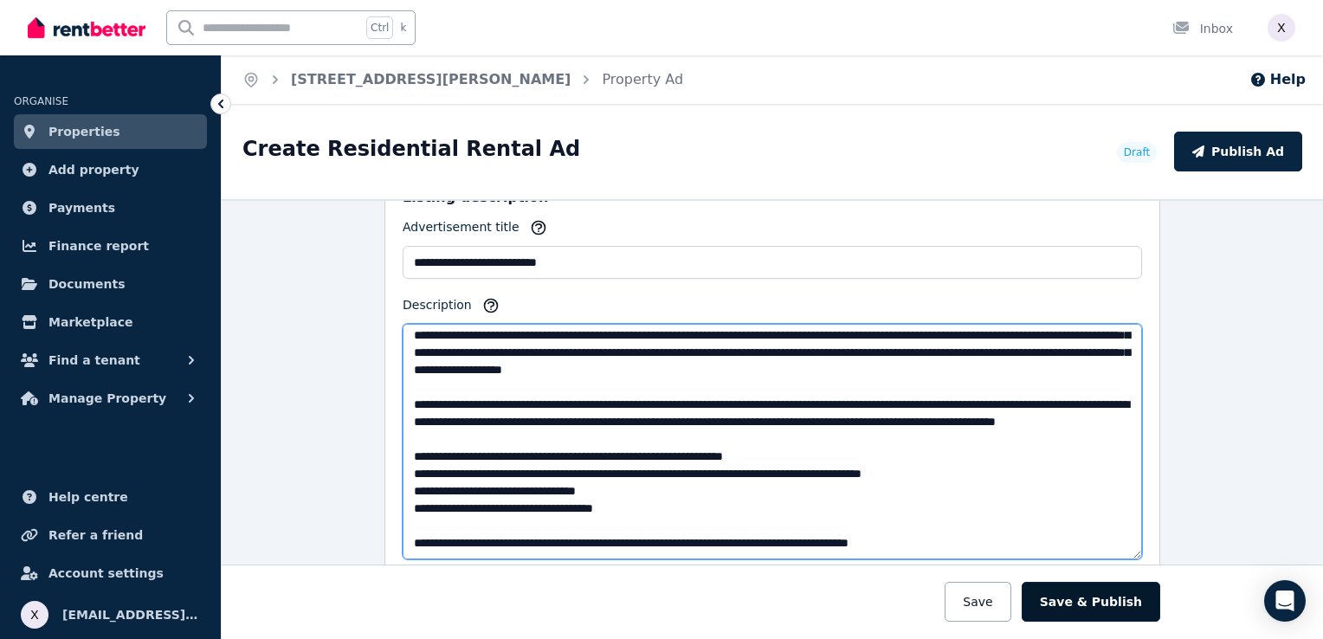
scroll to position [0, 0]
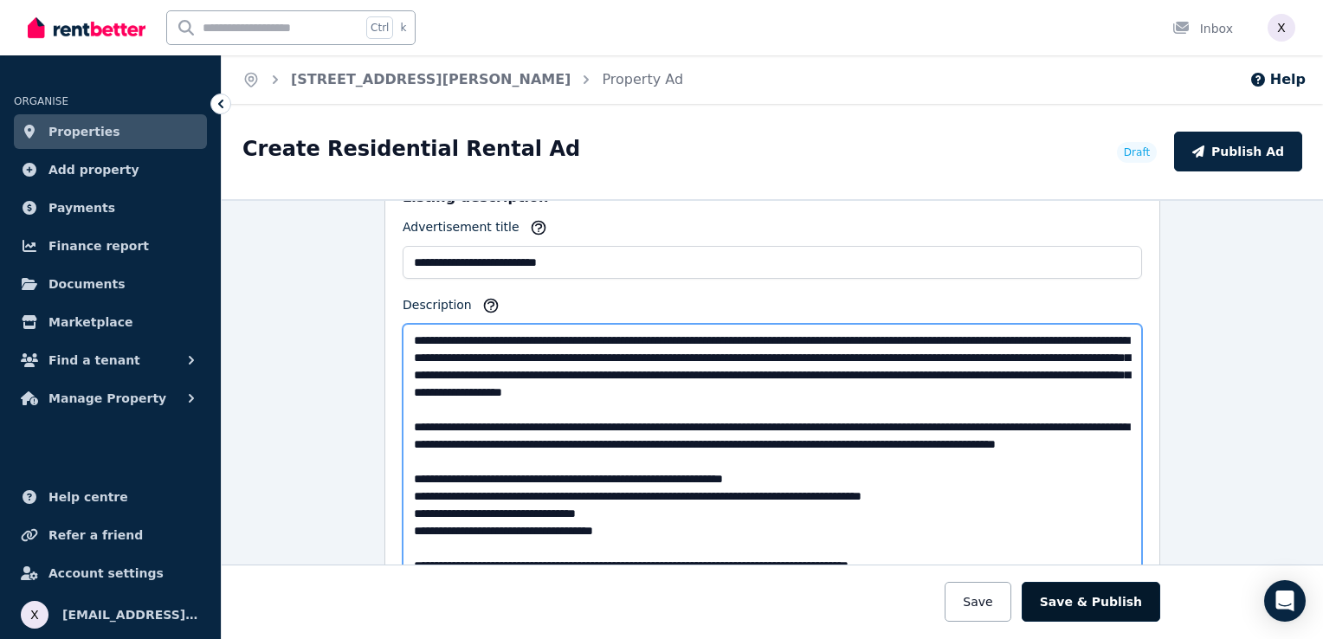
drag, startPoint x: 1129, startPoint y: 432, endPoint x: 1084, endPoint y: 613, distance: 186.4
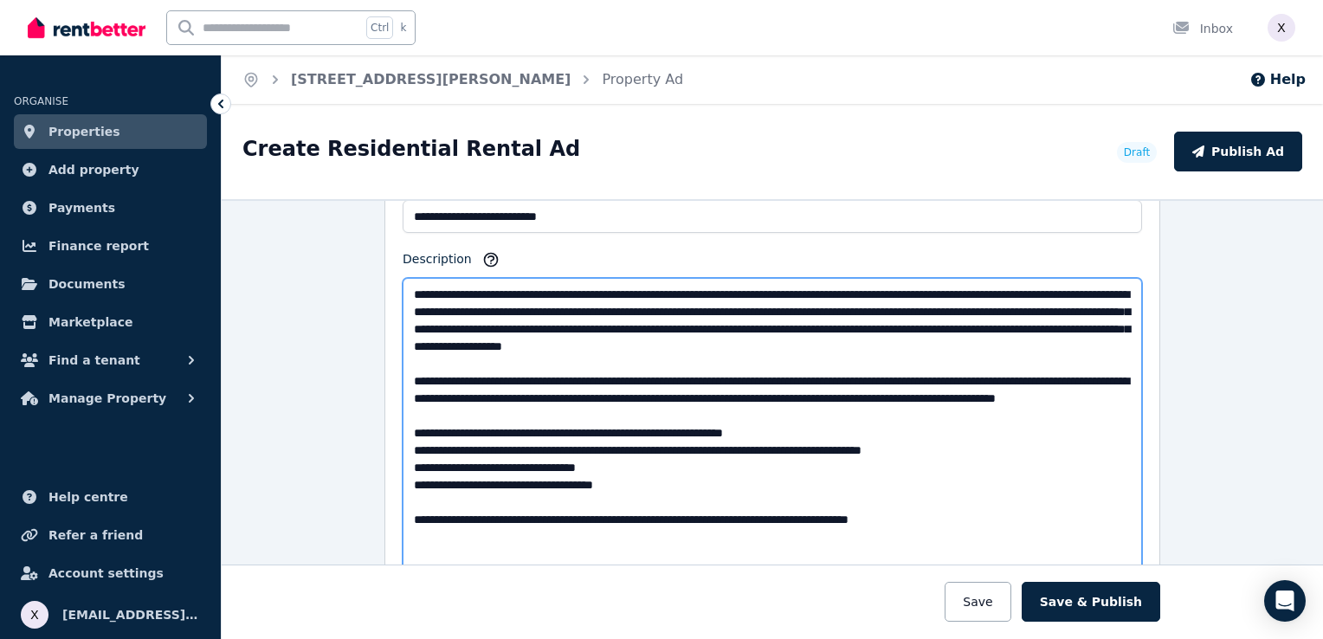
scroll to position [1125, 0]
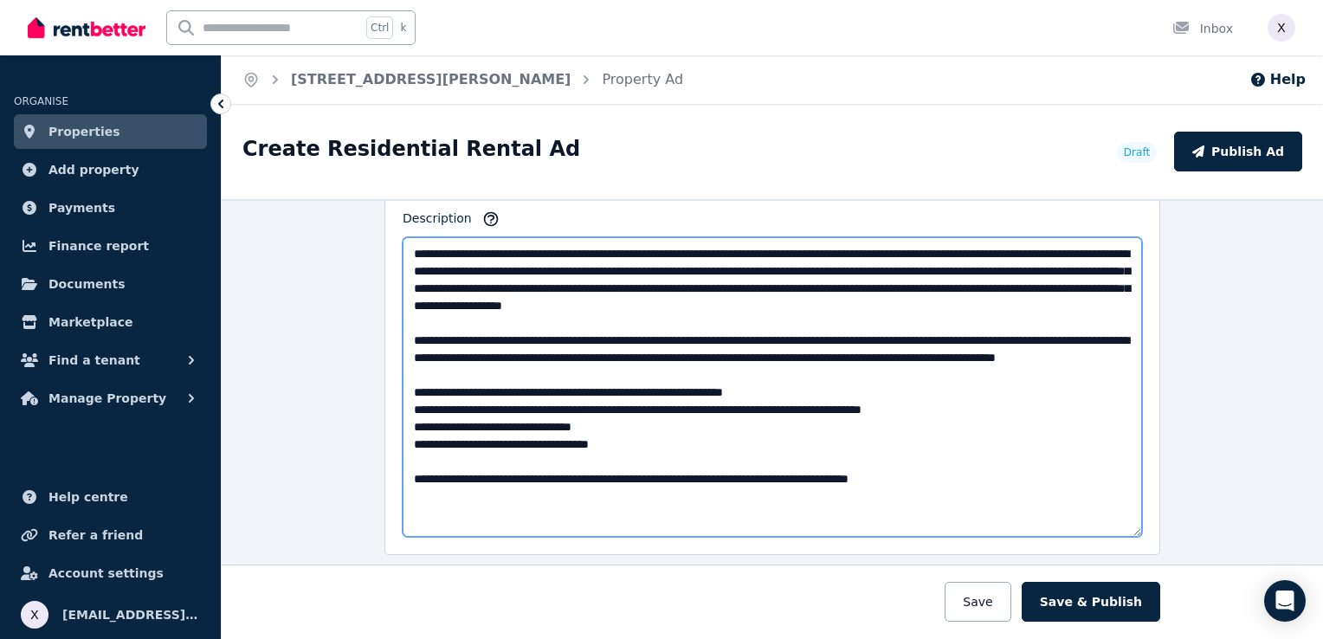
click at [574, 476] on textarea "Description" at bounding box center [771, 386] width 739 height 299
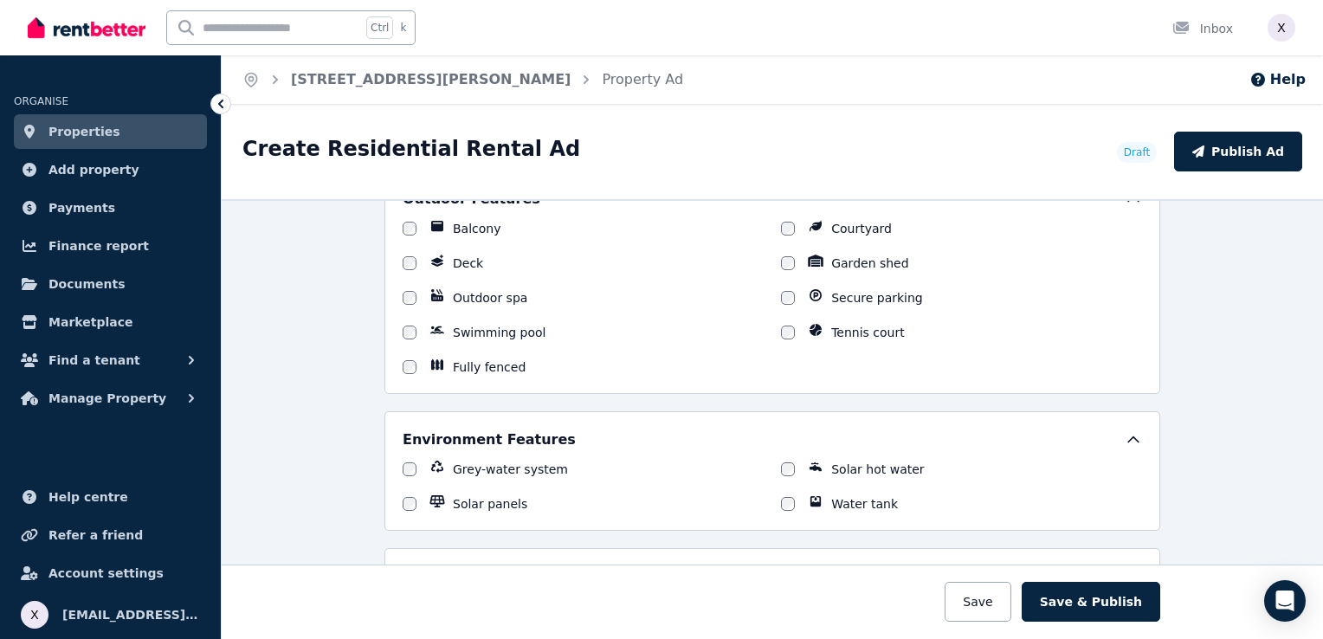
scroll to position [2077, 0]
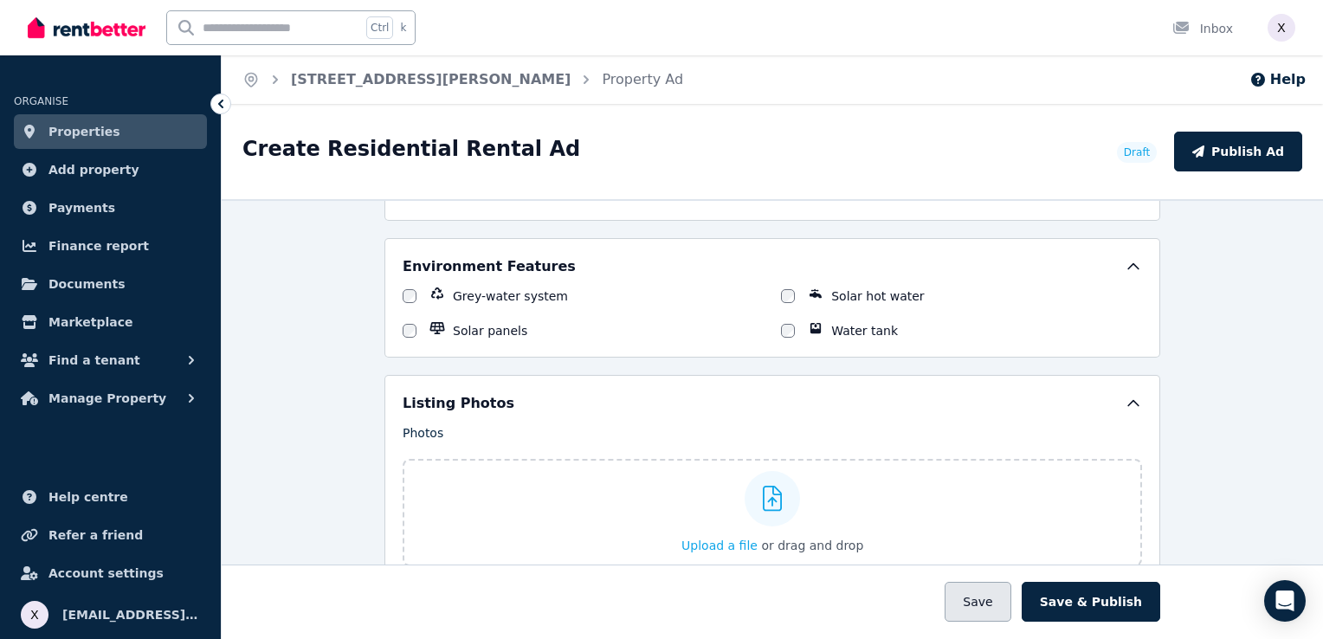
type textarea "**********"
click at [1007, 597] on button "Save" at bounding box center [977, 602] width 66 height 40
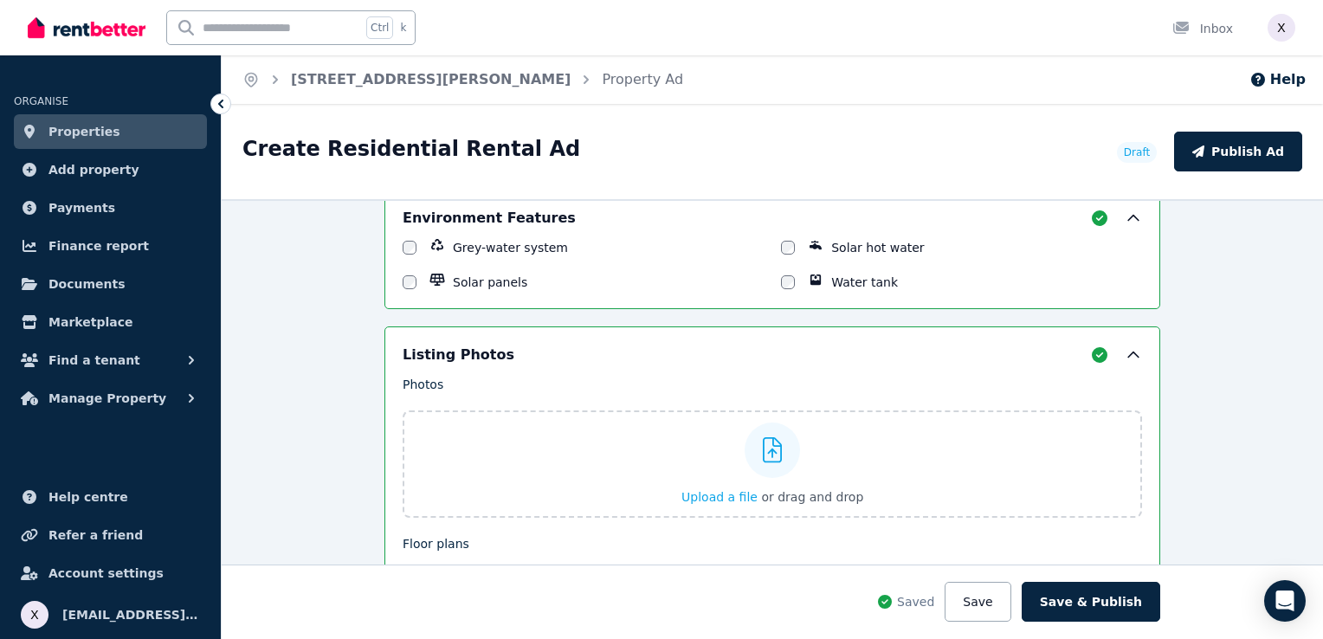
scroll to position [2288, 0]
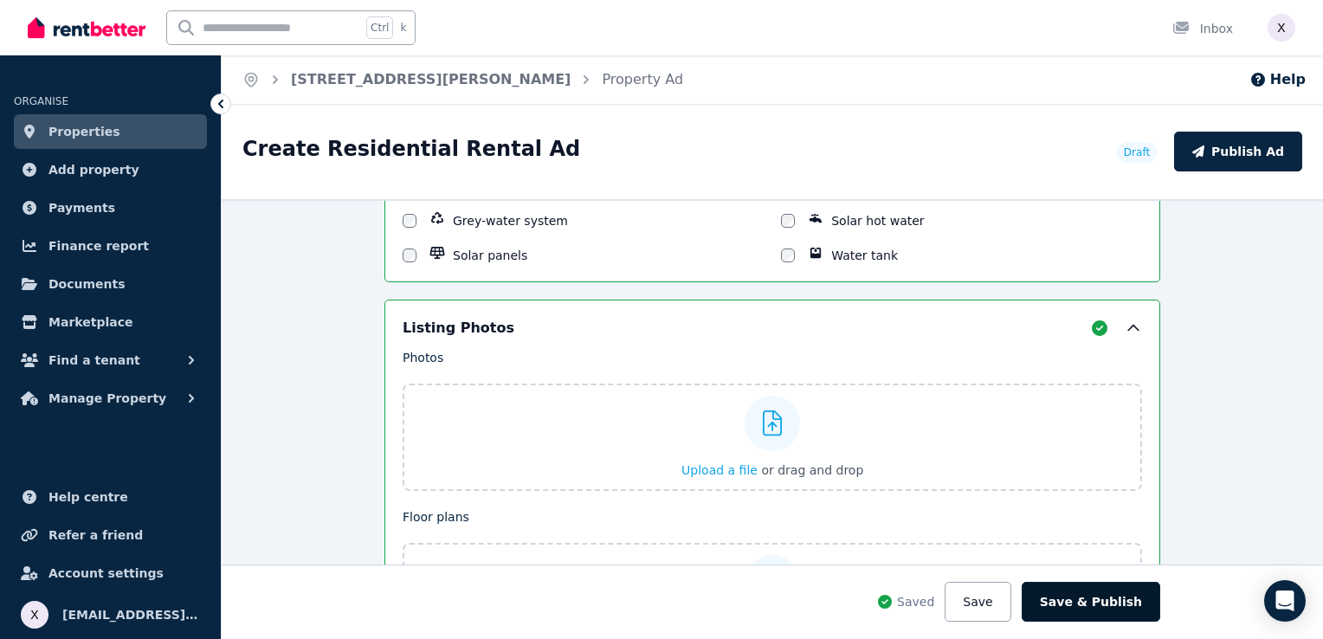
click at [1097, 602] on button "Save & Publish" at bounding box center [1090, 602] width 138 height 40
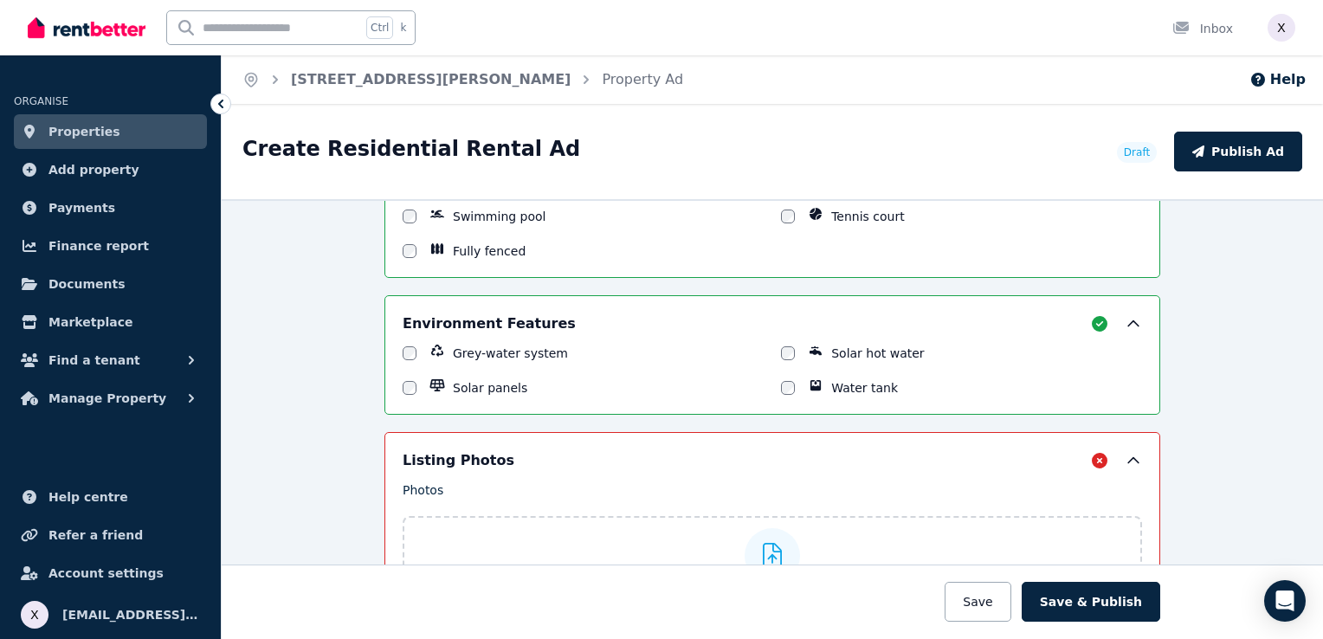
scroll to position [2250, 0]
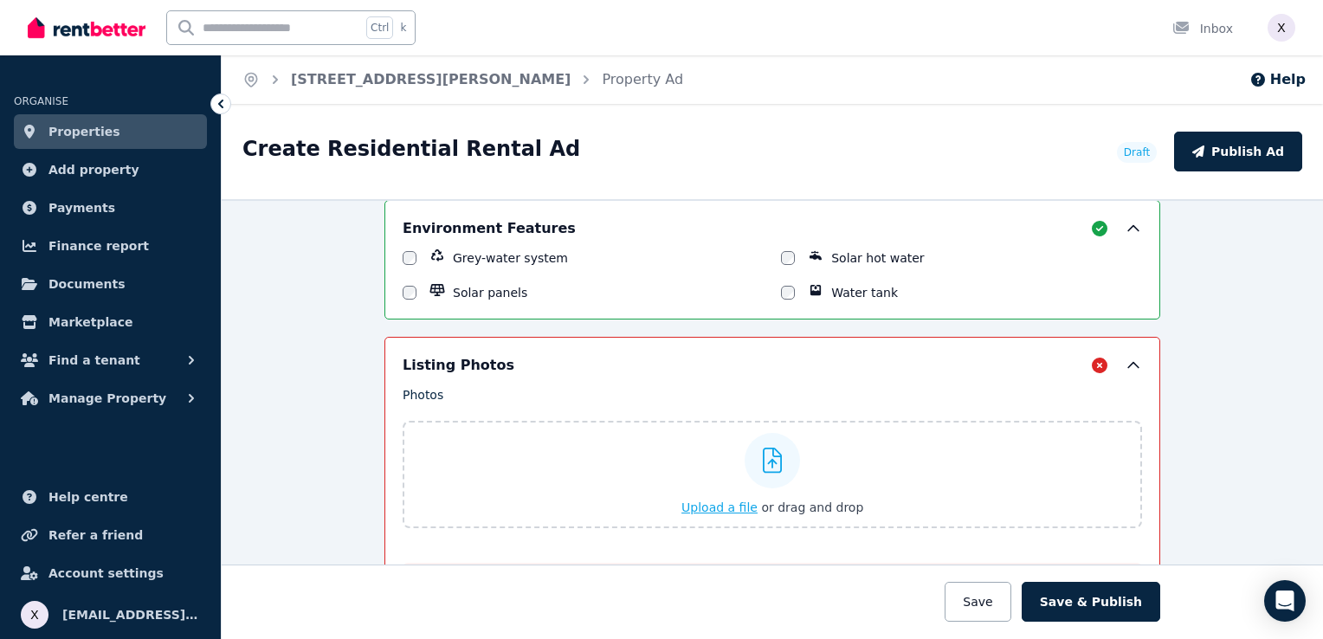
click at [764, 451] on icon at bounding box center [773, 461] width 20 height 26
click at [0, 0] on input "Upload a file or drag and drop" at bounding box center [0, 0] width 0 height 0
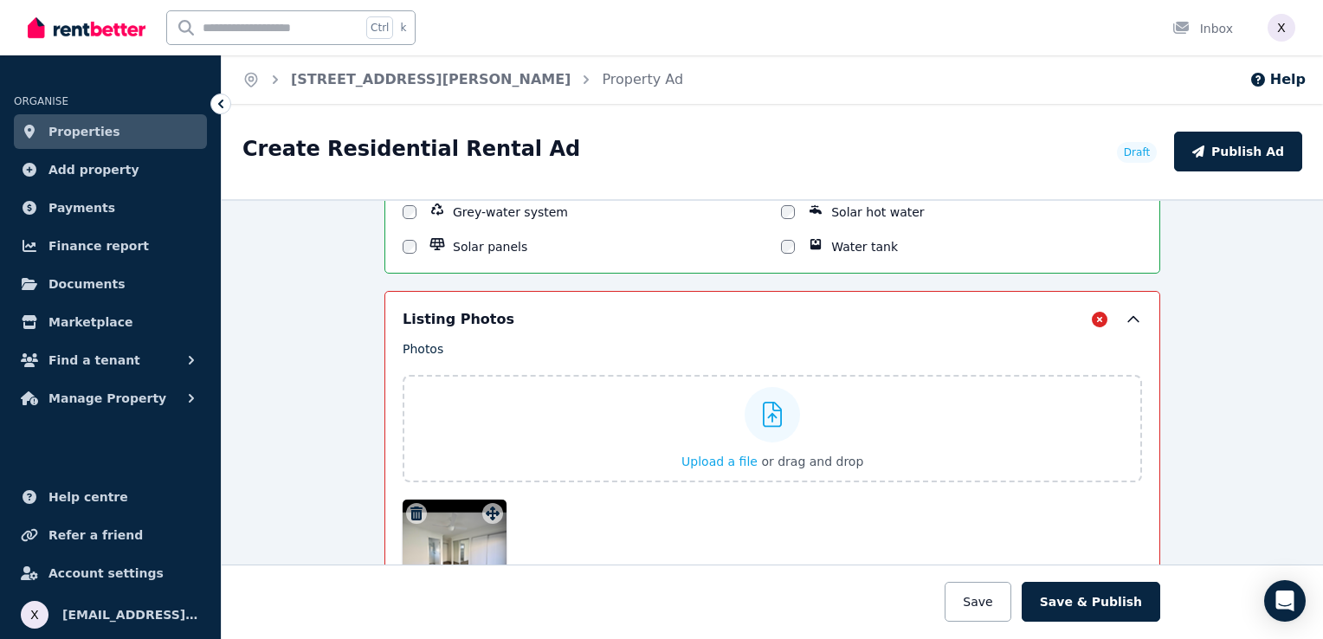
scroll to position [2322, 0]
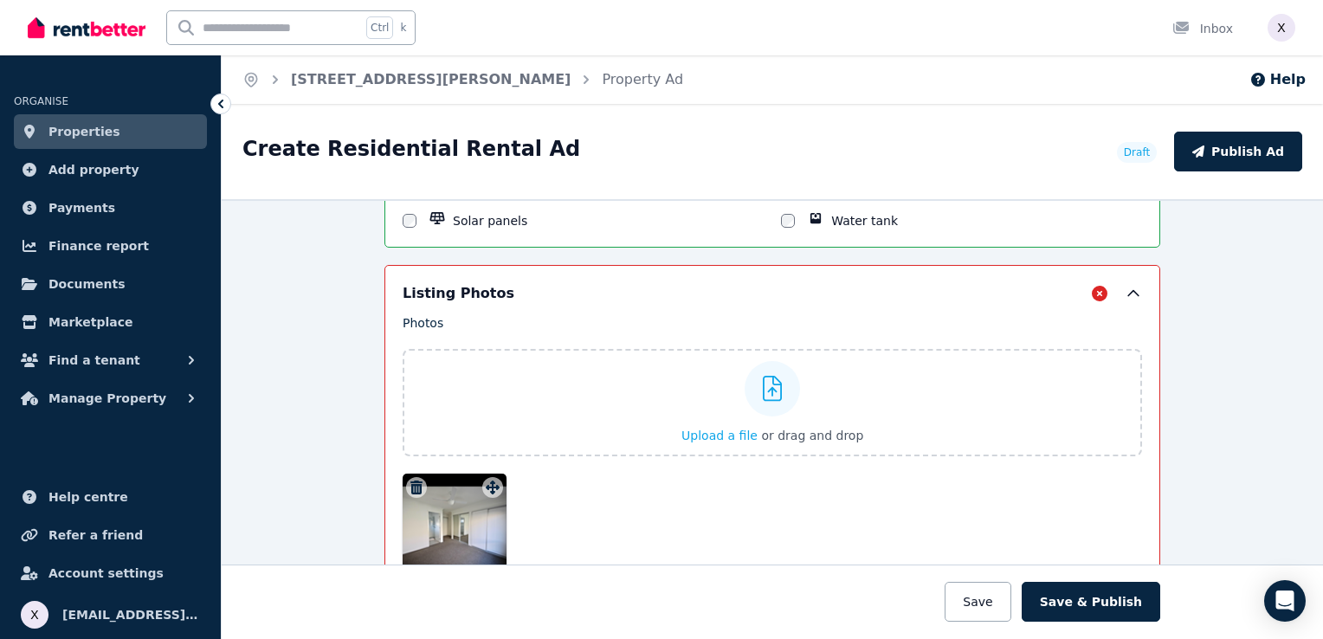
click at [486, 483] on div "Photos Upload a file or drag and drop To pick up a draggable item, press the sp…" at bounding box center [771, 445] width 739 height 263
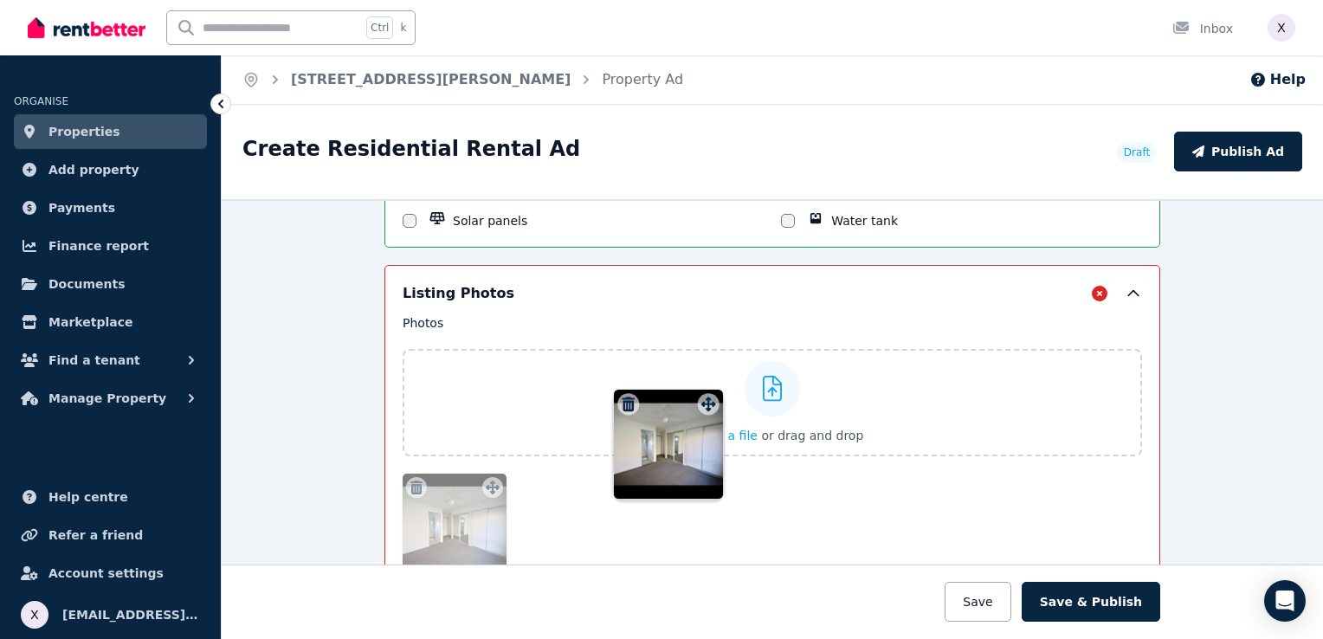
drag, startPoint x: 486, startPoint y: 483, endPoint x: 762, endPoint y: 371, distance: 297.8
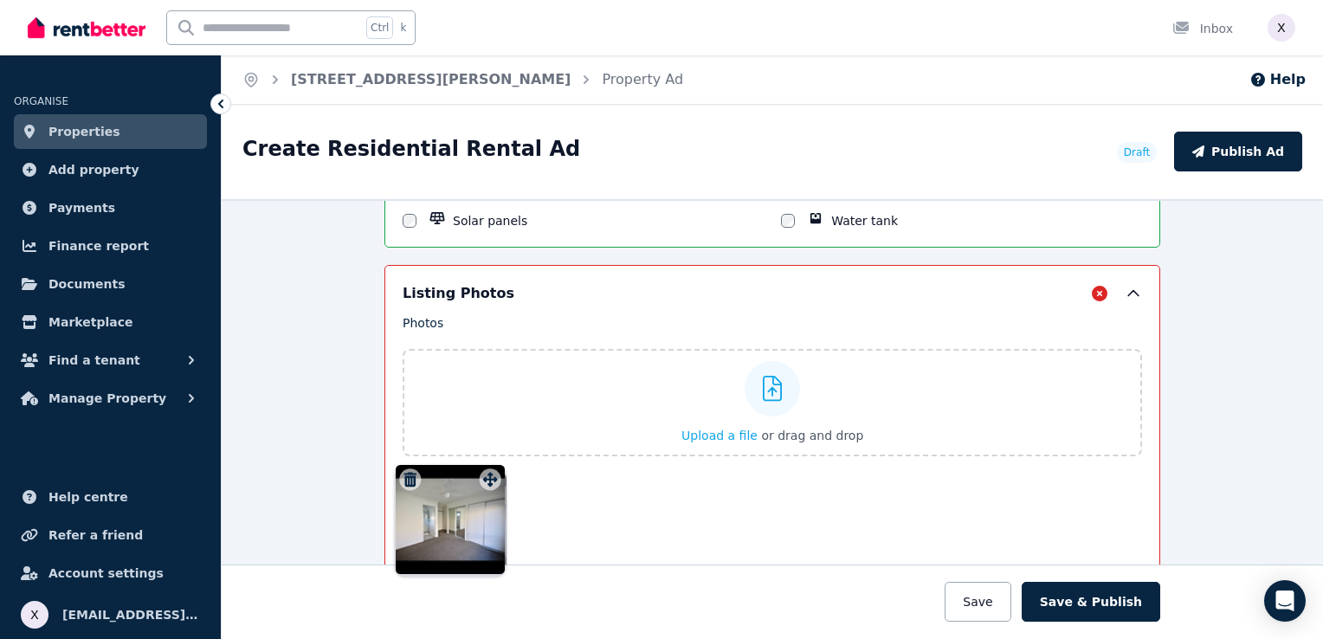
click at [762, 371] on div "Photos Upload a file or drag and drop To pick up a draggable item, press the sp…" at bounding box center [771, 445] width 739 height 263
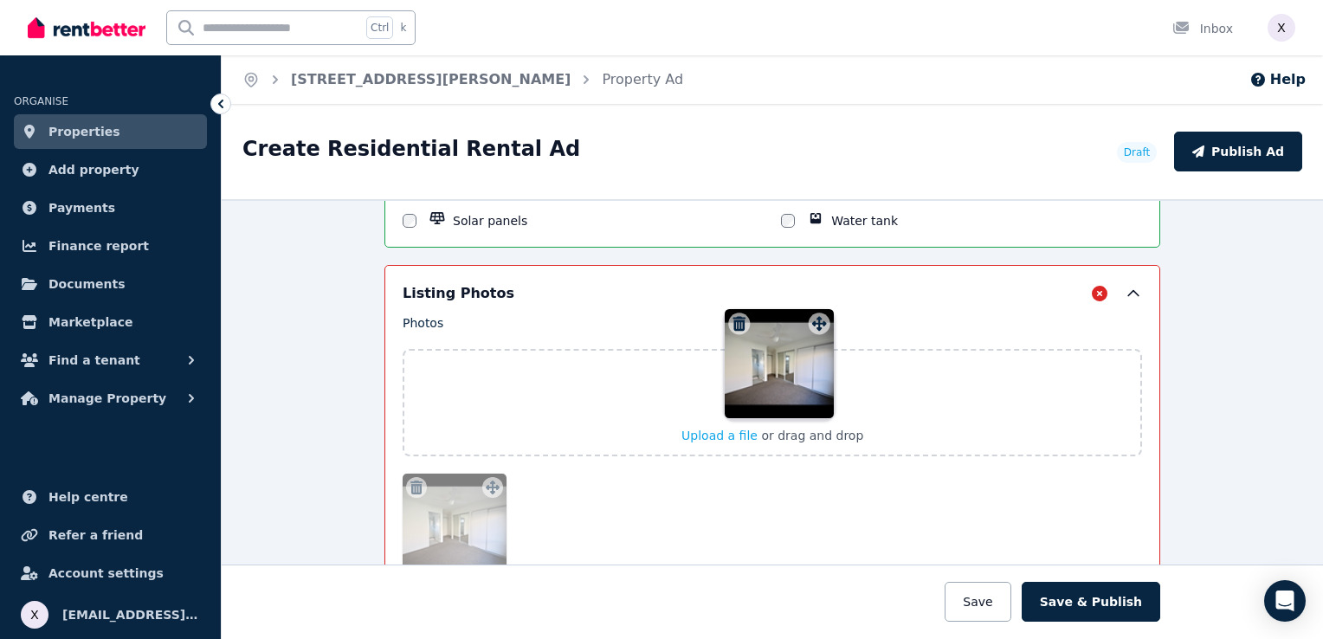
drag, startPoint x: 491, startPoint y: 468, endPoint x: 786, endPoint y: 301, distance: 339.2
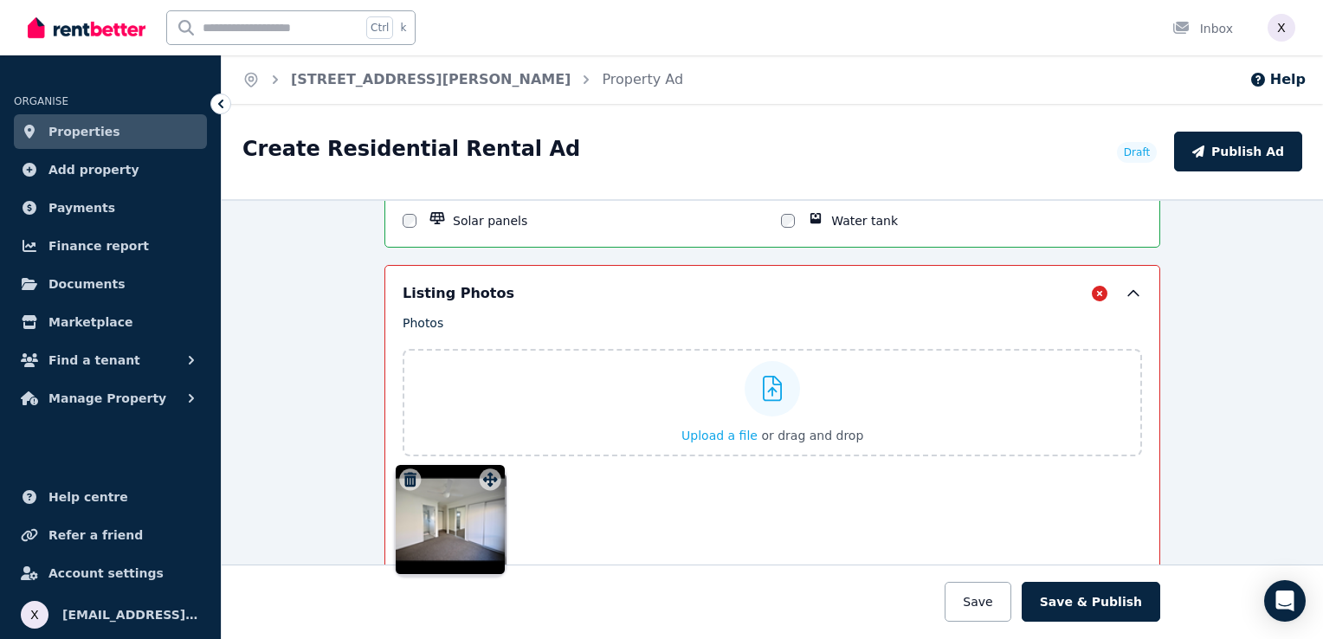
click at [786, 301] on div "Listing Photos Photos Upload a file or drag and drop To pick up a draggable ite…" at bounding box center [771, 510] width 739 height 454
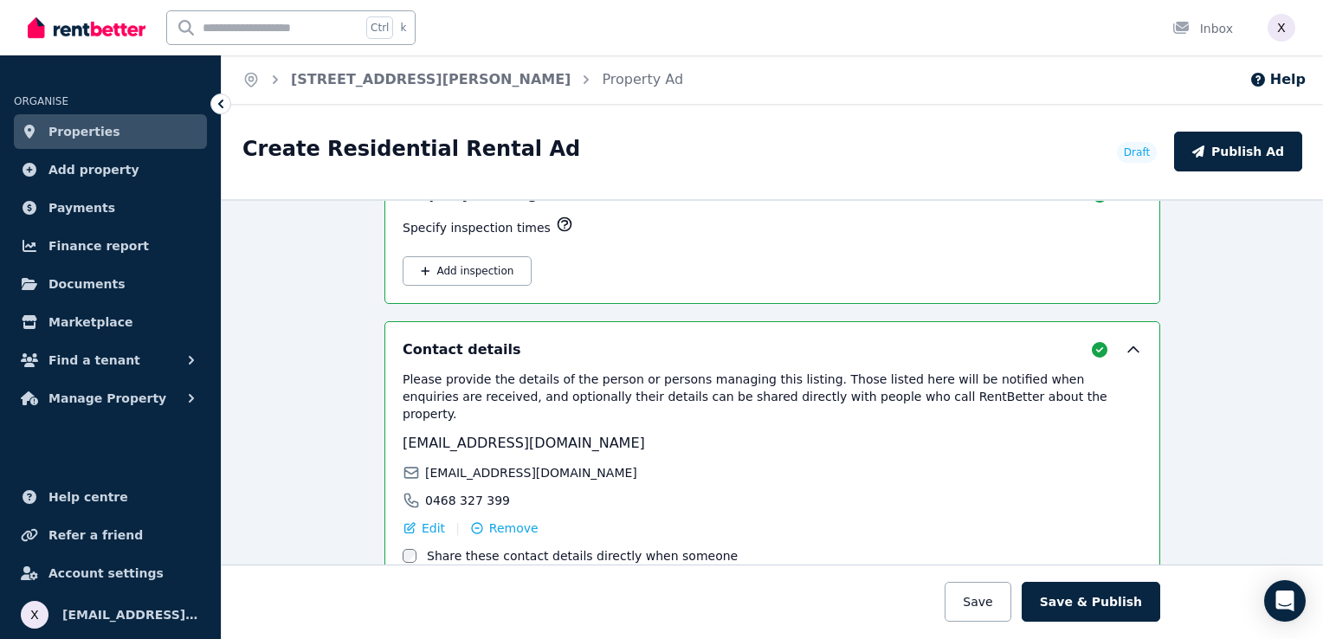
scroll to position [3015, 0]
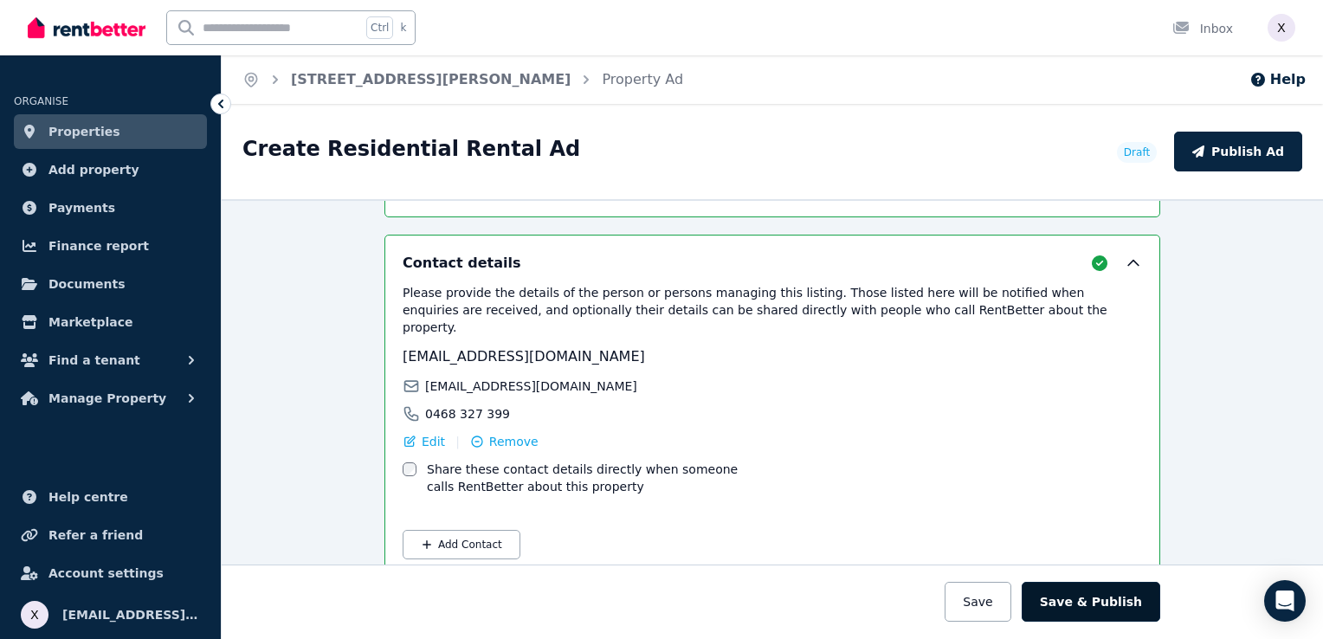
click at [1101, 602] on button "Save & Publish" at bounding box center [1090, 602] width 138 height 40
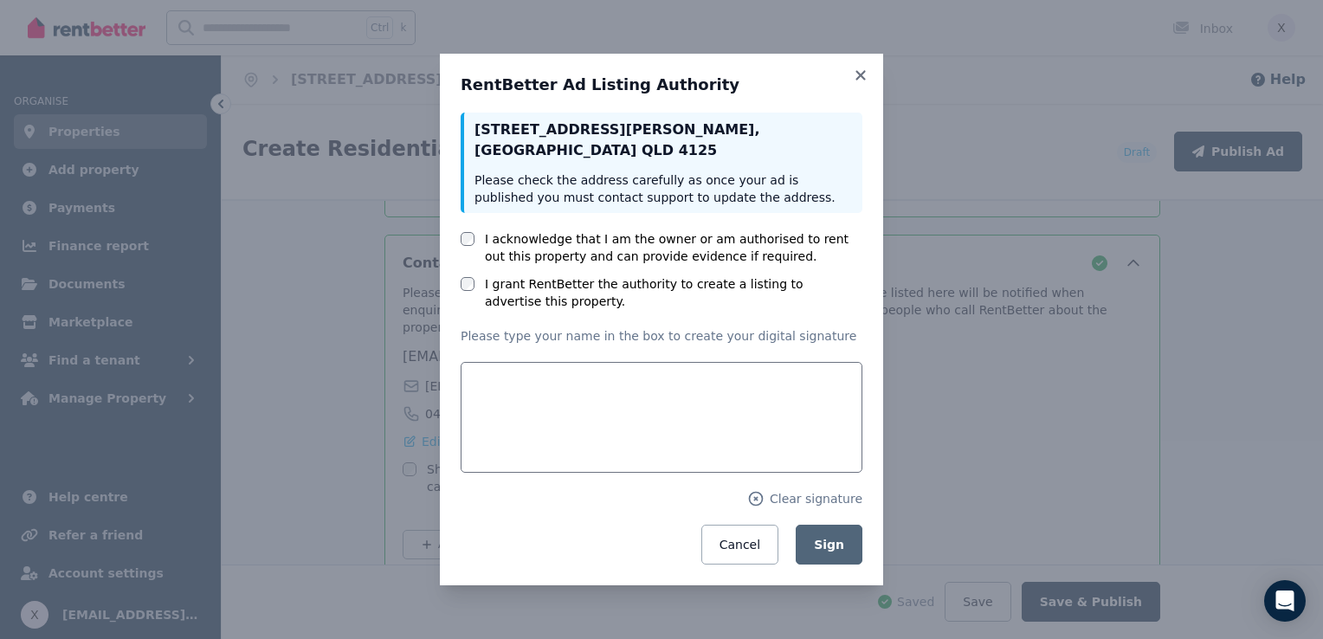
click at [474, 291] on div "I grant RentBetter the authority to create a listing to advertise this property." at bounding box center [661, 292] width 402 height 35
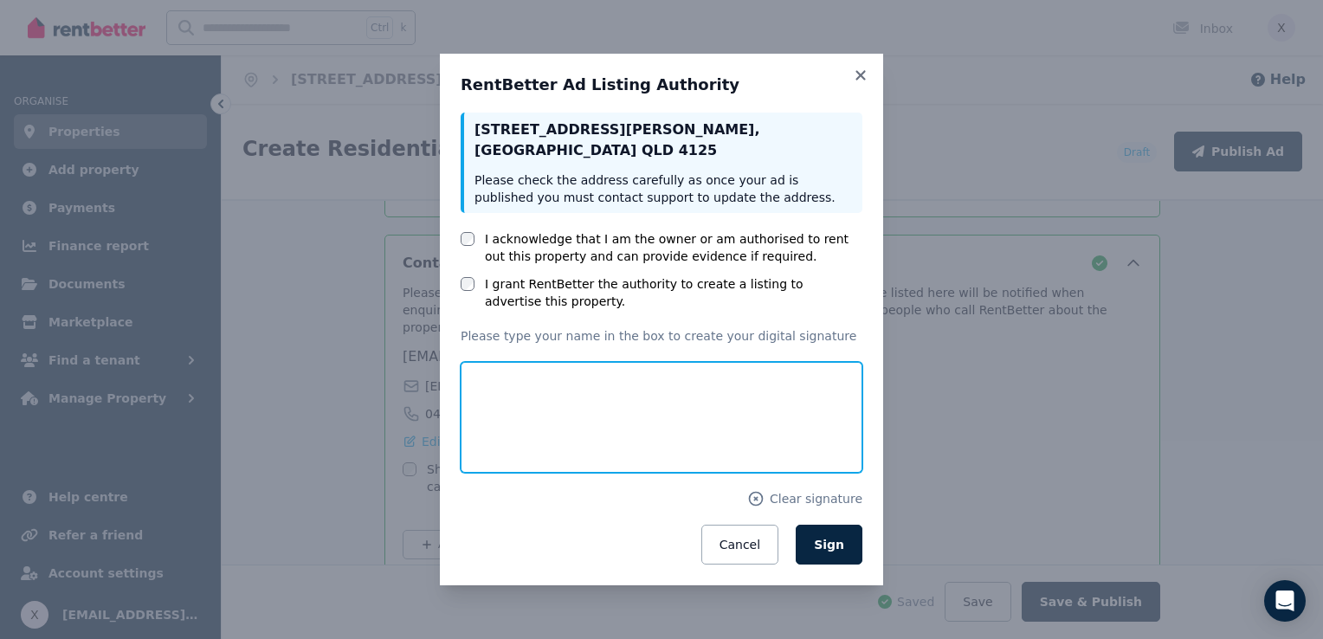
drag, startPoint x: 507, startPoint y: 416, endPoint x: 571, endPoint y: 430, distance: 65.5
click at [571, 431] on input "text" at bounding box center [661, 417] width 402 height 111
type input "**********"
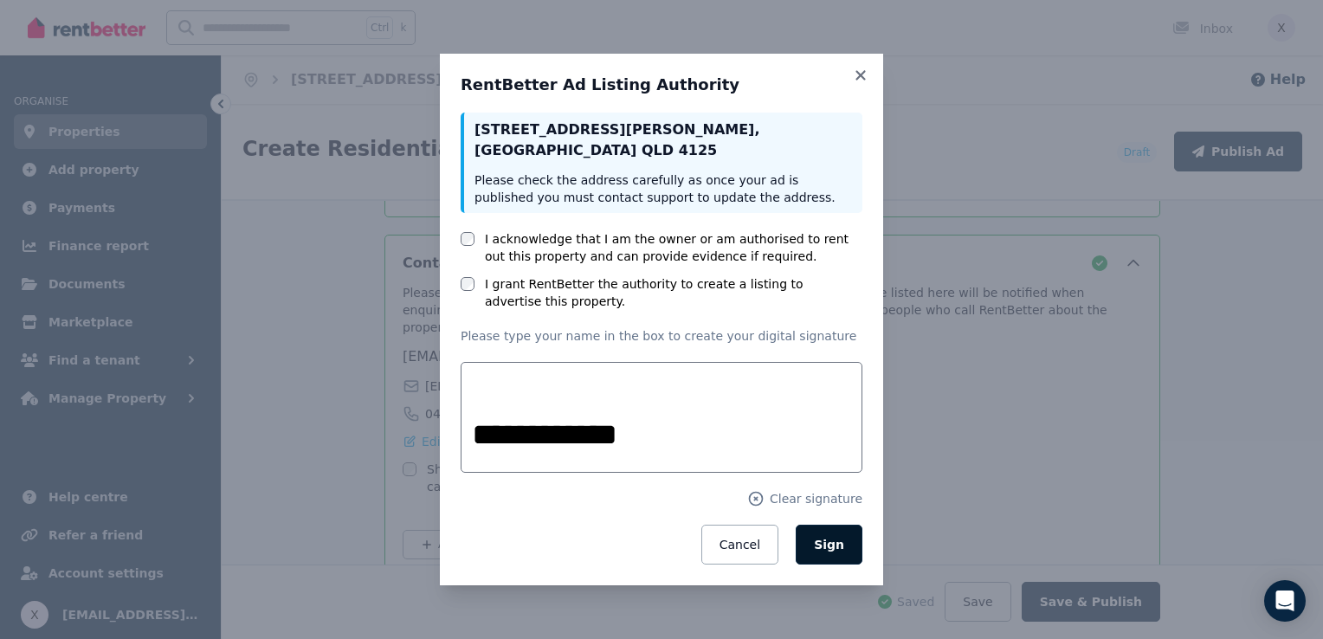
click at [841, 551] on span "Sign" at bounding box center [829, 545] width 30 height 14
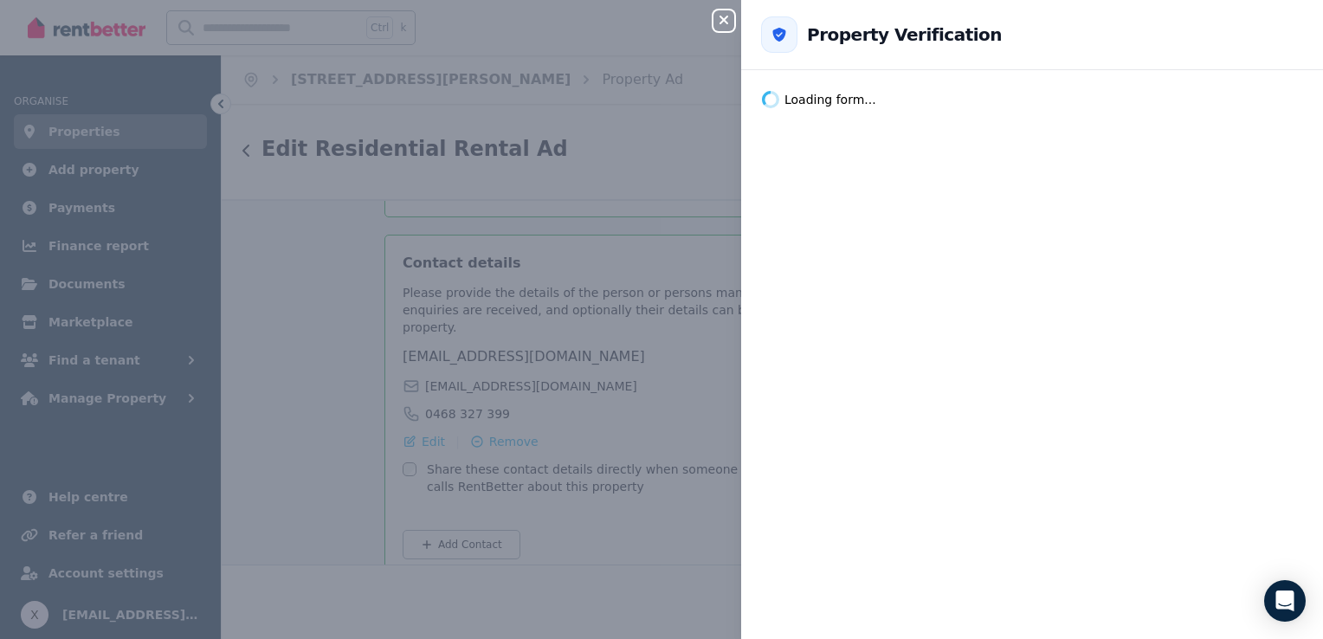
scroll to position [2870, 0]
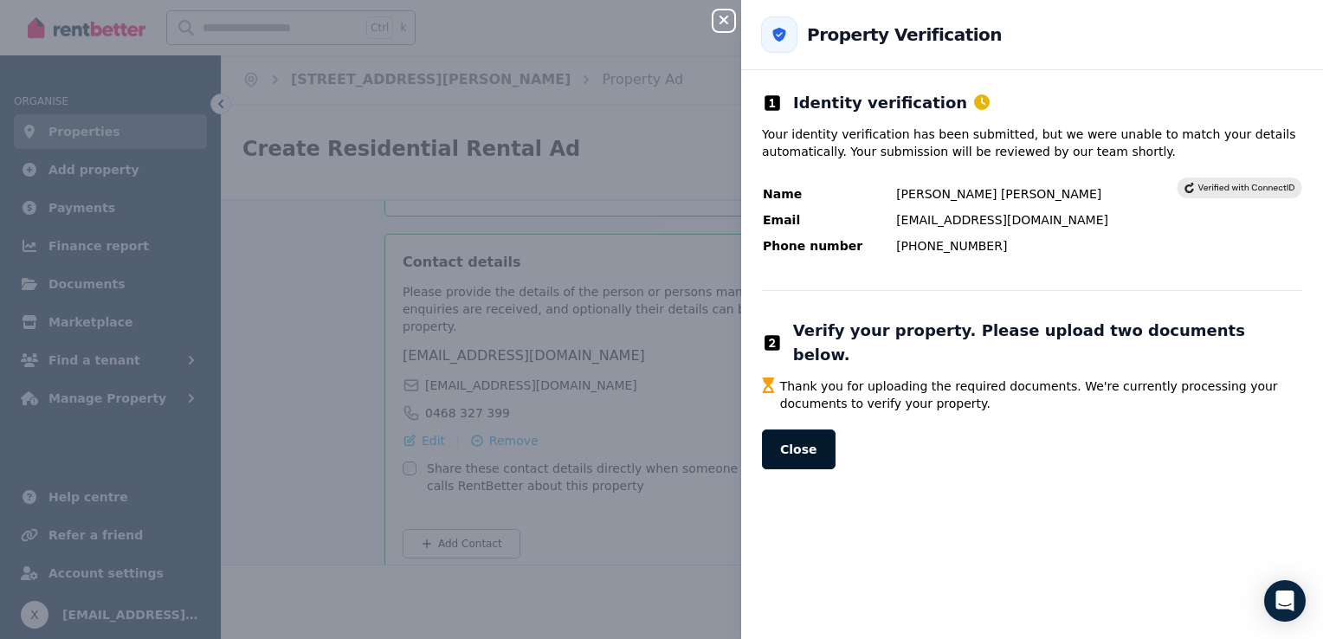
click at [796, 429] on button "Close" at bounding box center [799, 449] width 74 height 40
click at [817, 429] on button "Close" at bounding box center [799, 449] width 74 height 40
click at [789, 429] on button "Close" at bounding box center [799, 449] width 74 height 40
click at [798, 429] on button "Close" at bounding box center [799, 449] width 74 height 40
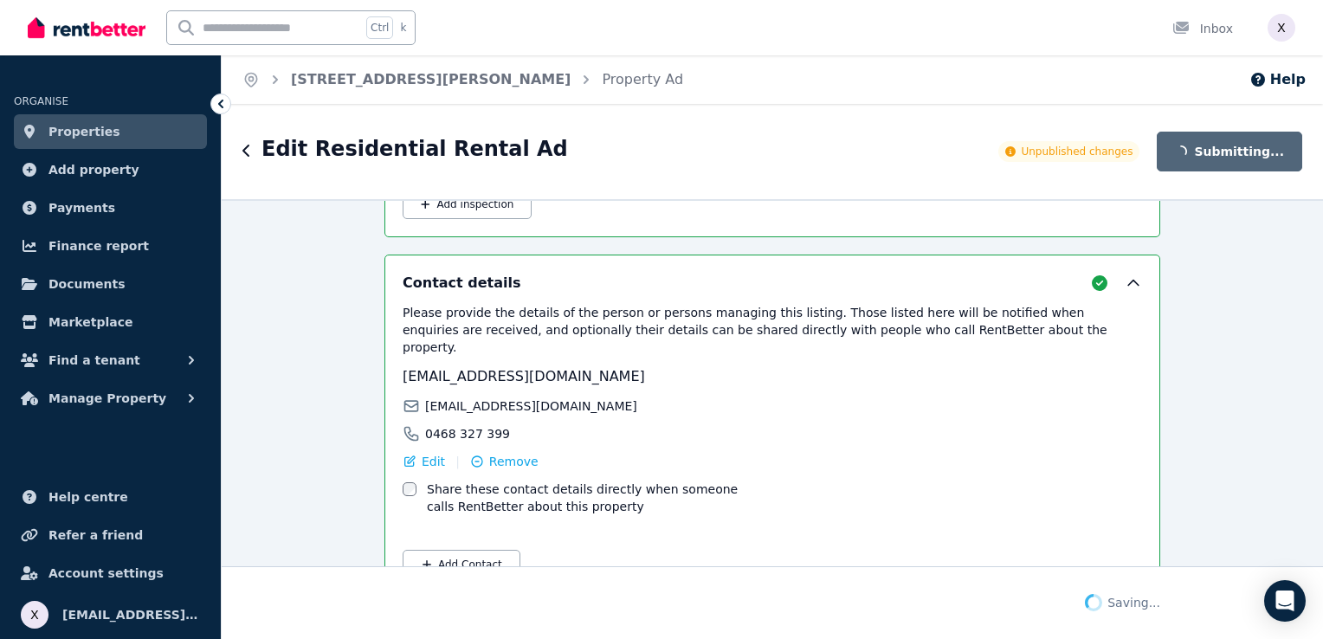
click at [763, 490] on div "Please provide the details of the person or persons managing this listing. Thos…" at bounding box center [771, 441] width 739 height 275
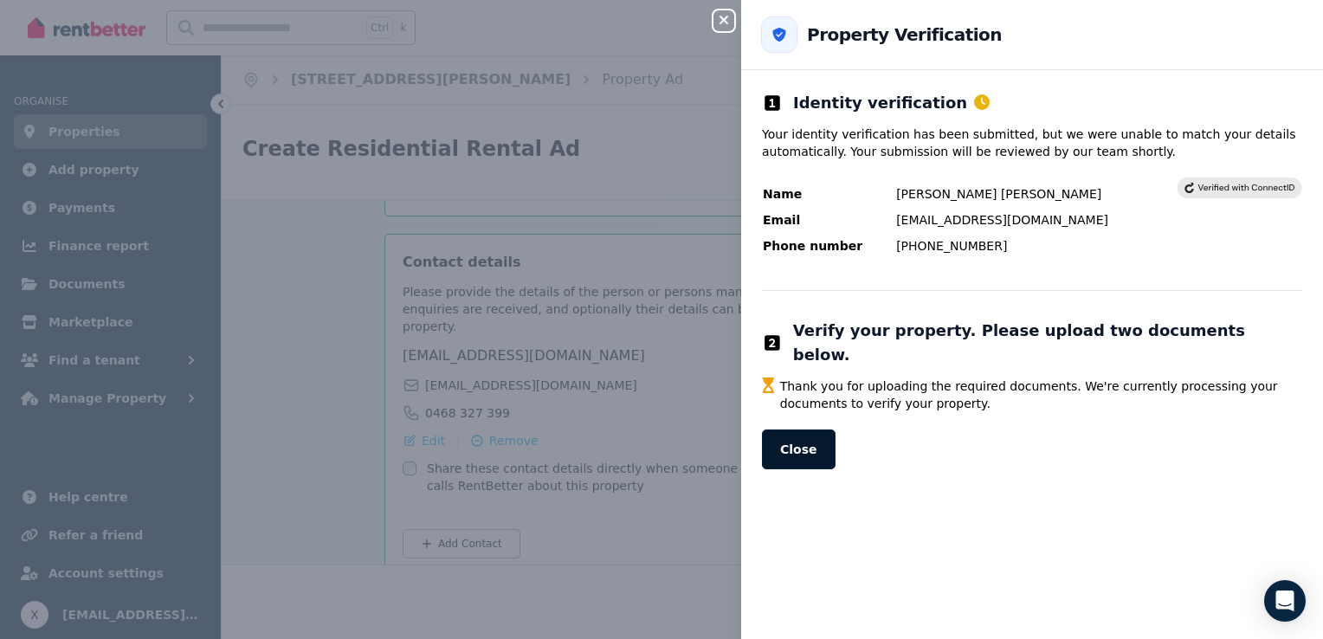
click at [776, 429] on button "Close" at bounding box center [799, 449] width 74 height 40
click at [793, 435] on button "Close" at bounding box center [799, 449] width 74 height 40
click at [782, 429] on button "Close" at bounding box center [799, 449] width 74 height 40
click at [717, 23] on icon "button" at bounding box center [723, 20] width 21 height 14
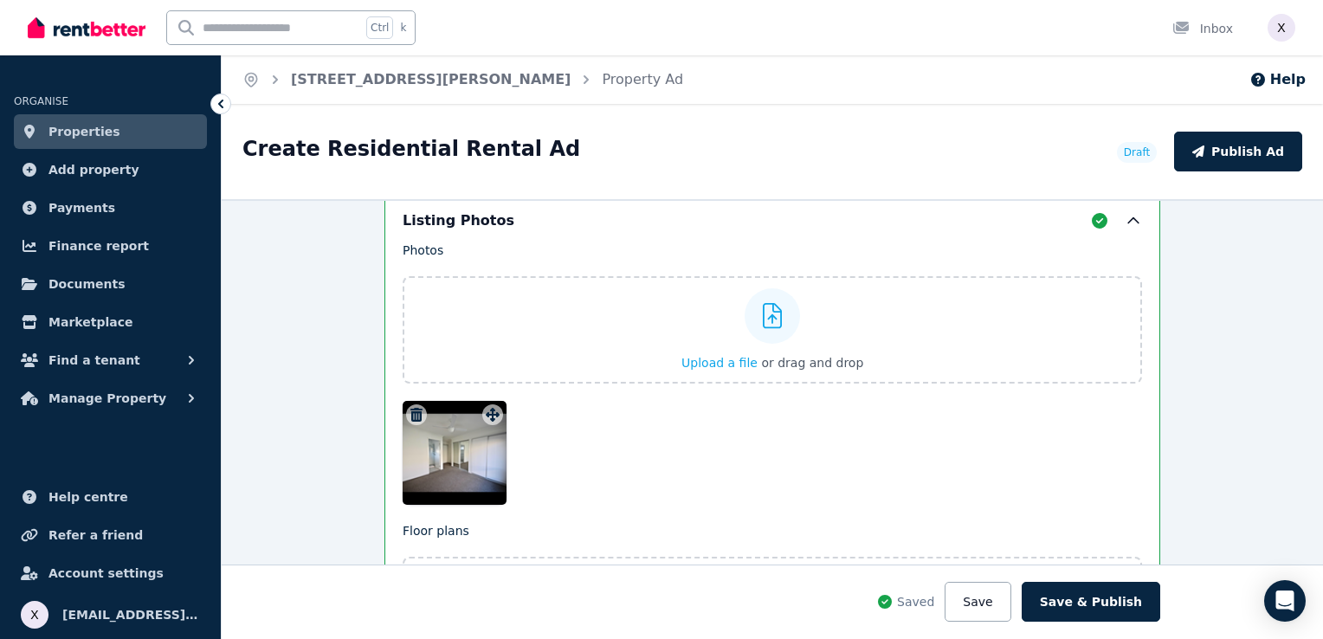
scroll to position [2250, 0]
click at [486, 411] on div "Photos Upload a file or drag and drop To pick up a draggable item, press the sp…" at bounding box center [771, 372] width 739 height 263
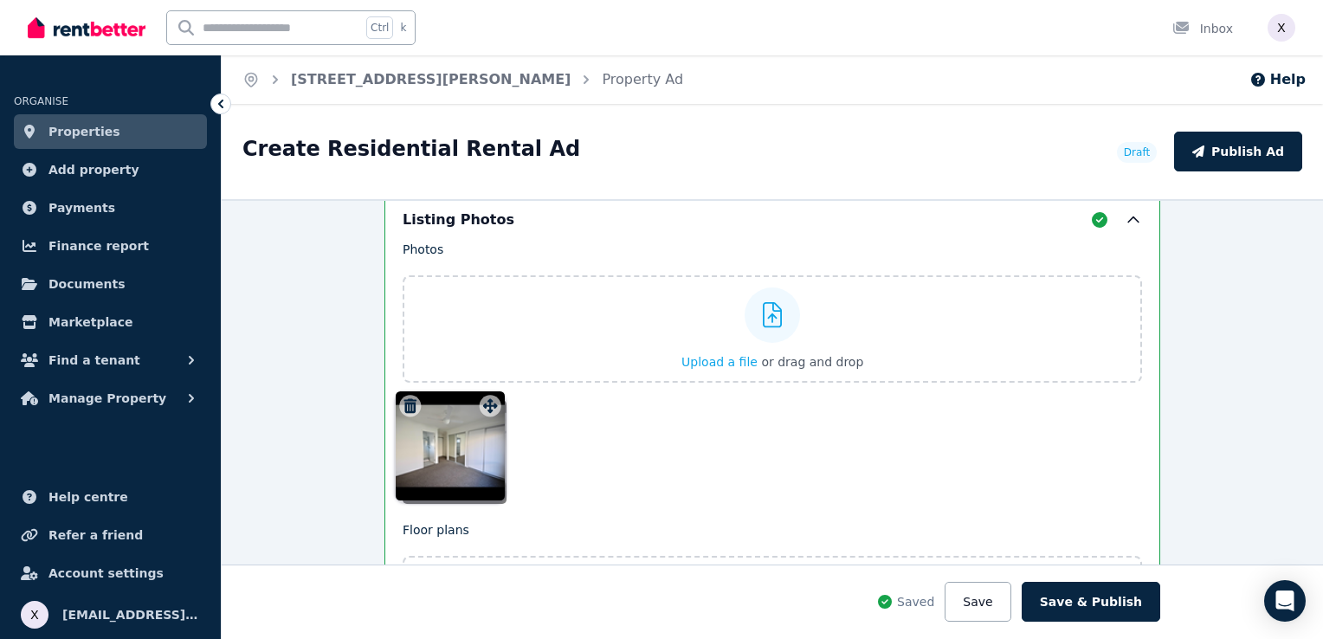
click at [486, 411] on div "Photos Upload a file or drag and drop To pick up a draggable item, press the sp…" at bounding box center [771, 372] width 739 height 263
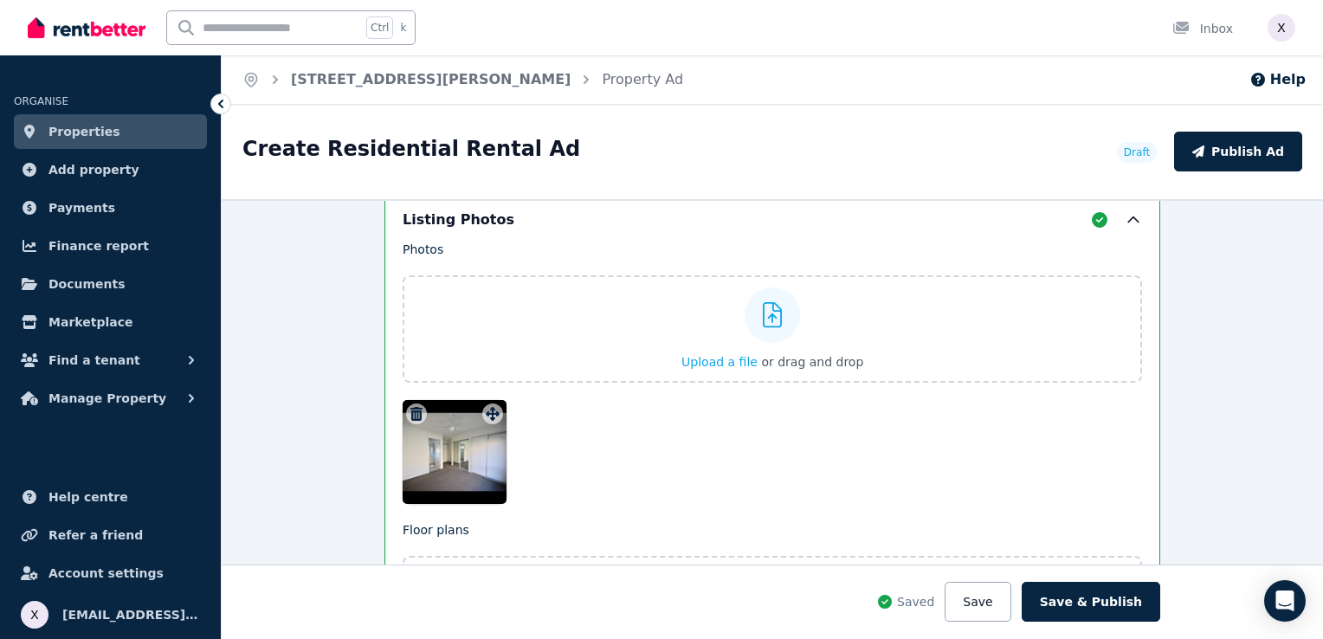
click at [486, 411] on div "Photos Upload a file or drag and drop To pick up a draggable item, press the sp…" at bounding box center [771, 372] width 739 height 263
click at [408, 409] on icon "button" at bounding box center [416, 414] width 17 height 14
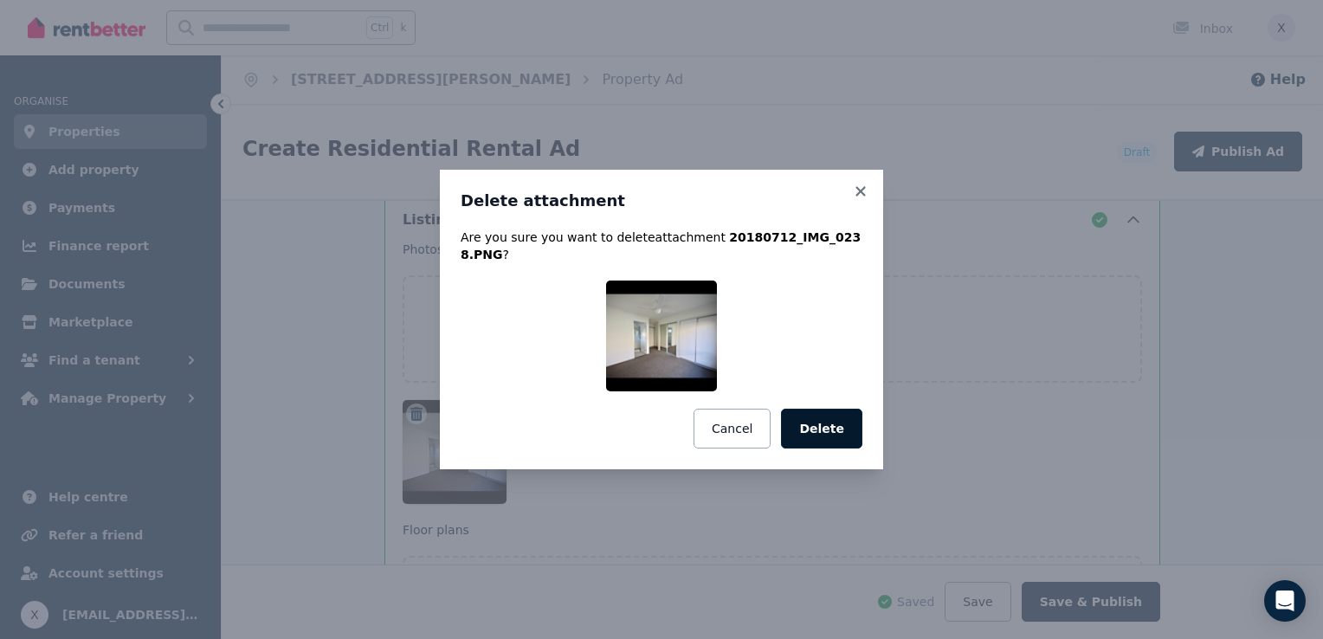
click at [823, 427] on button "Delete" at bounding box center [821, 429] width 81 height 40
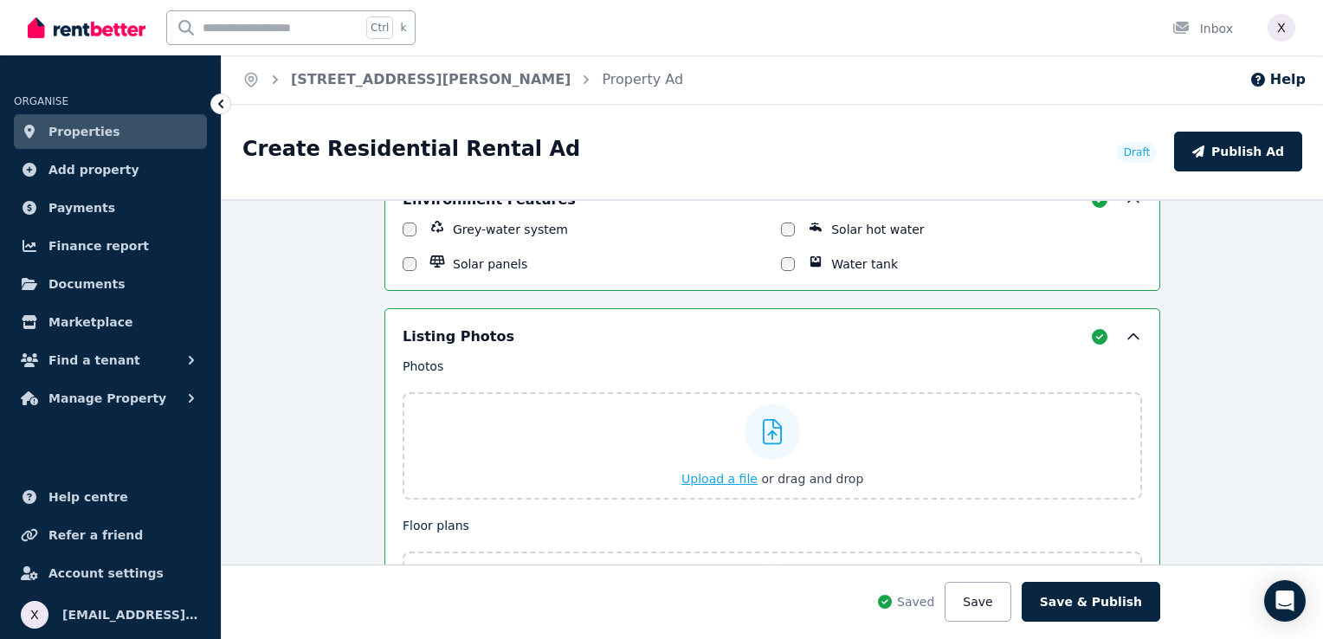
scroll to position [2164, 0]
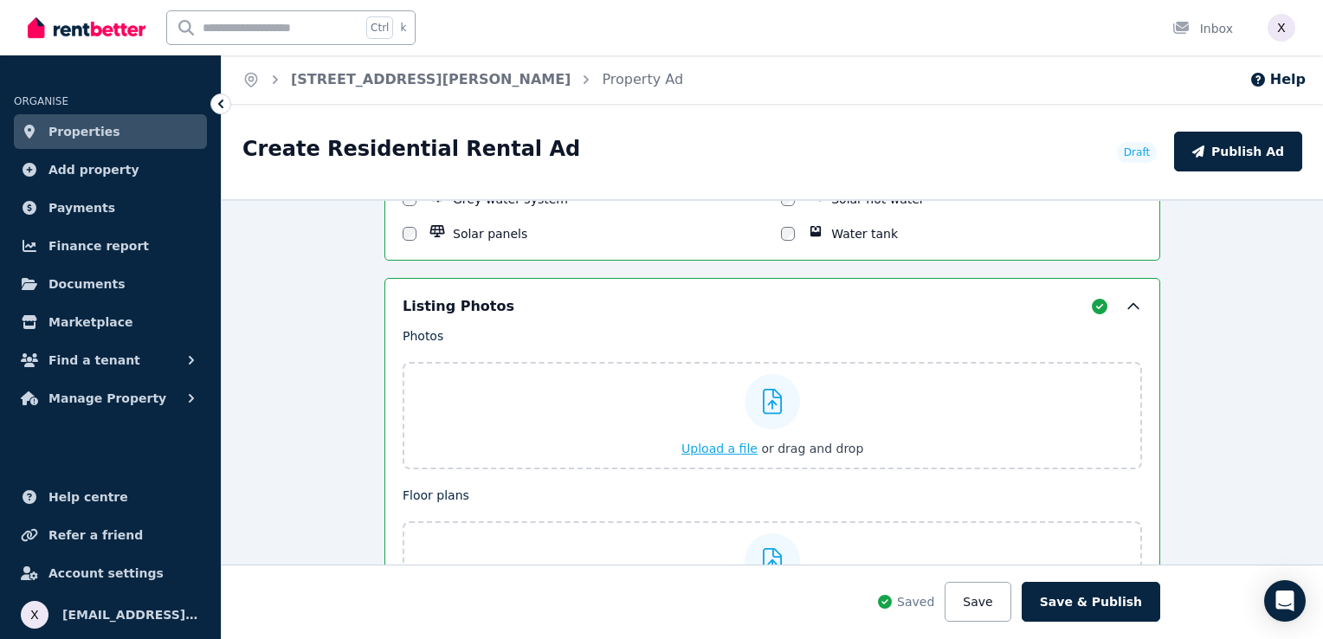
click at [766, 396] on icon at bounding box center [773, 402] width 20 height 26
click at [0, 0] on input "Upload a file or drag and drop" at bounding box center [0, 0] width 0 height 0
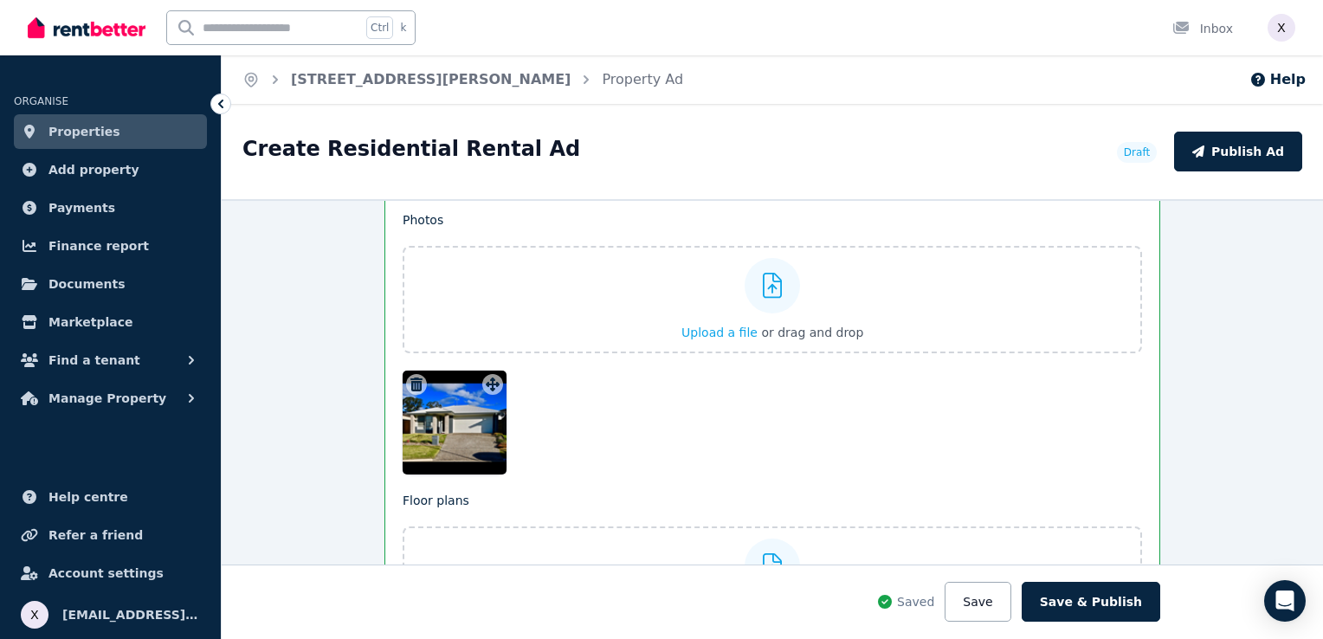
scroll to position [2250, 0]
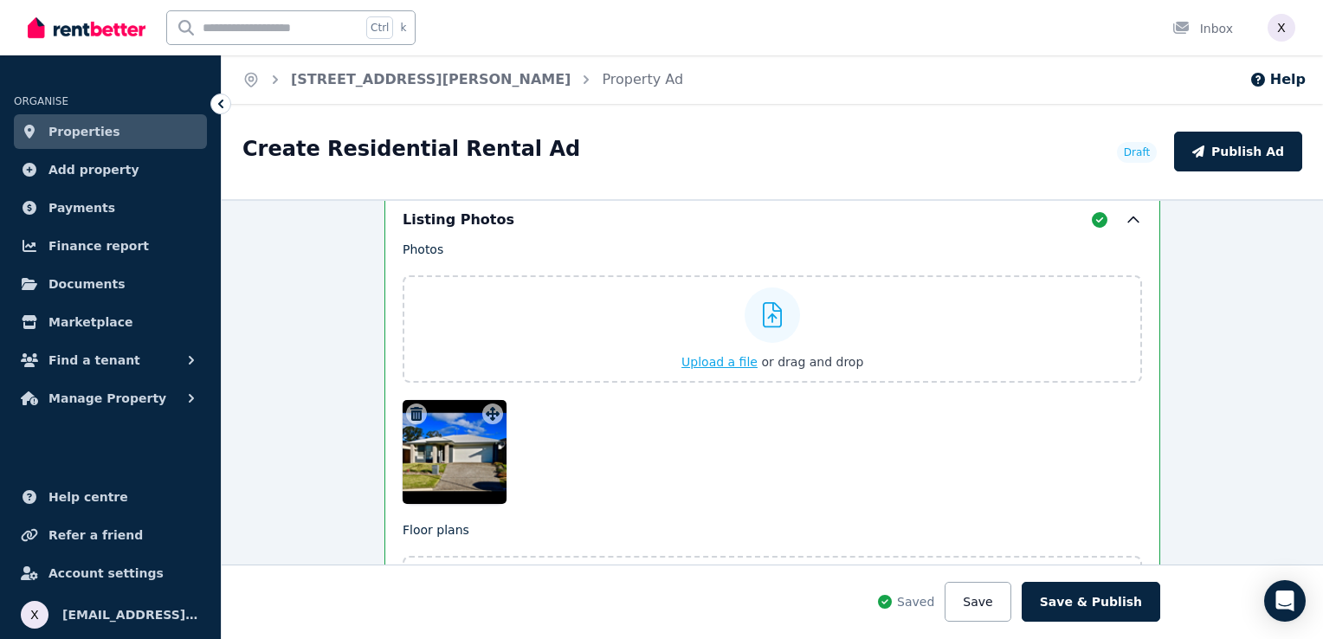
click at [768, 314] on icon at bounding box center [773, 315] width 20 height 26
click at [0, 0] on input "Upload a file or drag and drop" at bounding box center [0, 0] width 0 height 0
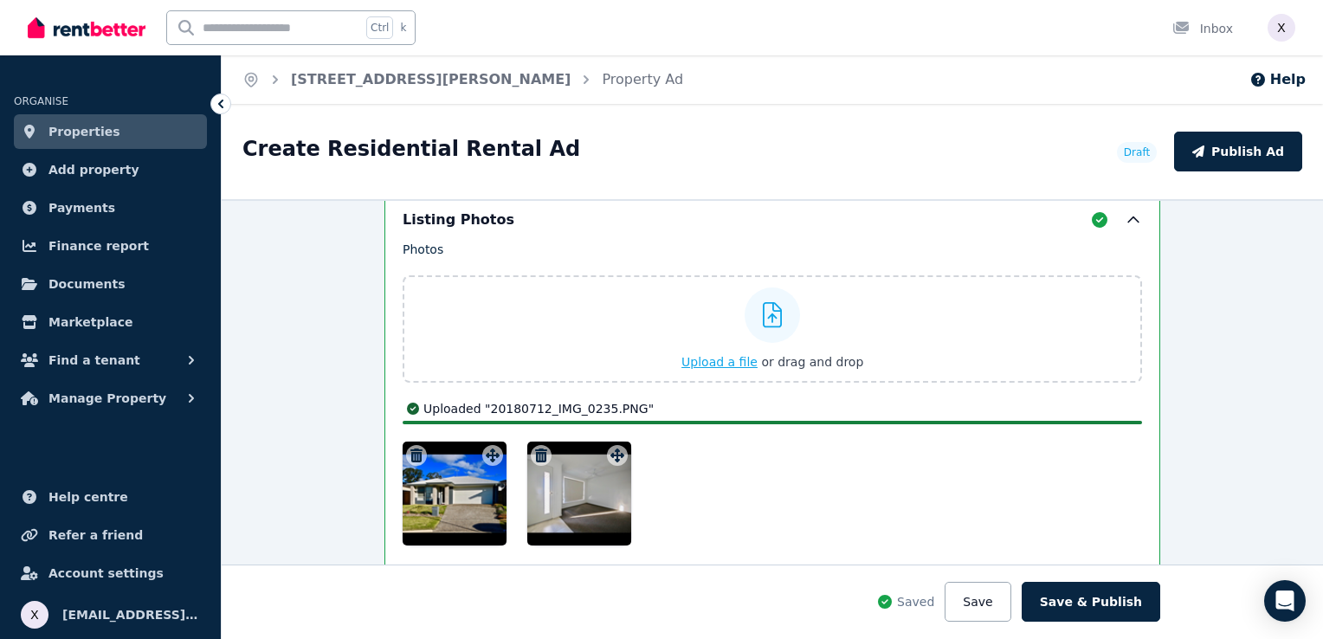
click at [763, 308] on icon at bounding box center [773, 315] width 20 height 26
click at [0, 0] on input "Upload a file or drag and drop" at bounding box center [0, 0] width 0 height 0
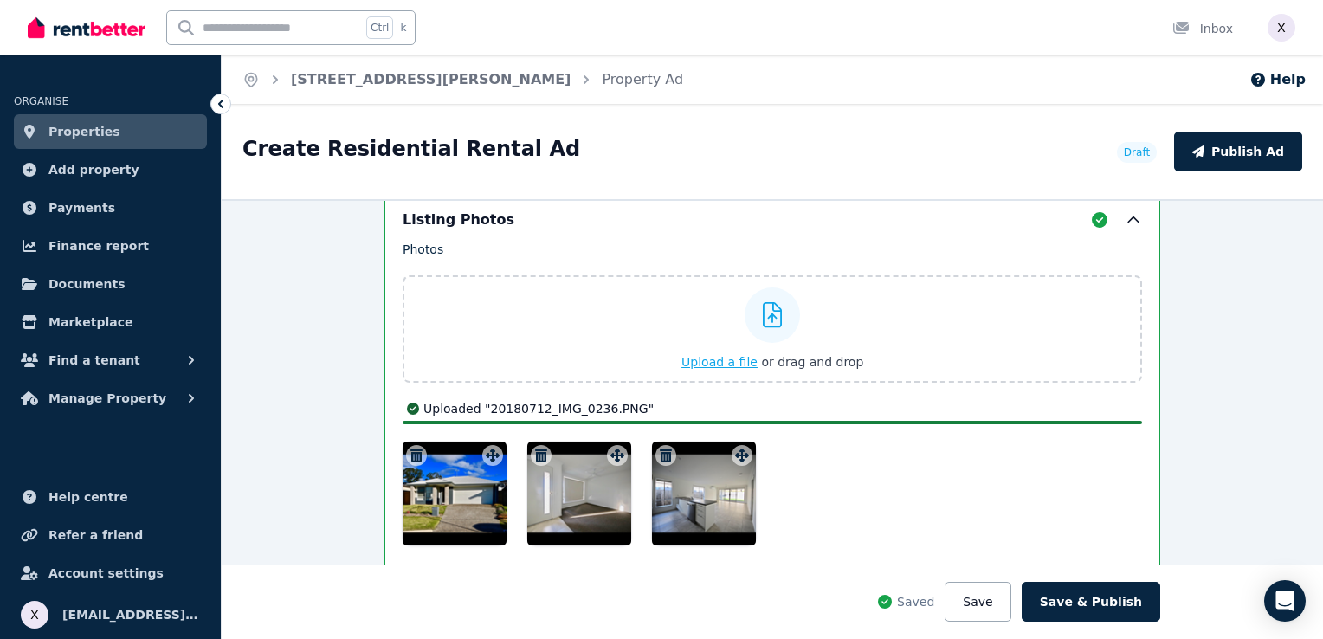
click at [763, 311] on icon at bounding box center [773, 315] width 20 height 26
click at [0, 0] on input "Upload a file or drag and drop" at bounding box center [0, 0] width 0 height 0
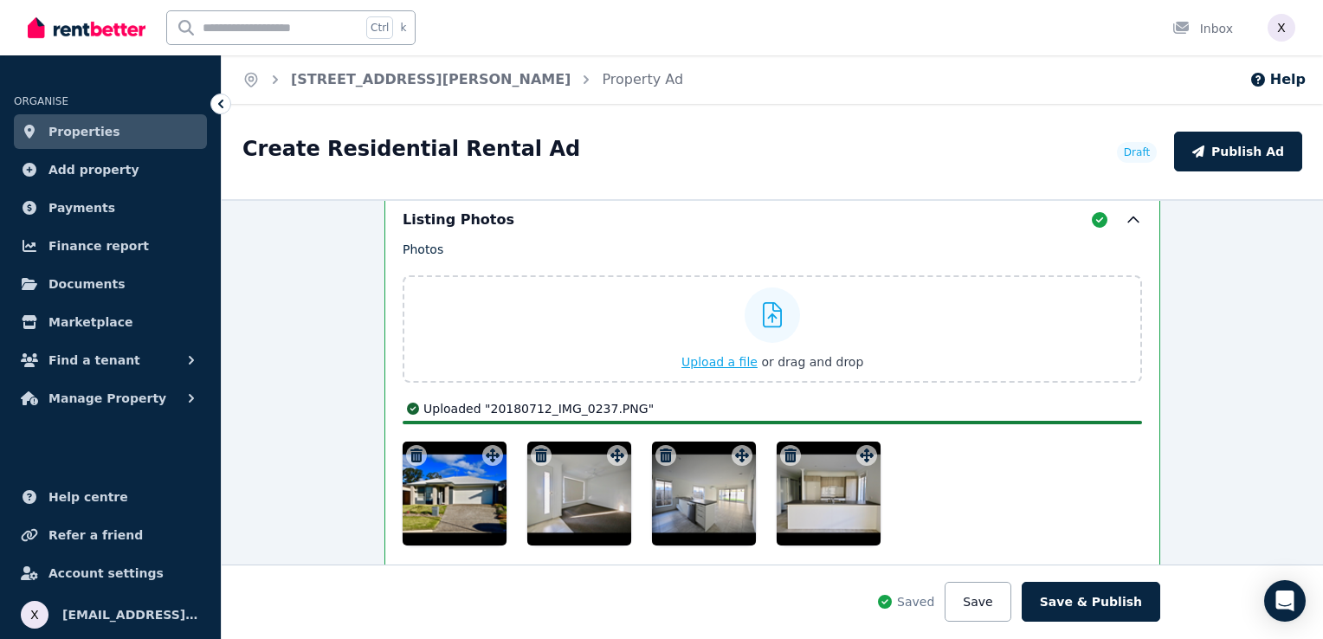
click at [765, 312] on icon at bounding box center [773, 315] width 20 height 26
click at [0, 0] on input "Upload a file or drag and drop" at bounding box center [0, 0] width 0 height 0
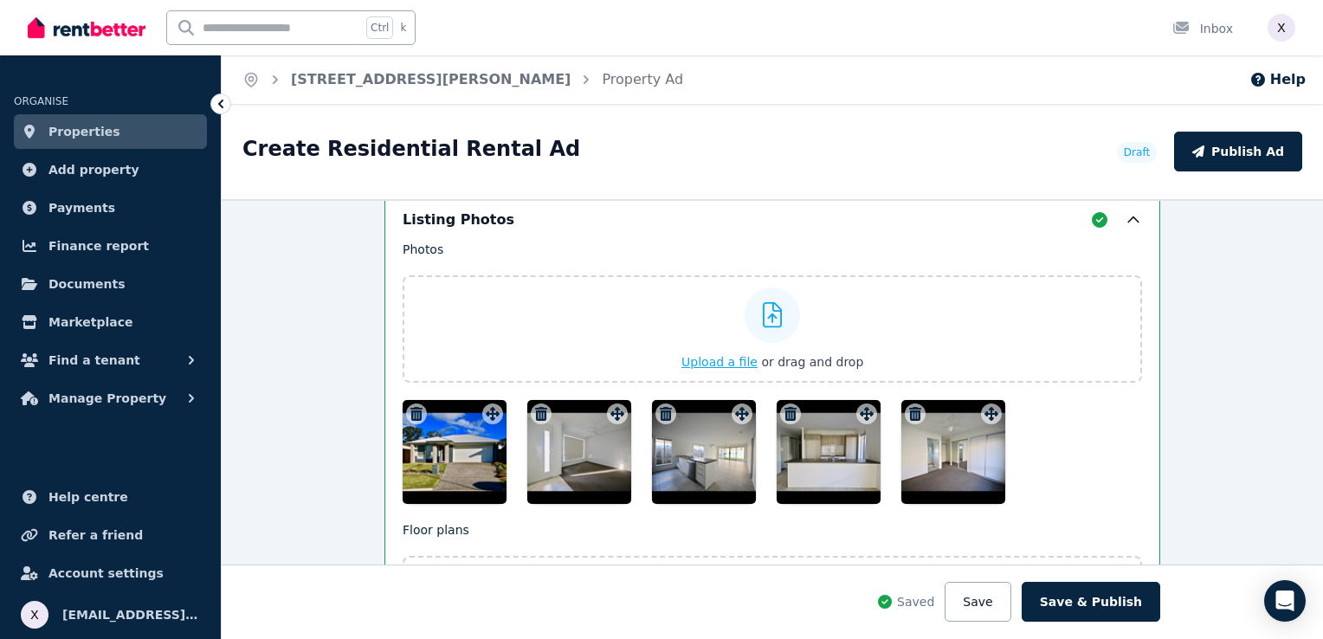
click at [763, 319] on icon at bounding box center [773, 315] width 20 height 26
click at [0, 0] on input "Upload a file or drag and drop" at bounding box center [0, 0] width 0 height 0
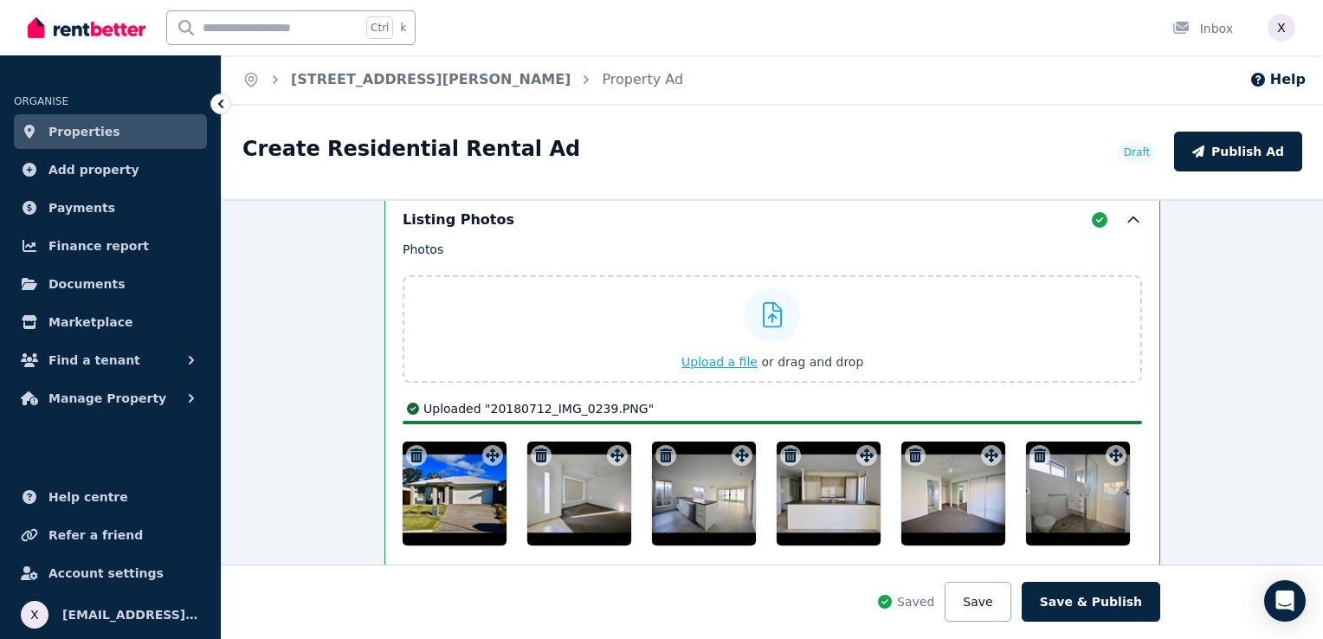
click at [765, 315] on icon at bounding box center [773, 315] width 20 height 26
click at [0, 0] on input "Upload a file or drag and drop" at bounding box center [0, 0] width 0 height 0
click at [718, 356] on span "Upload a file" at bounding box center [719, 362] width 76 height 14
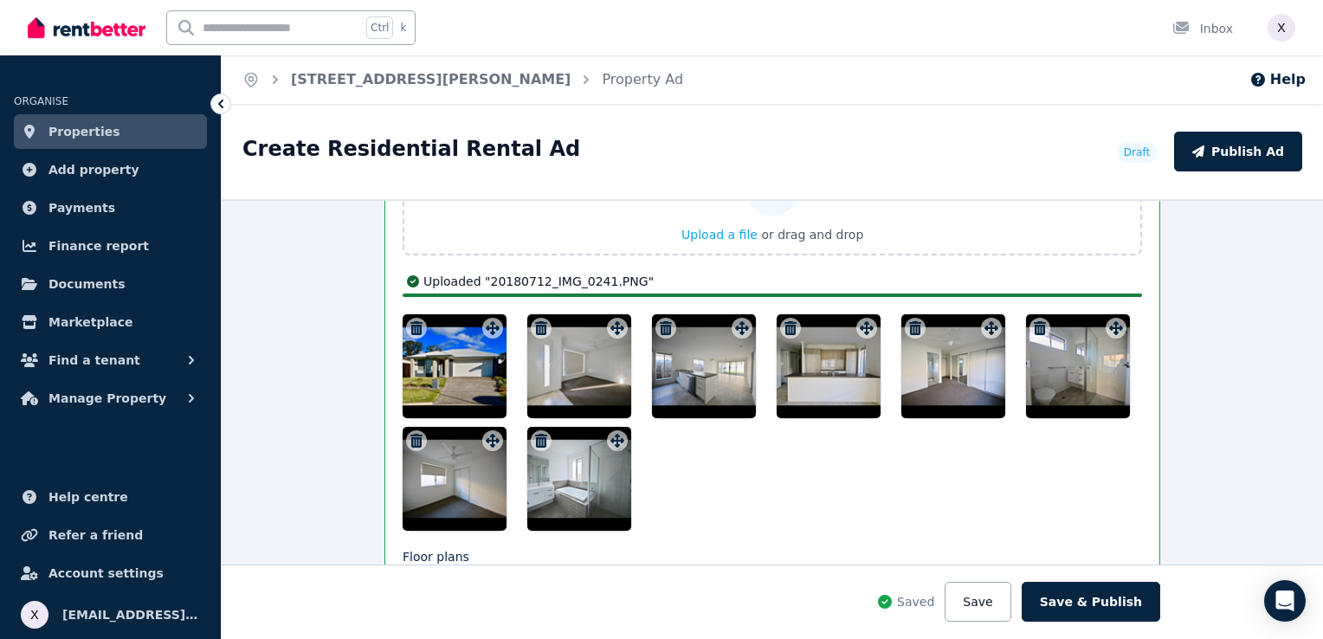
scroll to position [2337, 0]
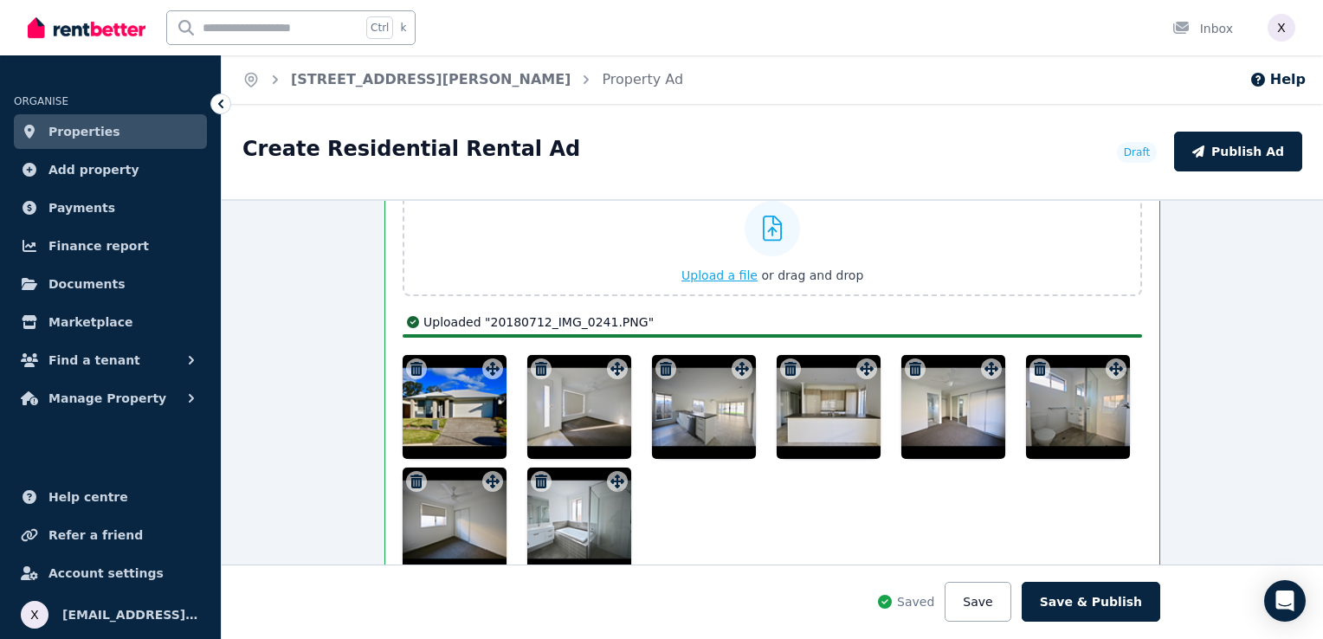
click at [734, 268] on span "Upload a file" at bounding box center [719, 275] width 76 height 14
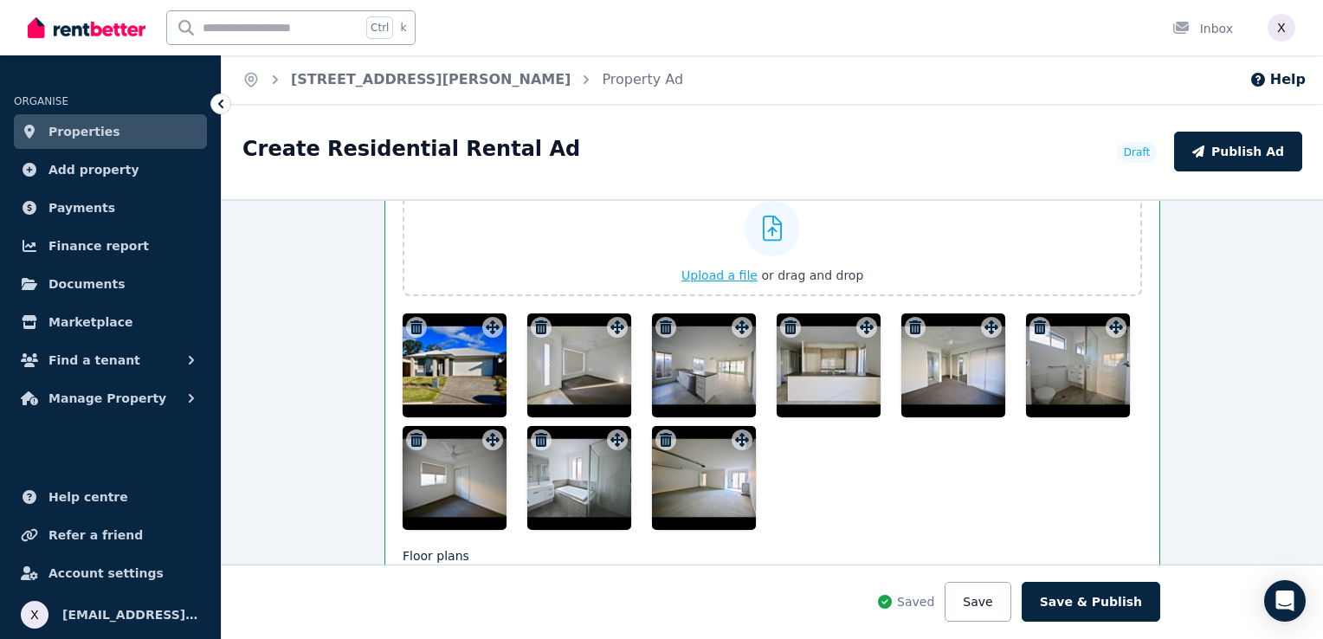
click at [724, 268] on span "Upload a file" at bounding box center [719, 275] width 76 height 14
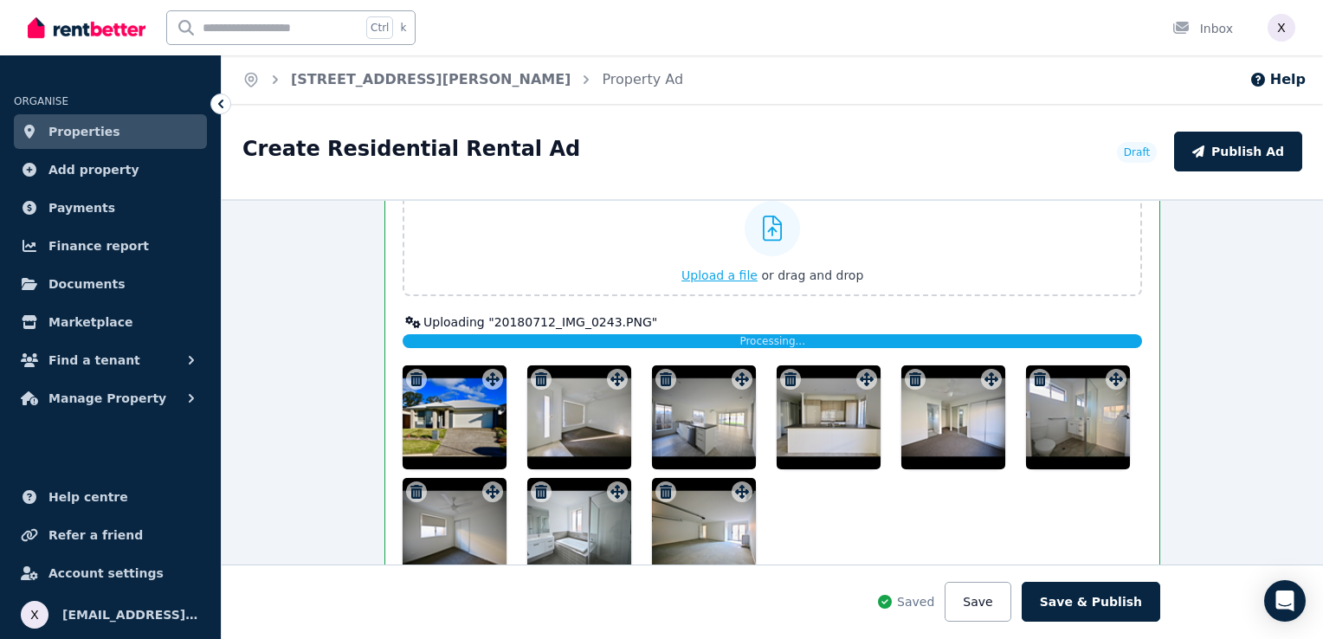
click at [724, 268] on span "Upload a file" at bounding box center [719, 275] width 76 height 14
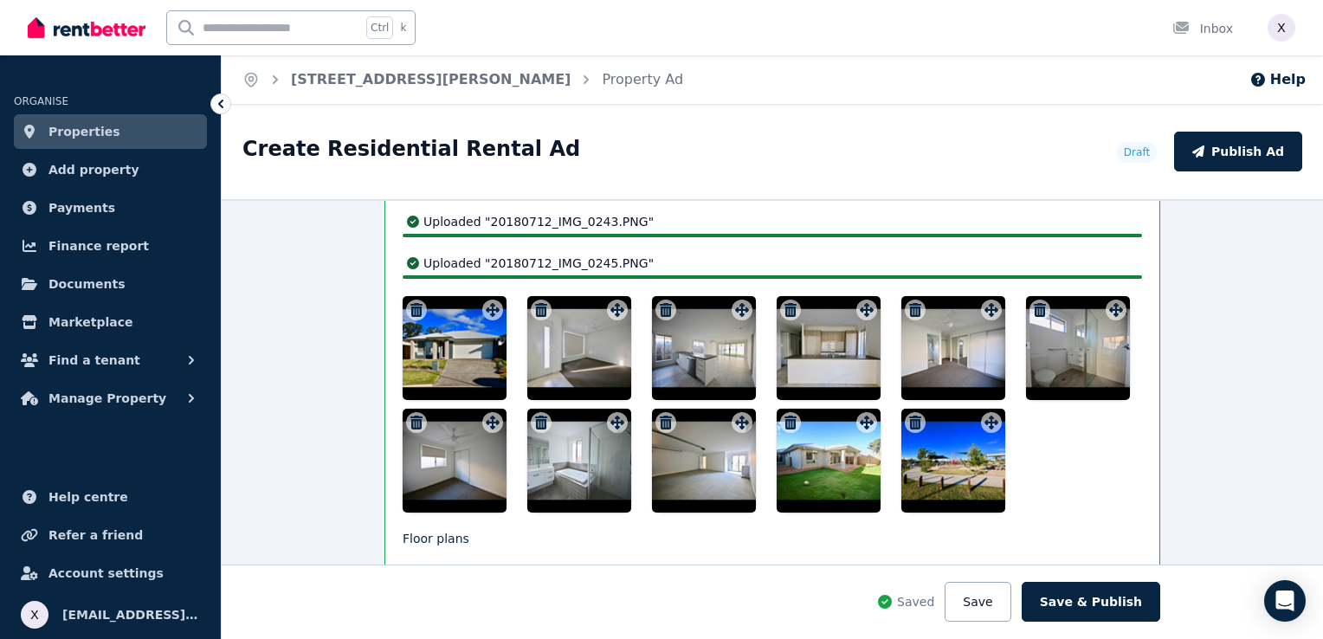
scroll to position [2316, 0]
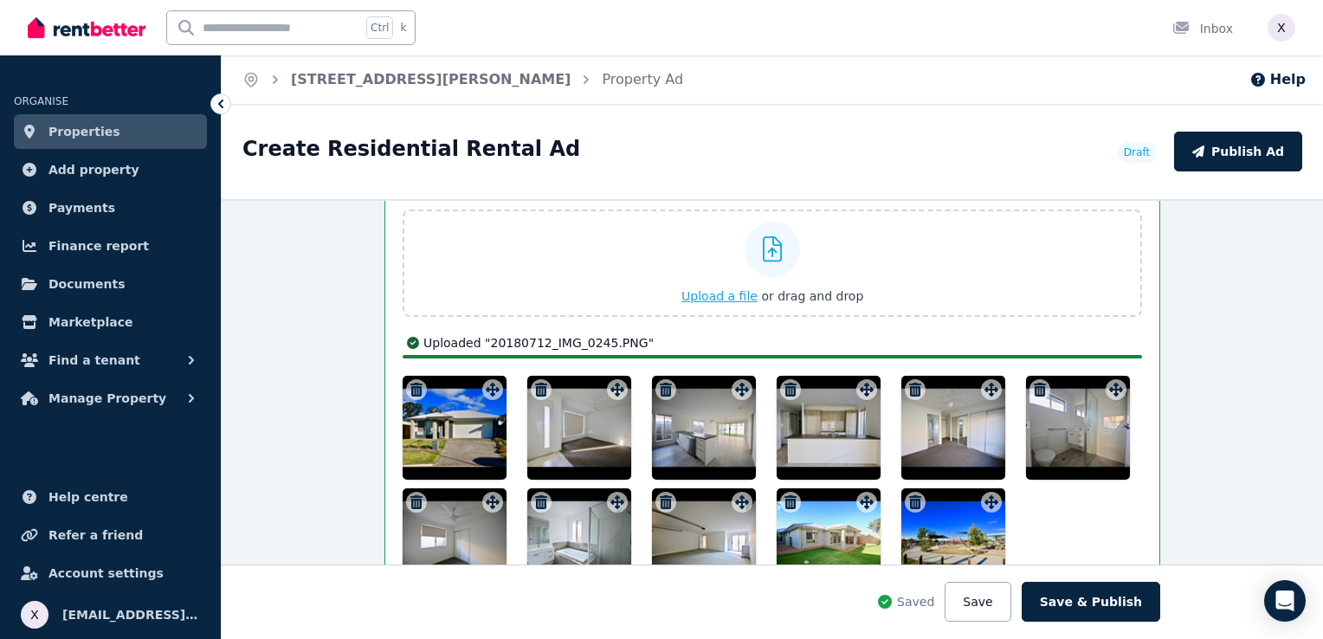
click at [734, 289] on span "Upload a file" at bounding box center [719, 296] width 76 height 14
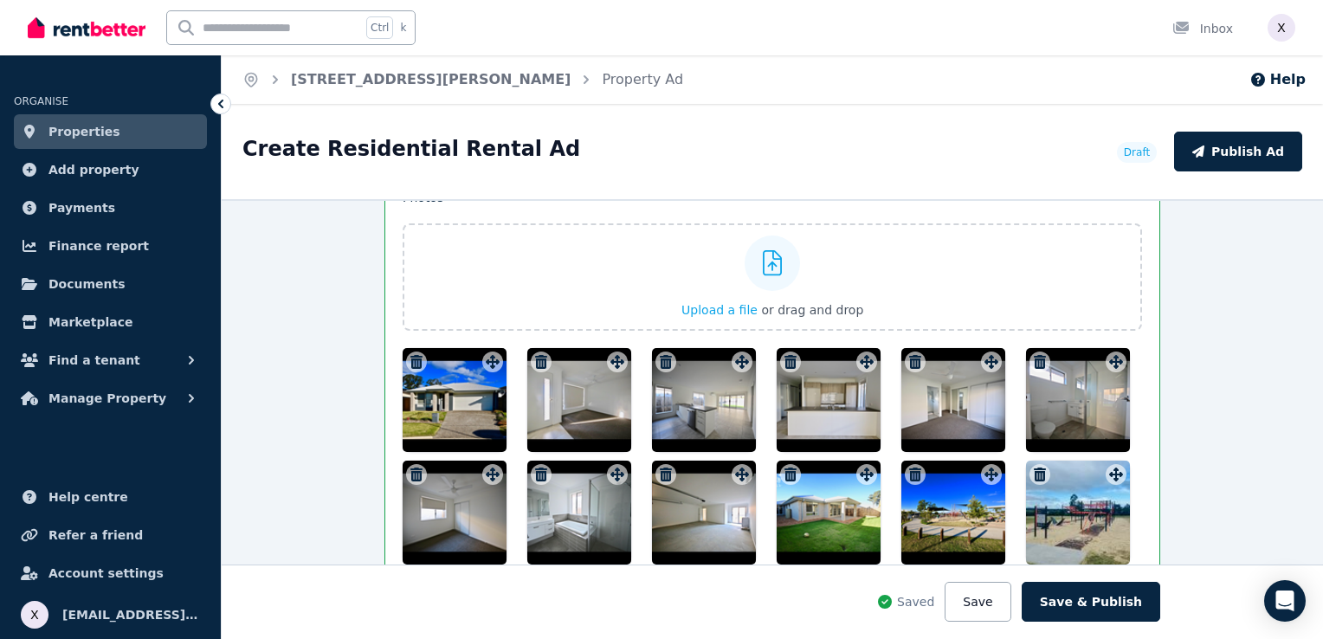
scroll to position [2264, 0]
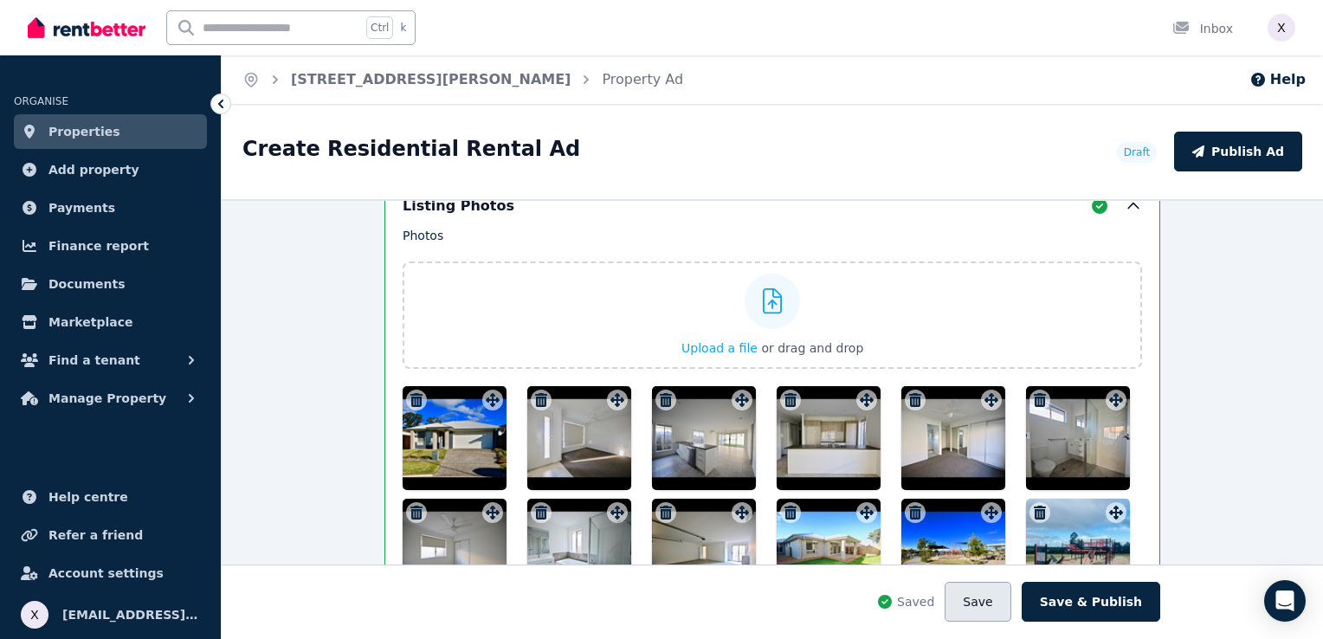
click at [987, 602] on button "Save" at bounding box center [977, 602] width 66 height 40
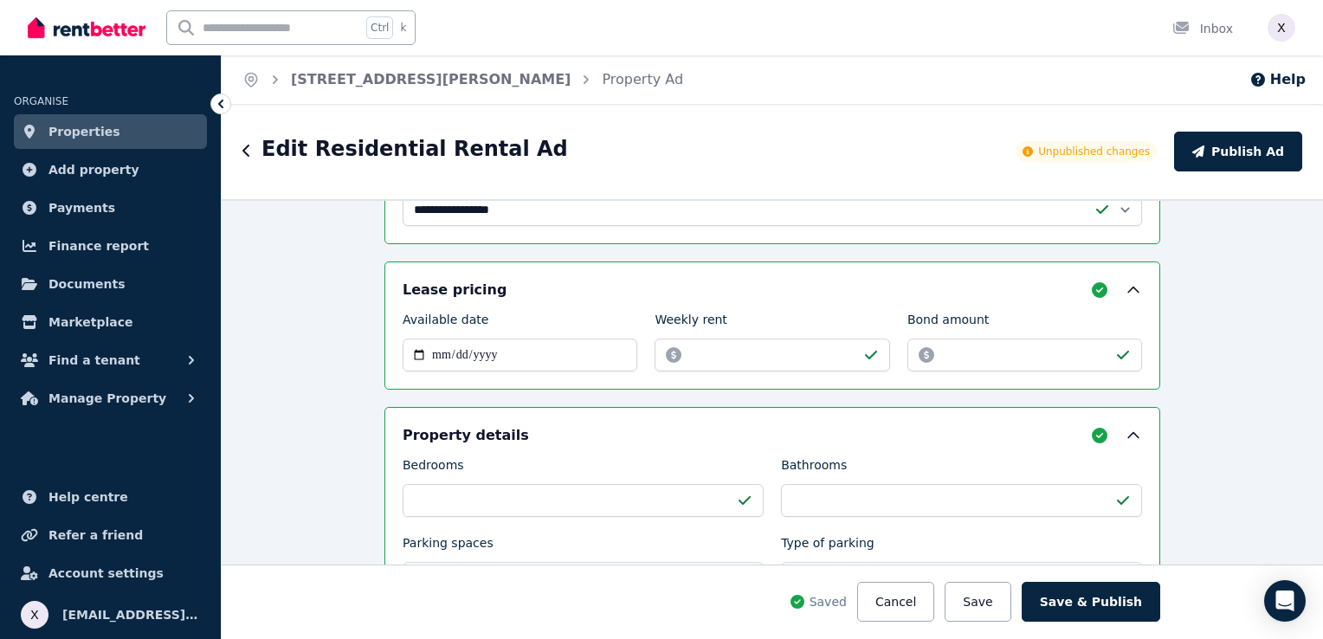
scroll to position [779, 0]
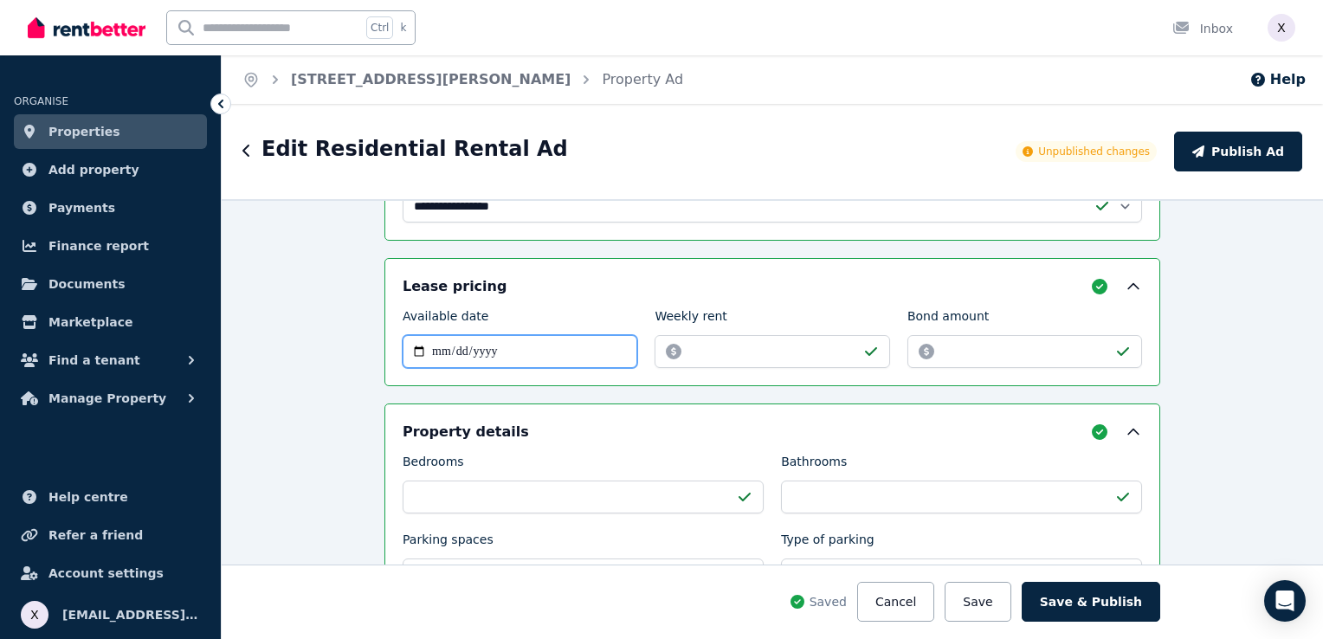
click at [419, 335] on input "**********" at bounding box center [519, 351] width 235 height 33
click at [335, 372] on div "**********" at bounding box center [772, 419] width 1101 height 440
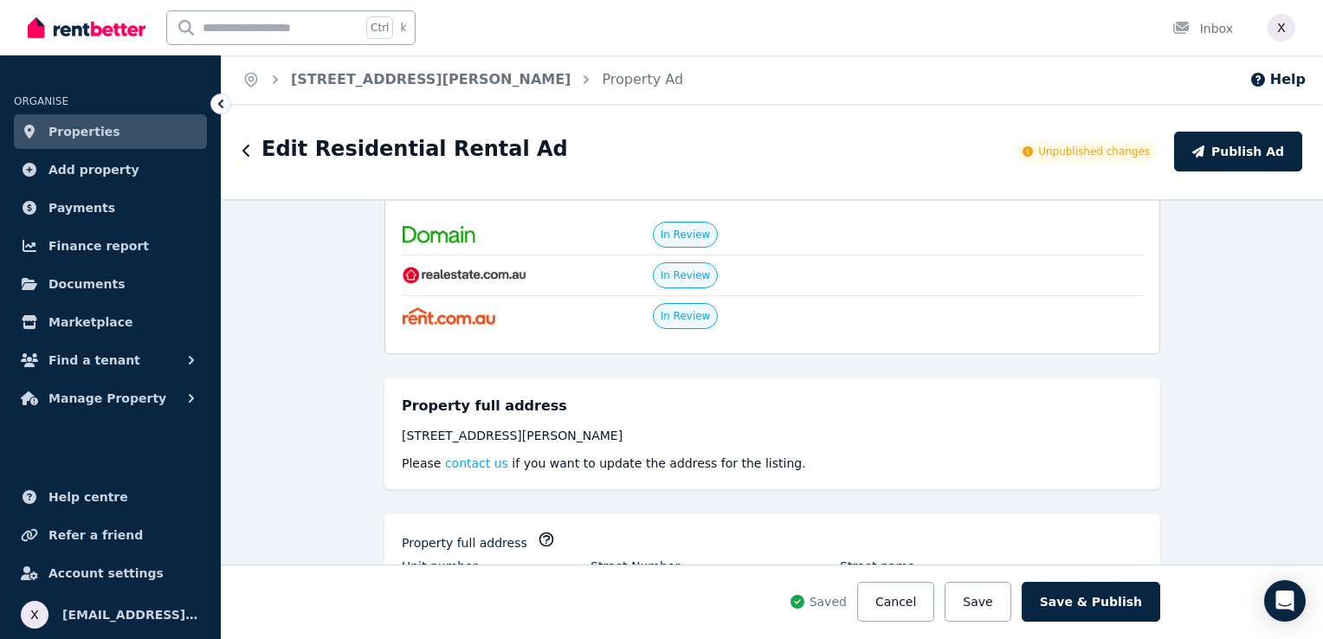
scroll to position [0, 0]
